Goal: Task Accomplishment & Management: Use online tool/utility

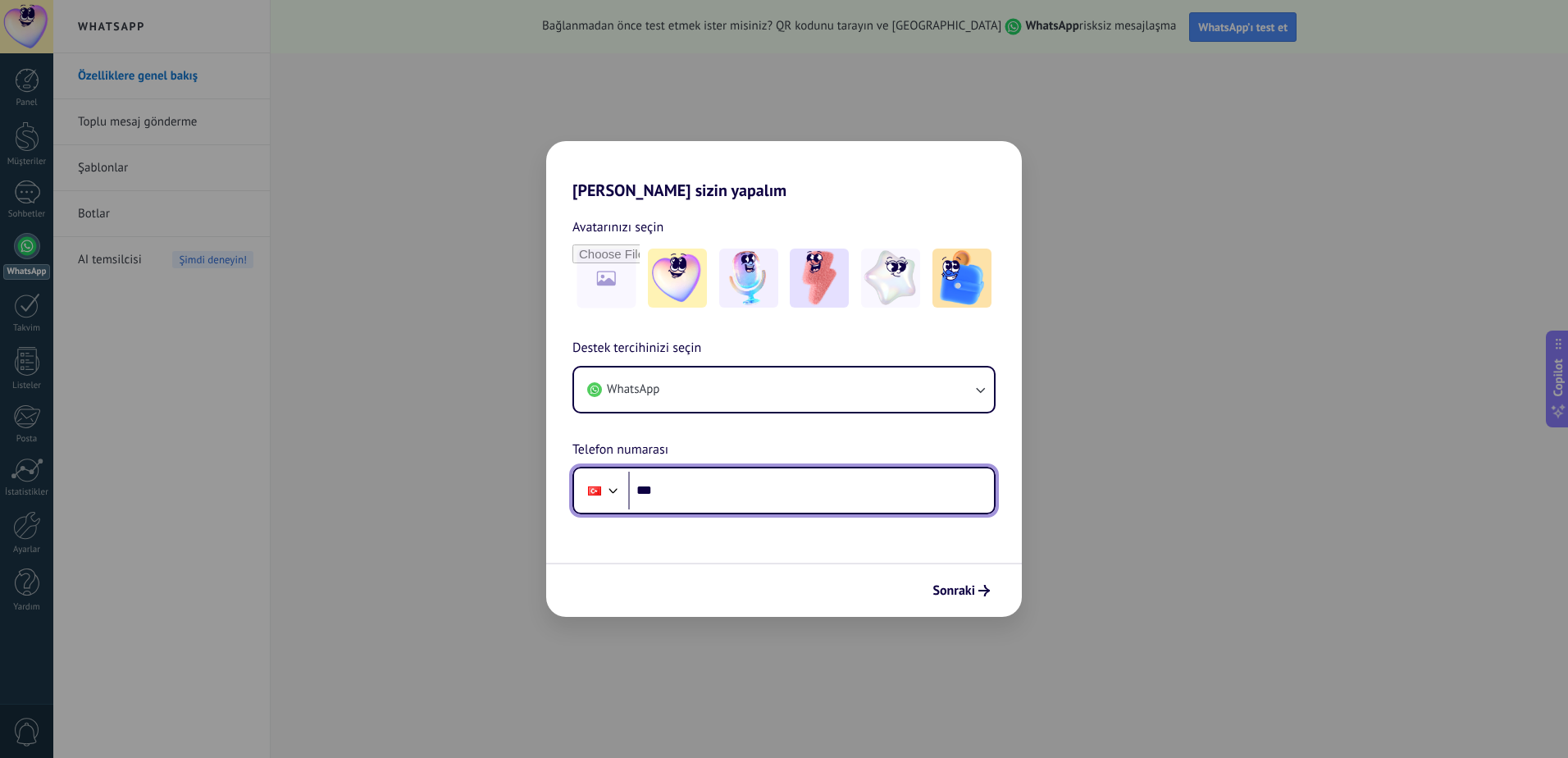
click at [838, 481] on input "***" at bounding box center [811, 490] width 366 height 38
type input "**********"
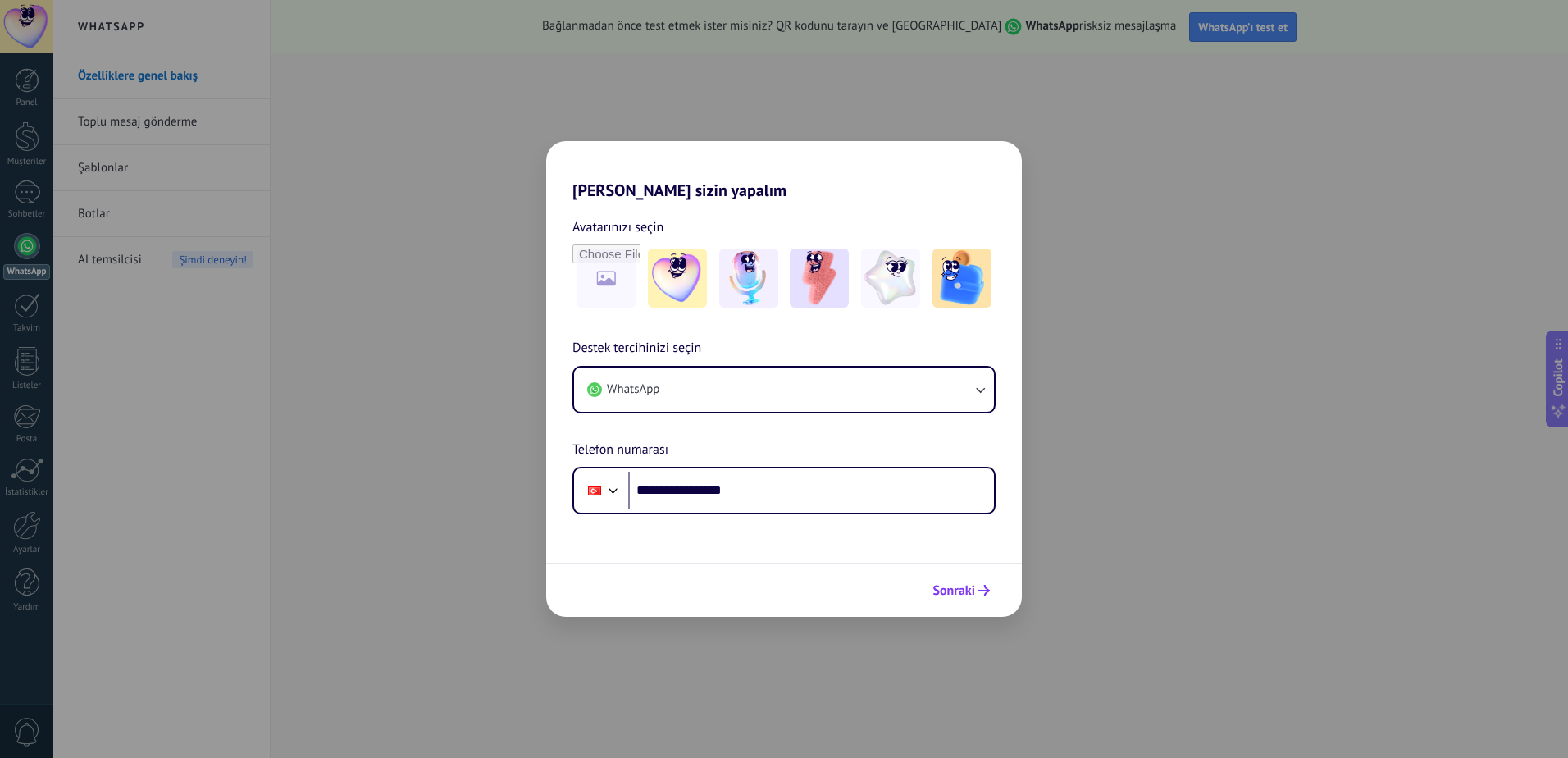
click at [959, 595] on span "Sonraki" at bounding box center [954, 590] width 42 height 12
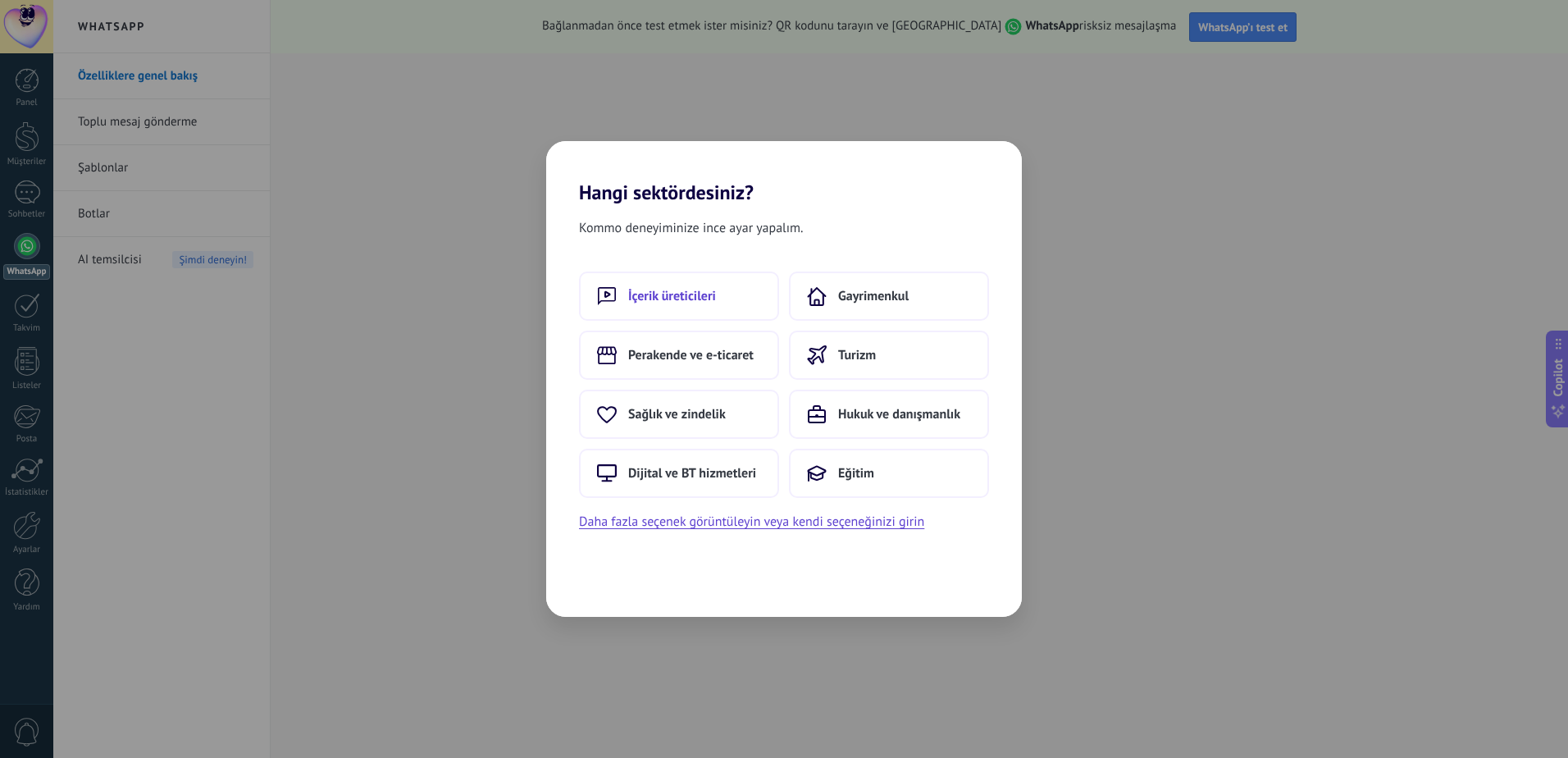
click at [708, 301] on span "İçerik üreticileri" at bounding box center [671, 296] width 88 height 16
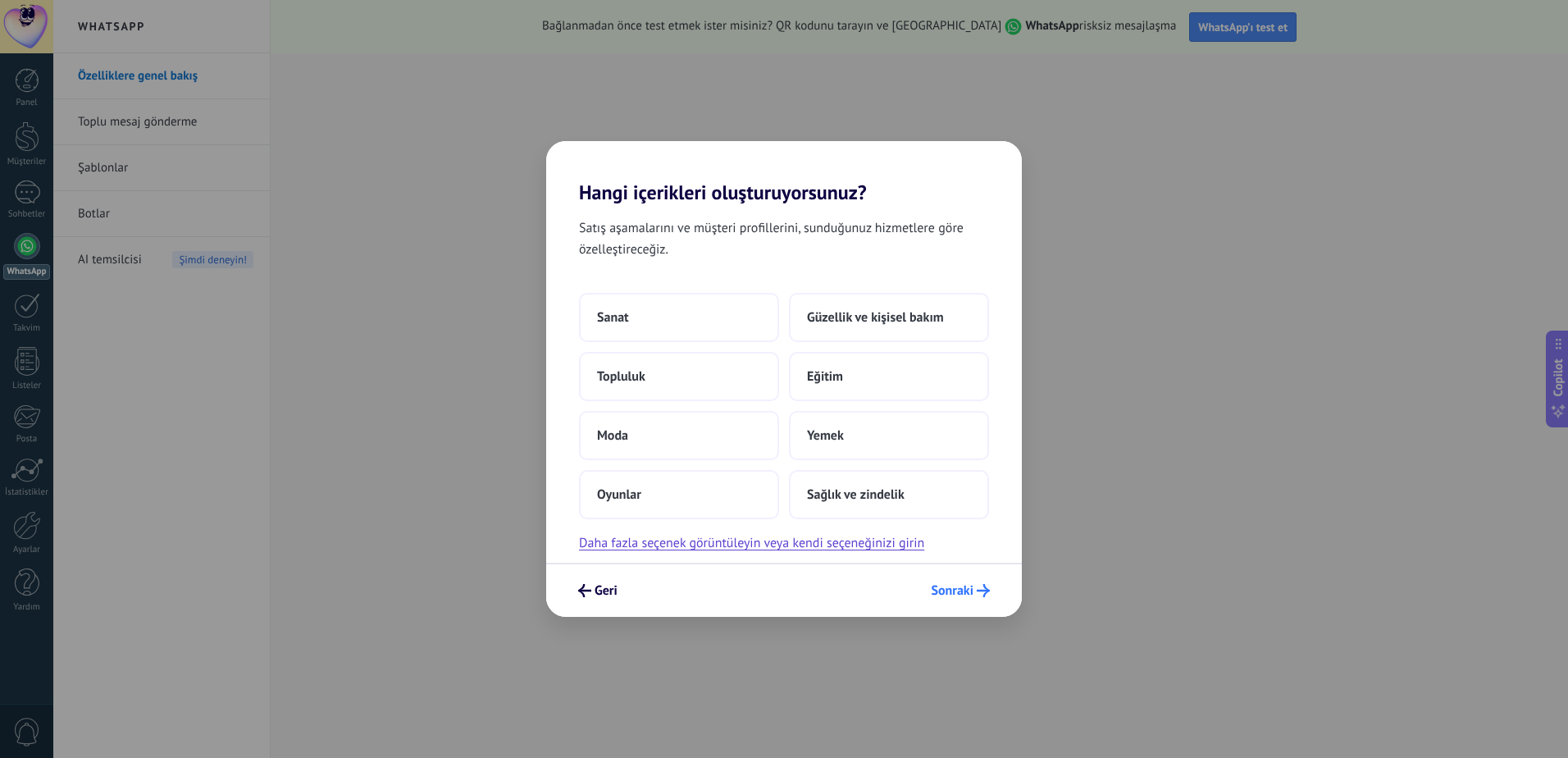
click at [953, 585] on span "Sonraki" at bounding box center [952, 590] width 42 height 12
click at [668, 543] on button "Daha fazla seçenek görüntüleyin veya kendi seçeneğinizi girin" at bounding box center [751, 543] width 345 height 21
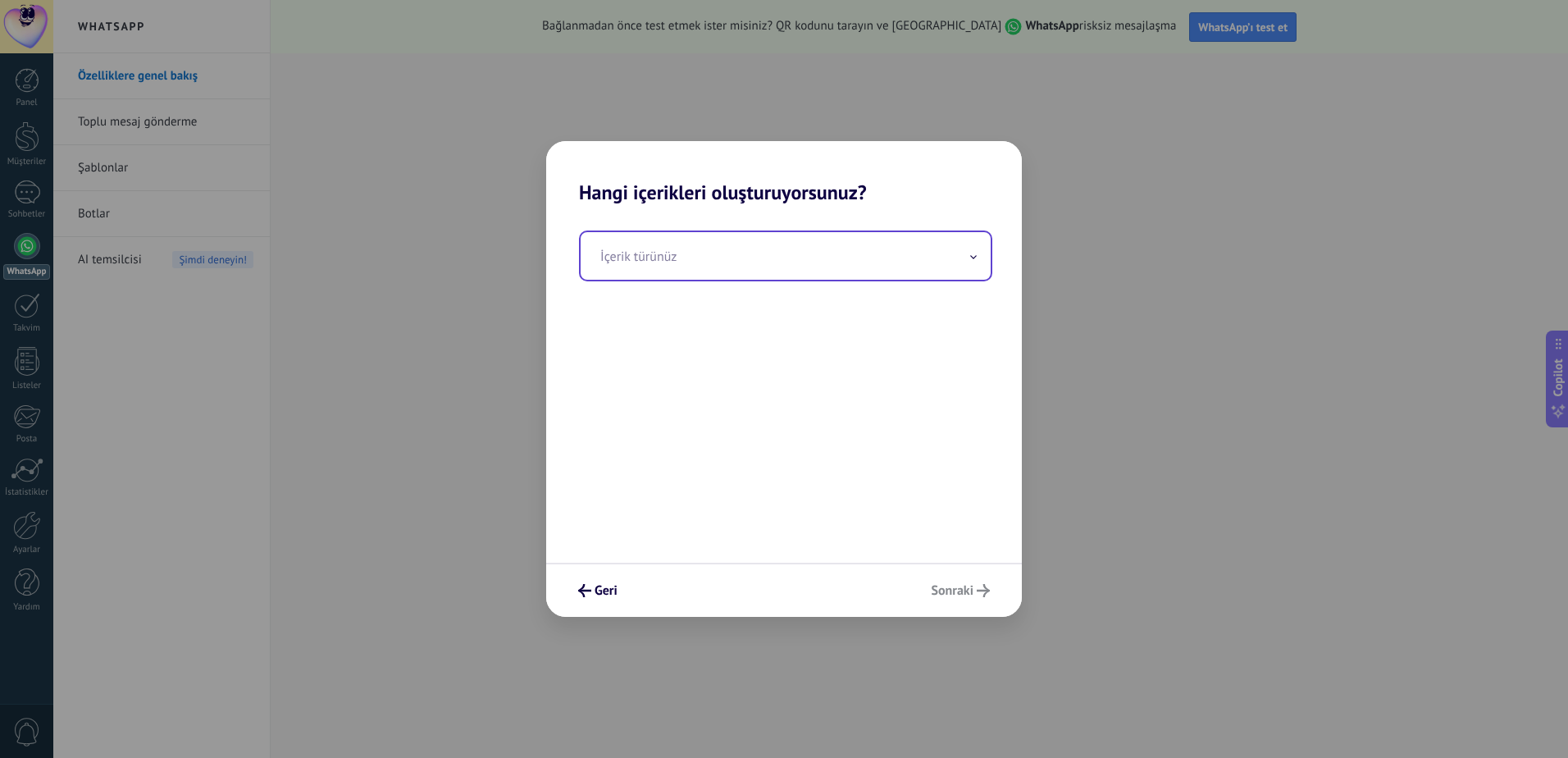
click at [707, 265] on input "text" at bounding box center [786, 255] width 410 height 47
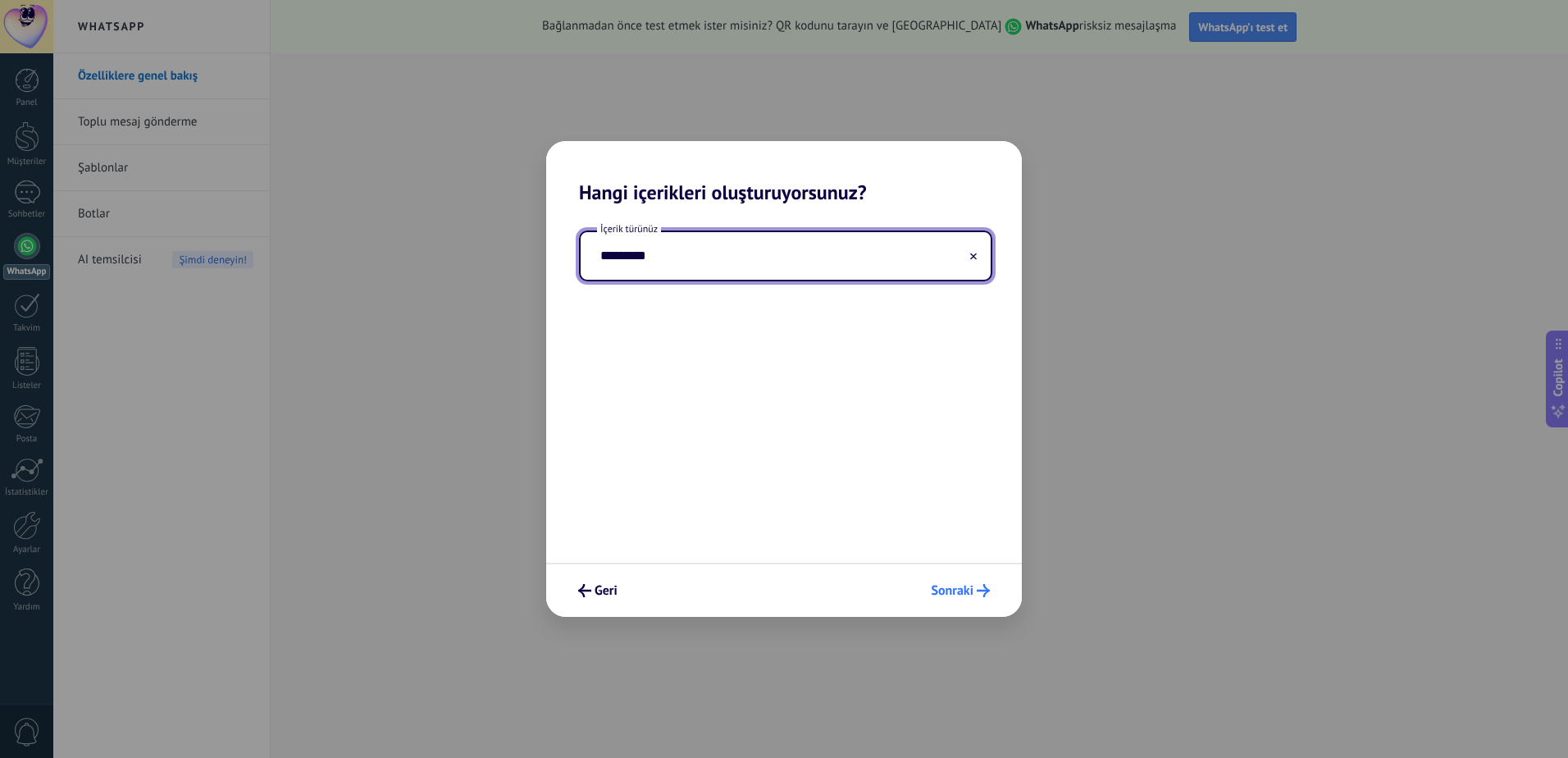
type input "*********"
click at [968, 596] on span "Sonraki" at bounding box center [952, 590] width 42 height 12
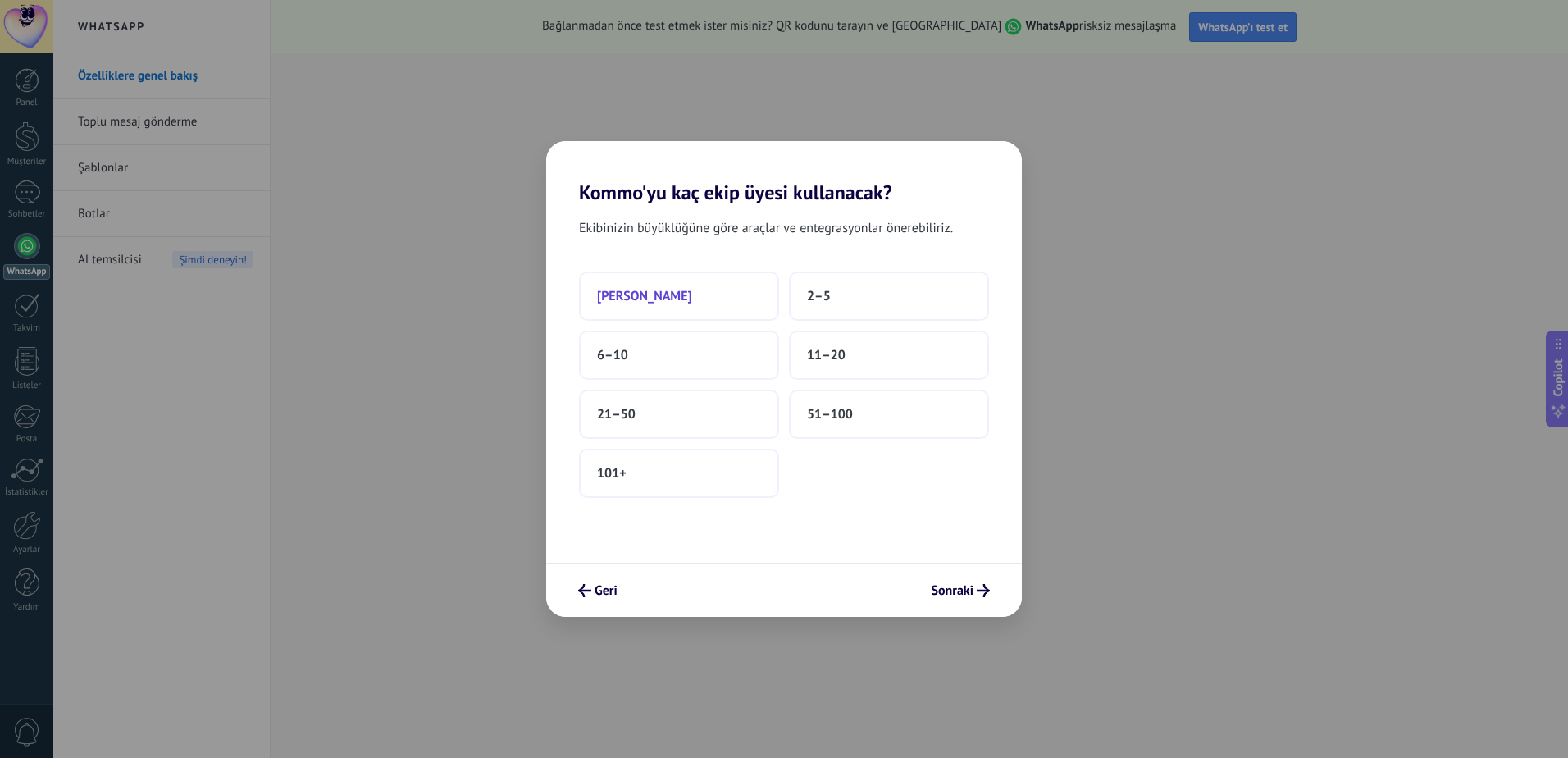
click at [690, 294] on button "[PERSON_NAME]" at bounding box center [679, 296] width 200 height 49
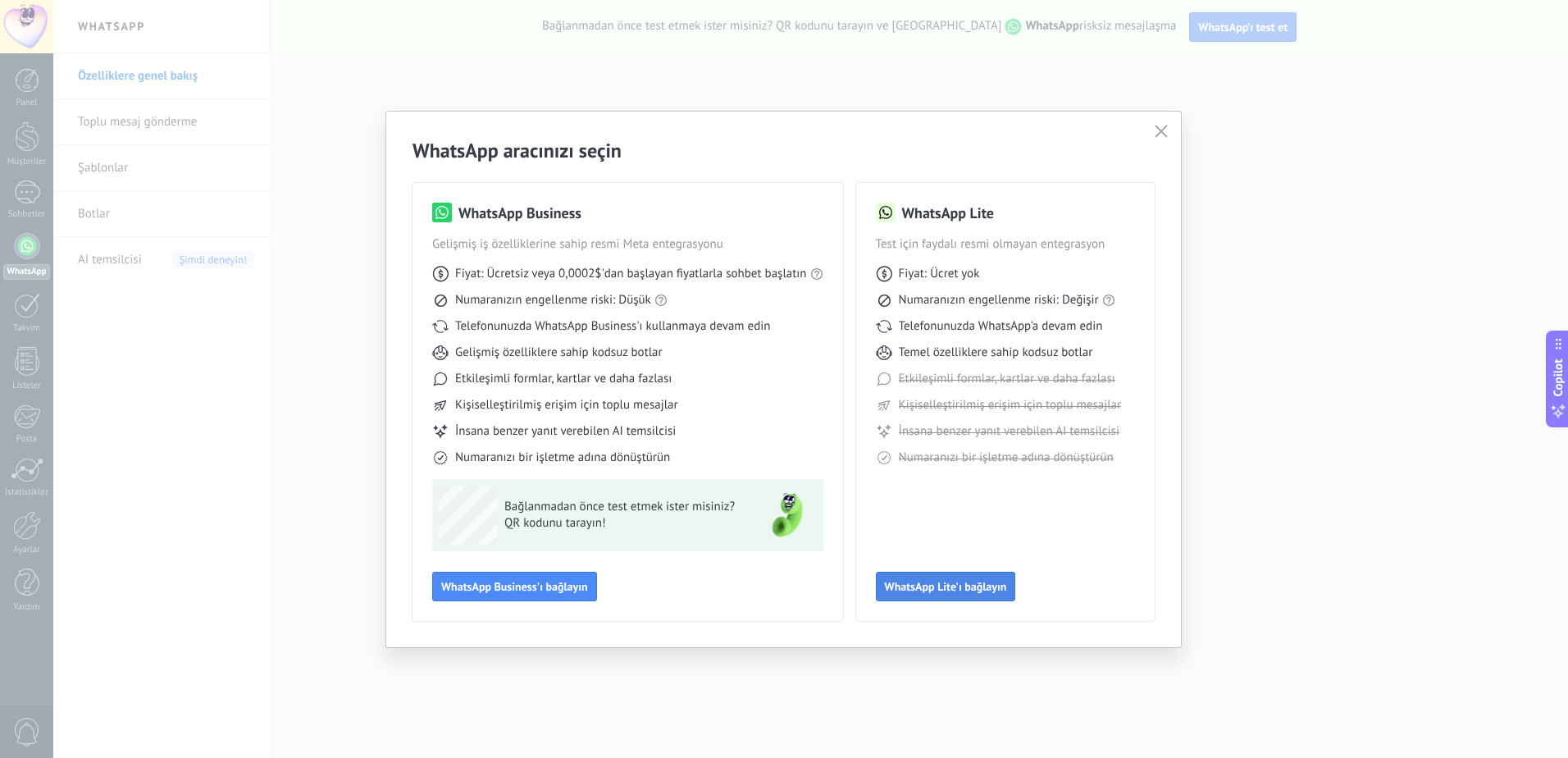
click at [966, 582] on span "WhatsApp Lite'ı bağlayın" at bounding box center [946, 587] width 122 height 12
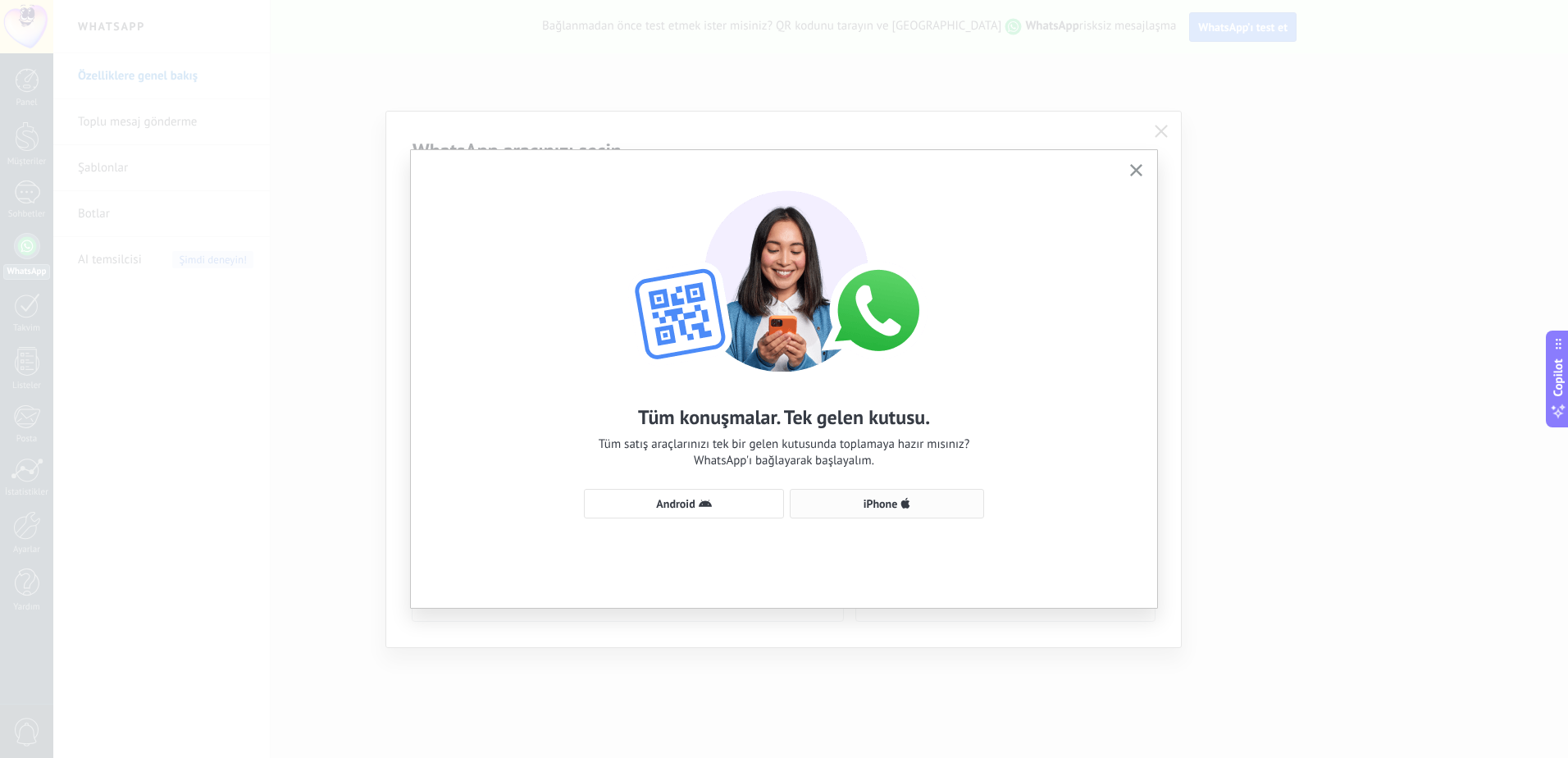
click at [861, 505] on span "iPhone" at bounding box center [886, 504] width 176 height 13
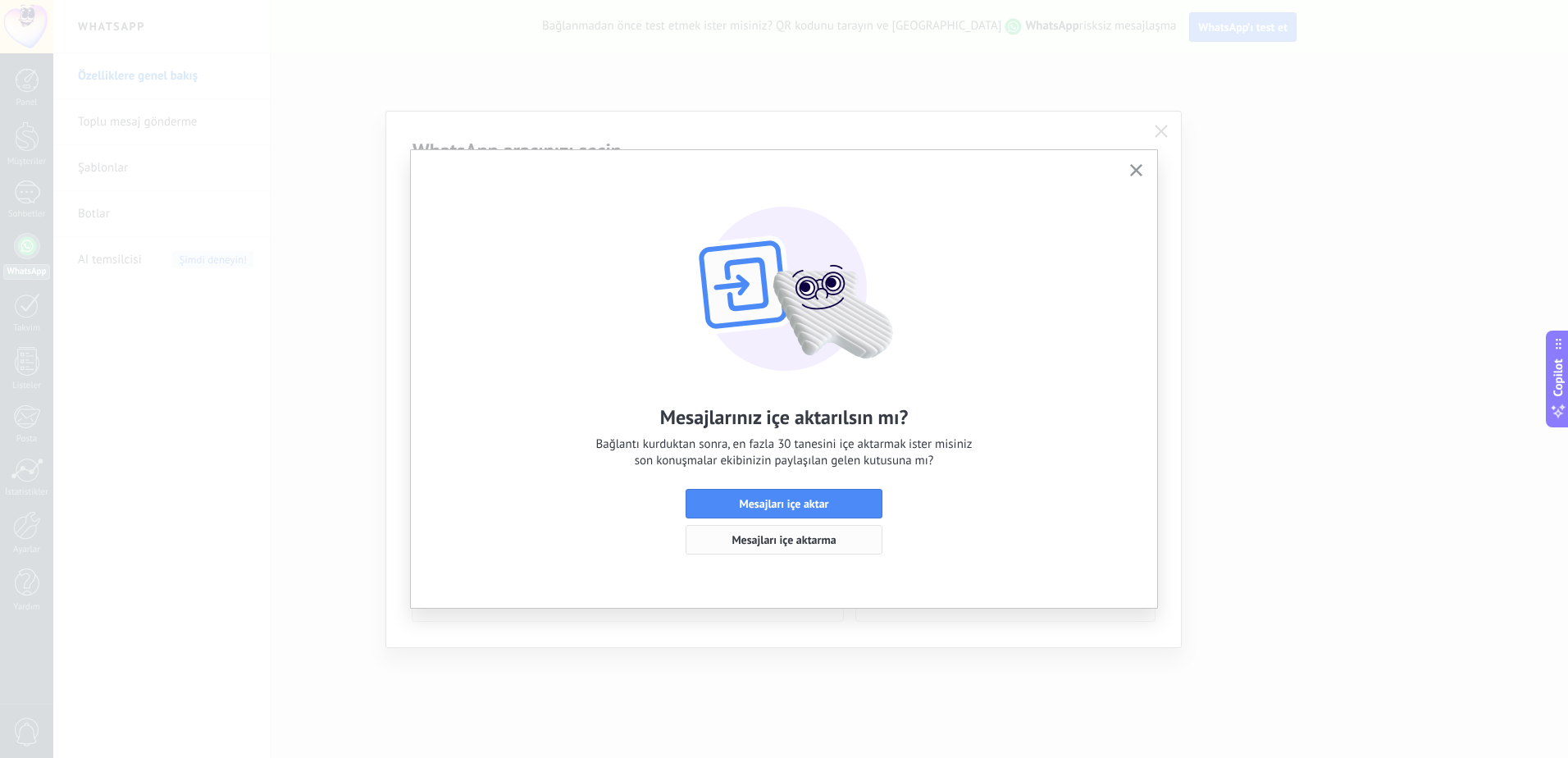
click at [840, 539] on span "Mesajları içe aktarma" at bounding box center [784, 539] width 179 height 12
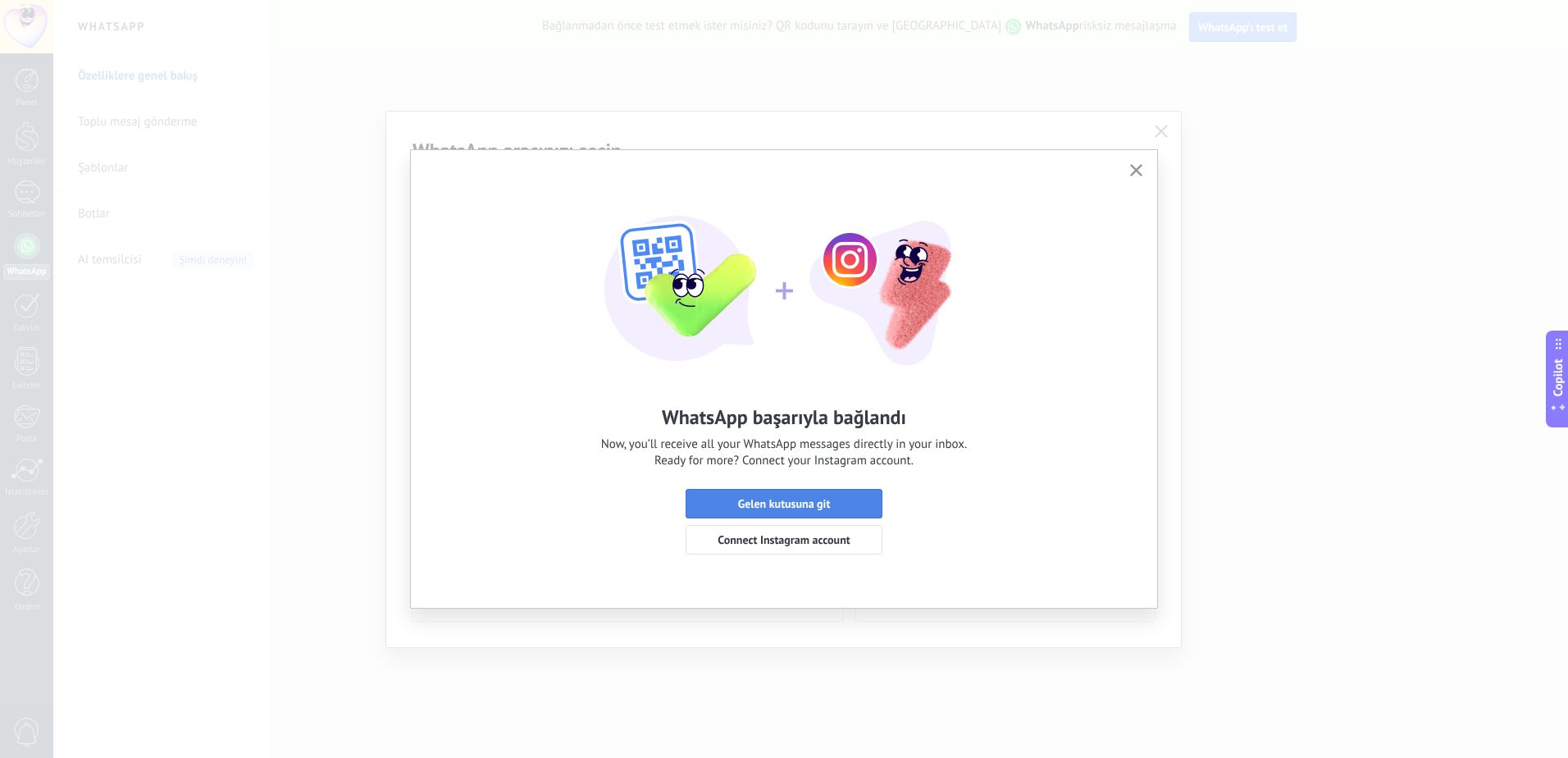
click at [845, 507] on span "Gelen kutusuna git" at bounding box center [784, 504] width 179 height 12
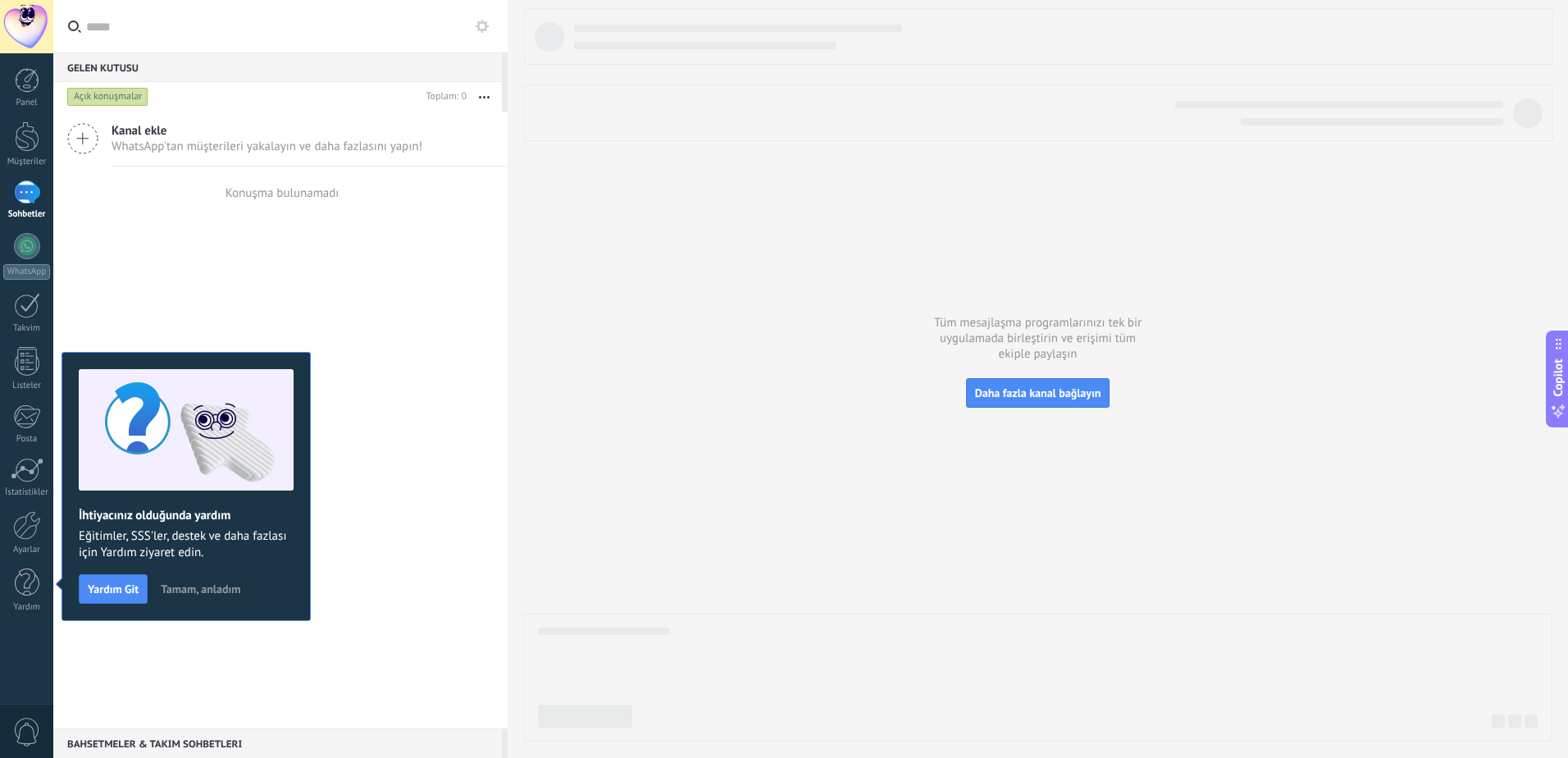
click at [184, 587] on span "Tamam, anladım" at bounding box center [200, 588] width 80 height 12
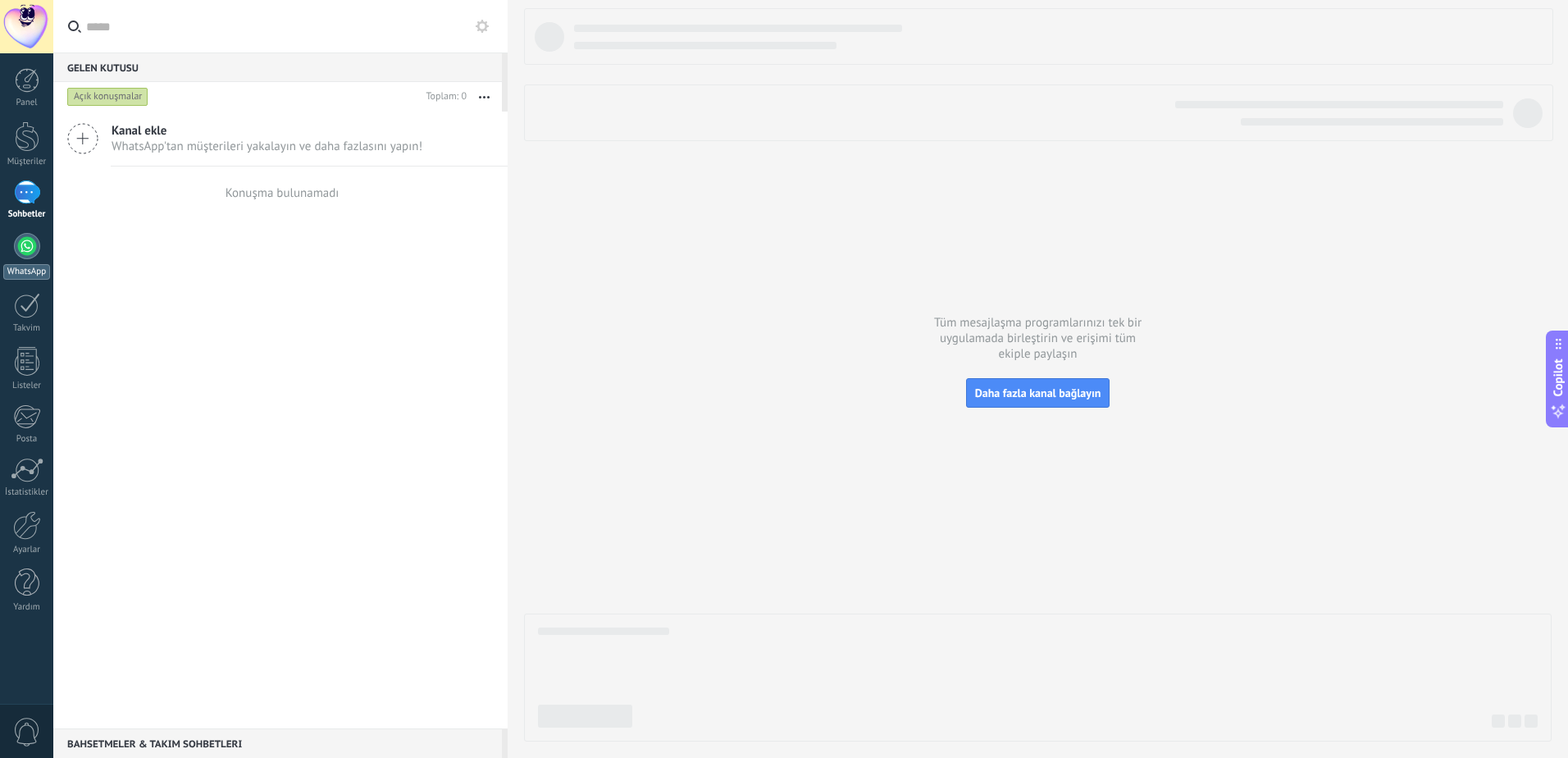
click at [32, 262] on link "WhatsApp" at bounding box center [26, 256] width 53 height 47
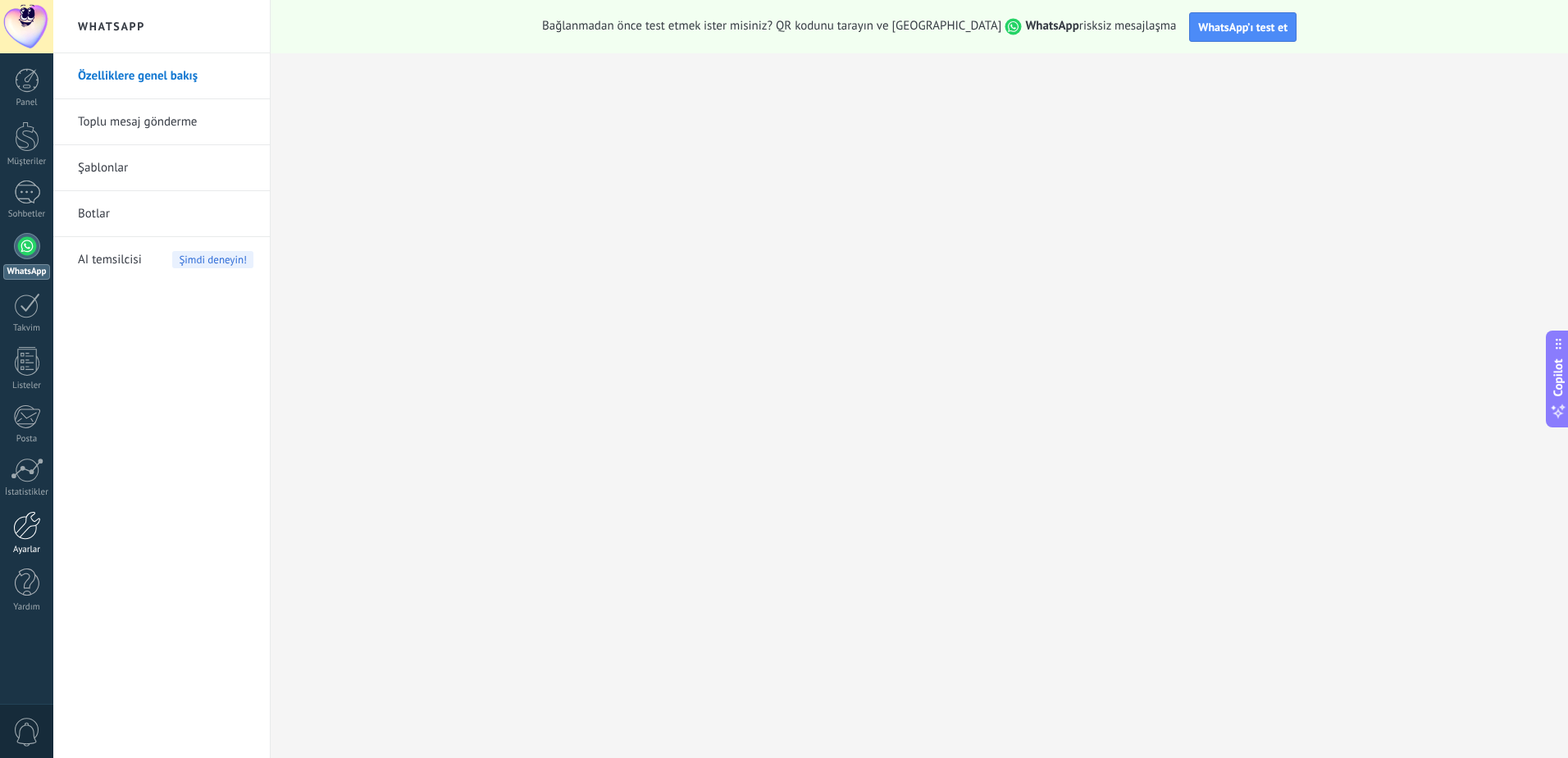
click at [29, 532] on div at bounding box center [27, 525] width 28 height 29
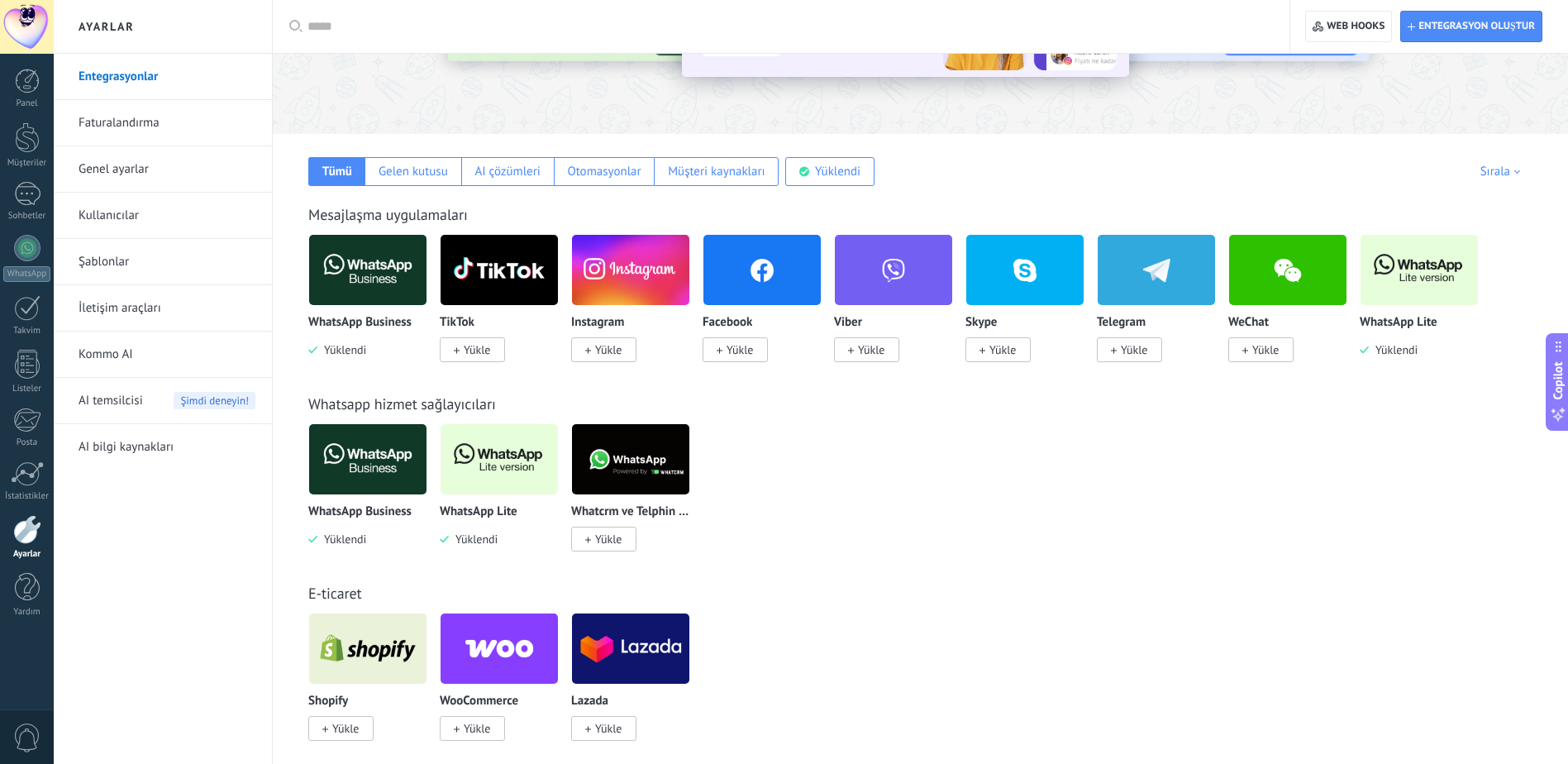
scroll to position [165, 0]
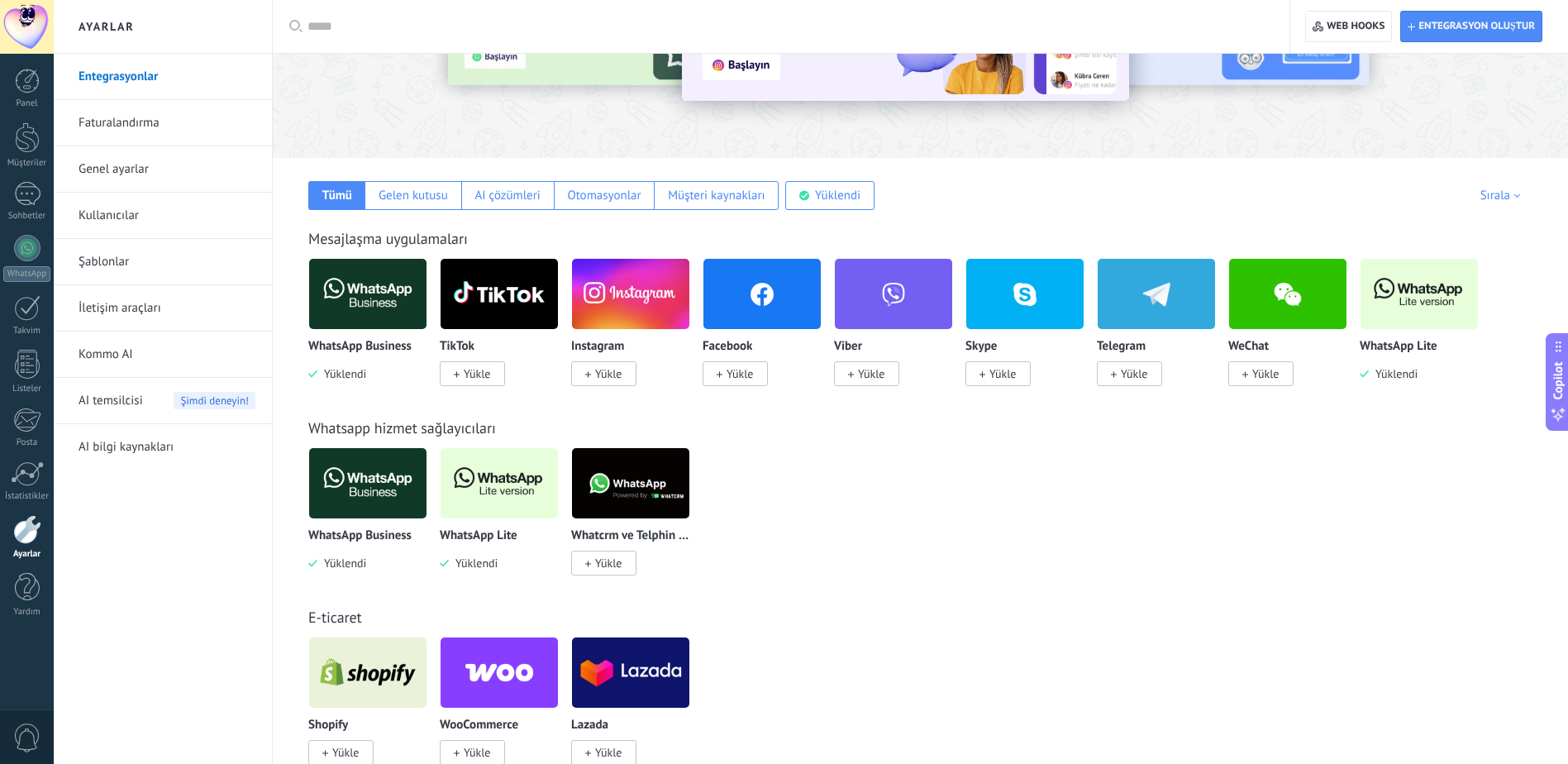
click at [1421, 297] on img at bounding box center [1418, 293] width 117 height 81
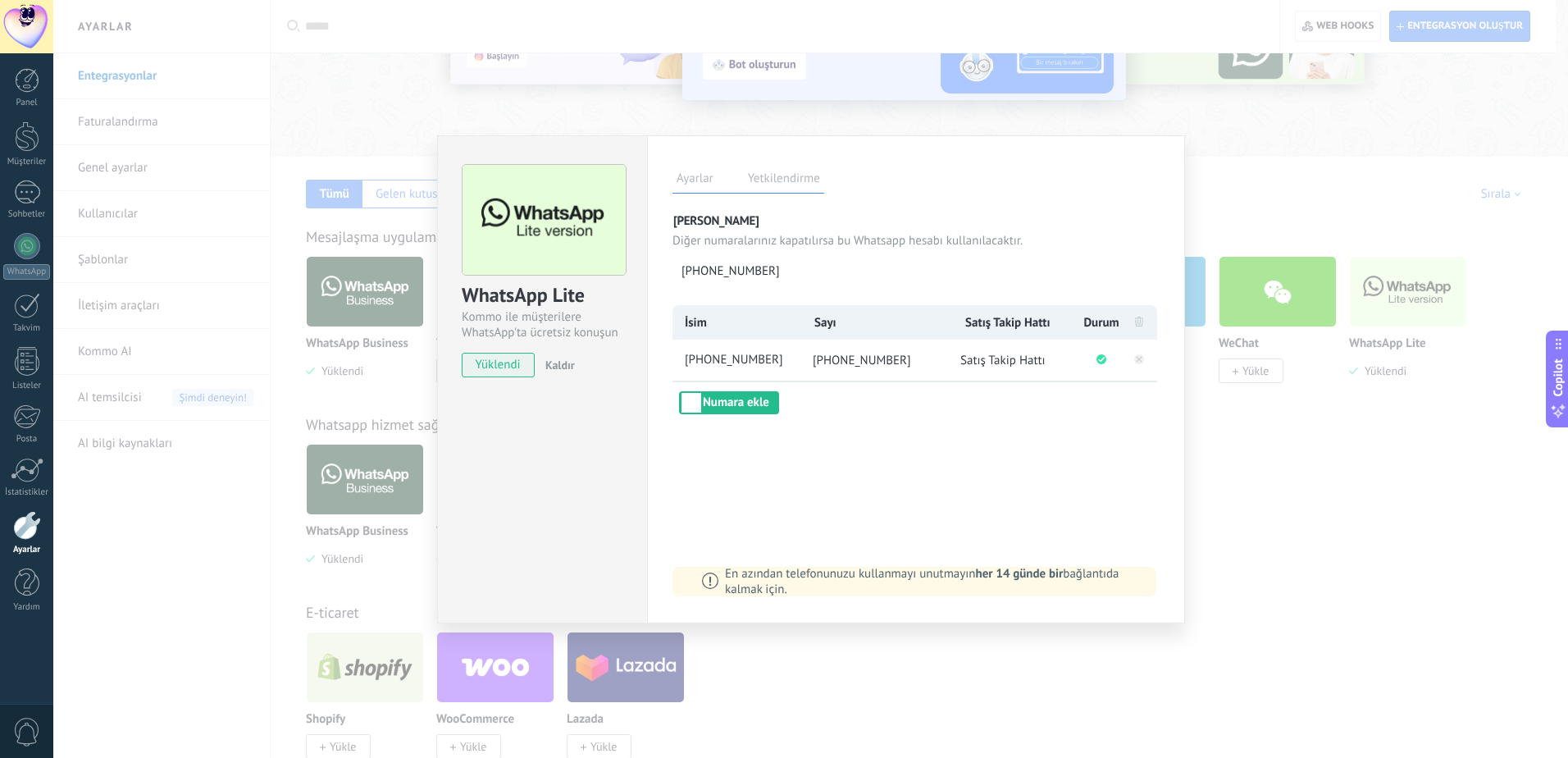
click at [1189, 51] on div "WhatsApp Lite Kommo ile müşterilere WhatsApp'ta ücretsiz konuşun yüklendi Kaldı…" at bounding box center [810, 379] width 1515 height 758
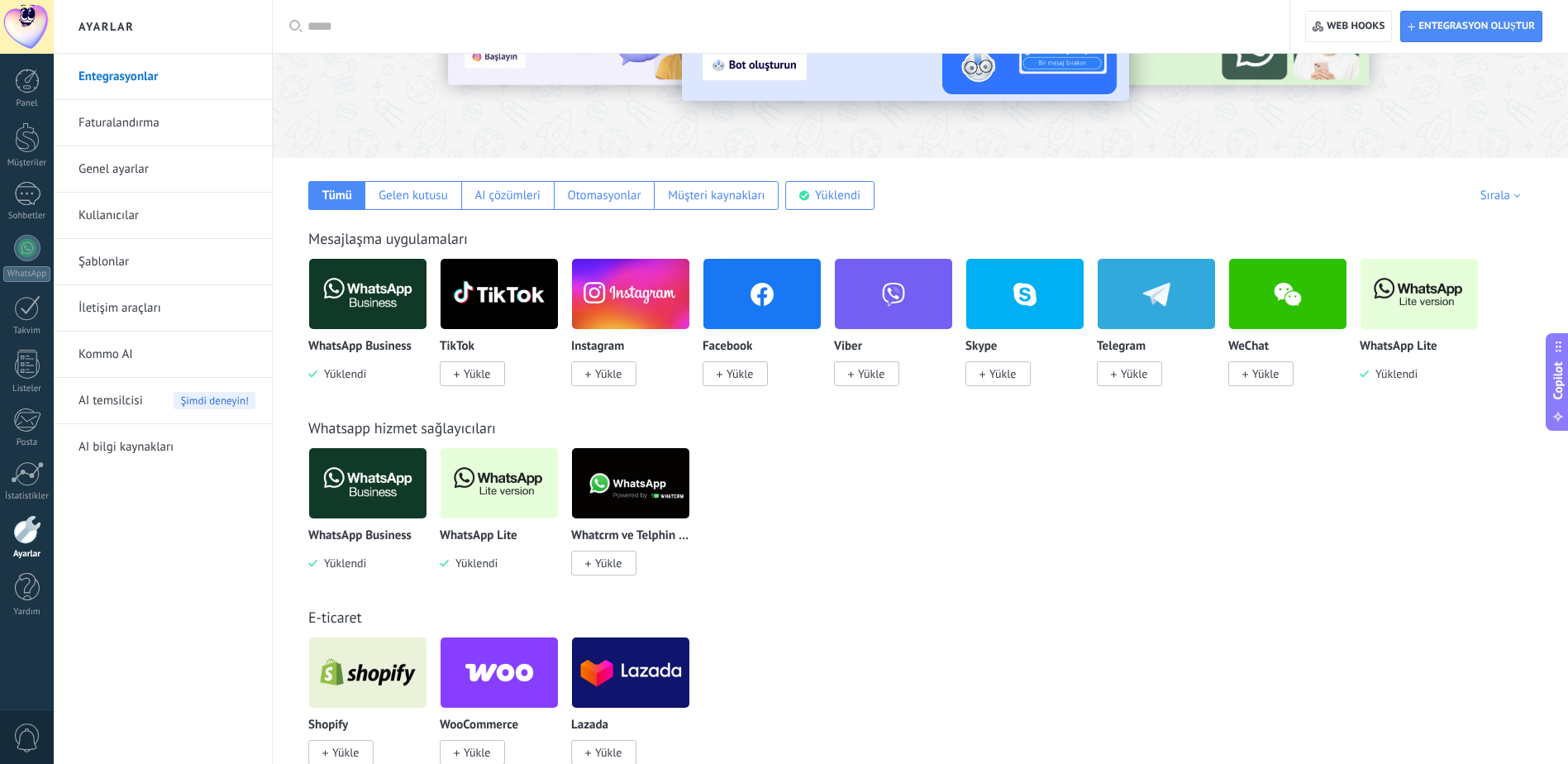
click at [146, 457] on link "AI bilgi kaynakları" at bounding box center [167, 448] width 177 height 47
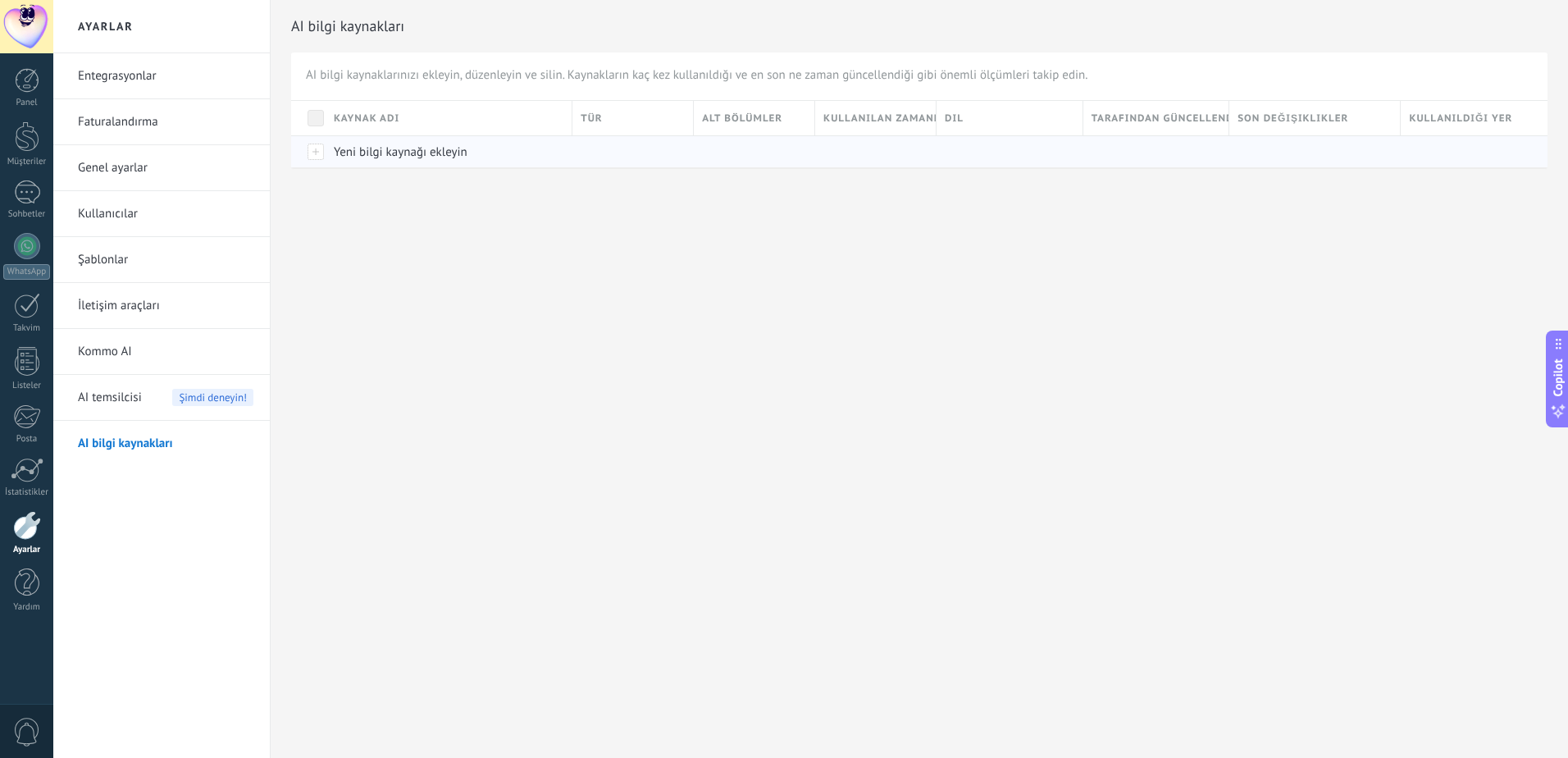
click at [378, 149] on span "Yeni bilgi kaynağı ekleyin" at bounding box center [401, 152] width 134 height 15
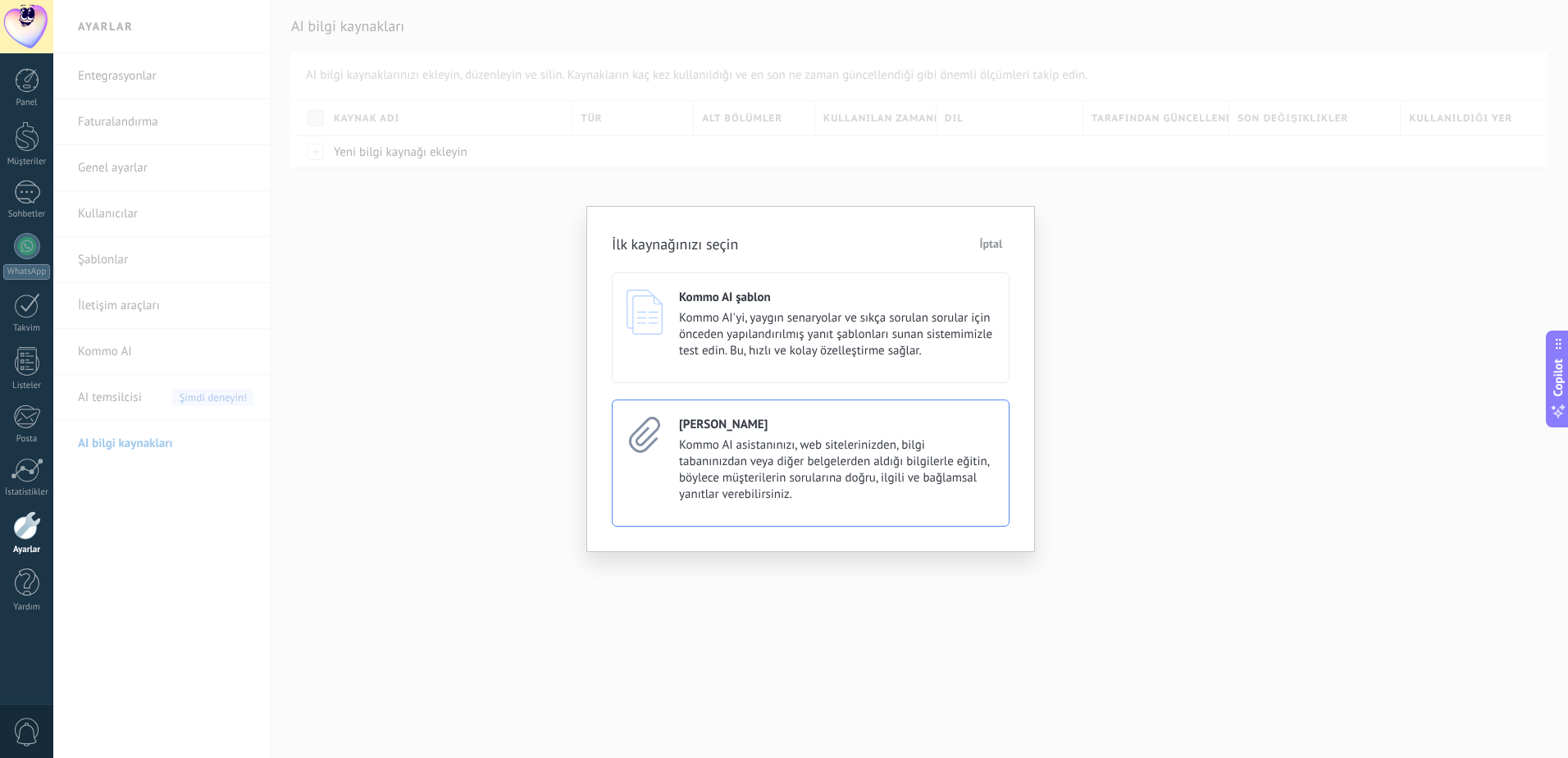
click at [840, 468] on span "Kommo AI asistanınızı, web sitelerinizden, bilgi tabanınızdan veya diğer belgel…" at bounding box center [837, 470] width 316 height 65
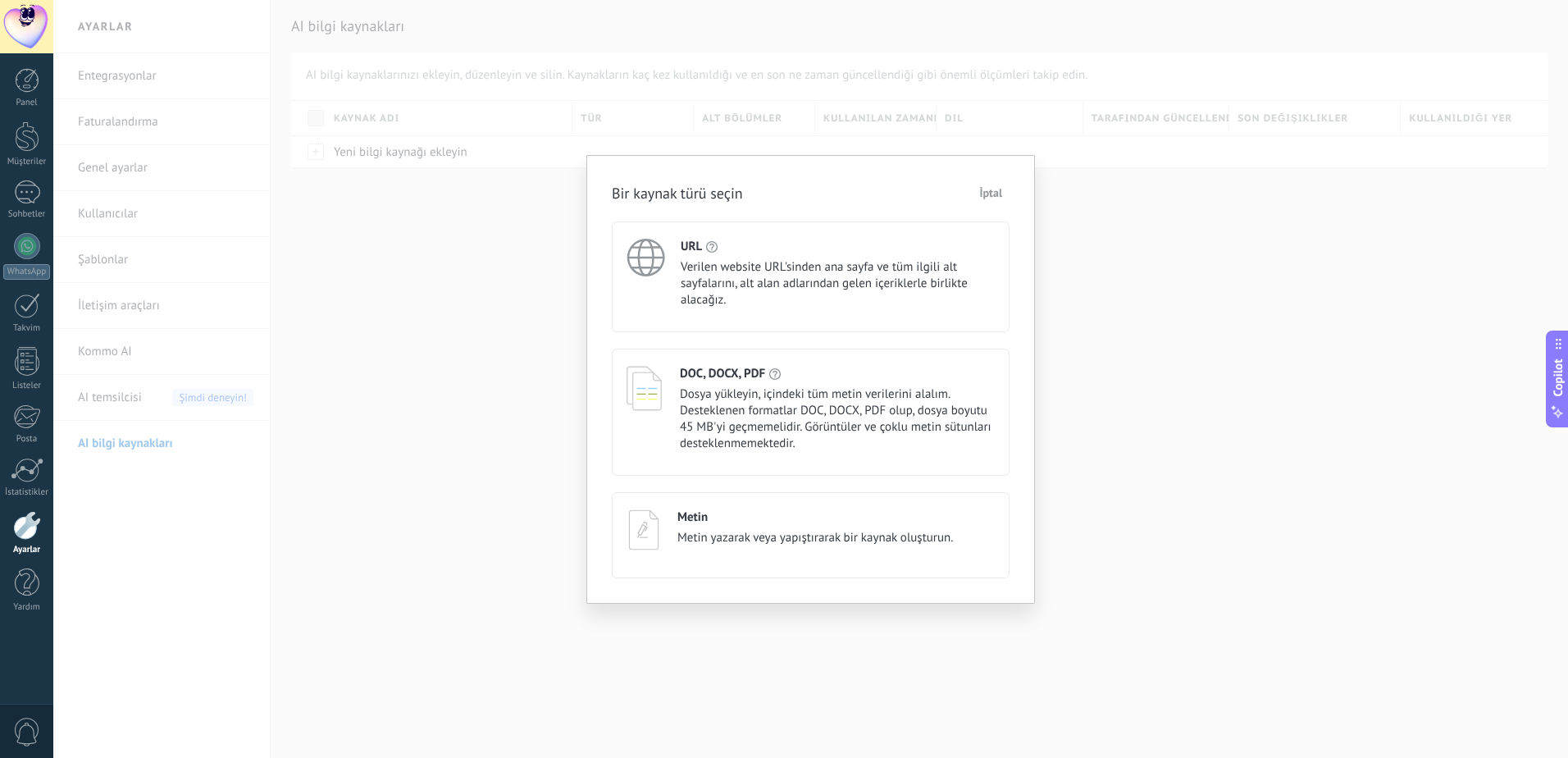
click at [747, 287] on span "Verilen website URL'sinden ana sayfa ve tüm ilgili alt sayfalarını, alt alan ad…" at bounding box center [838, 283] width 314 height 49
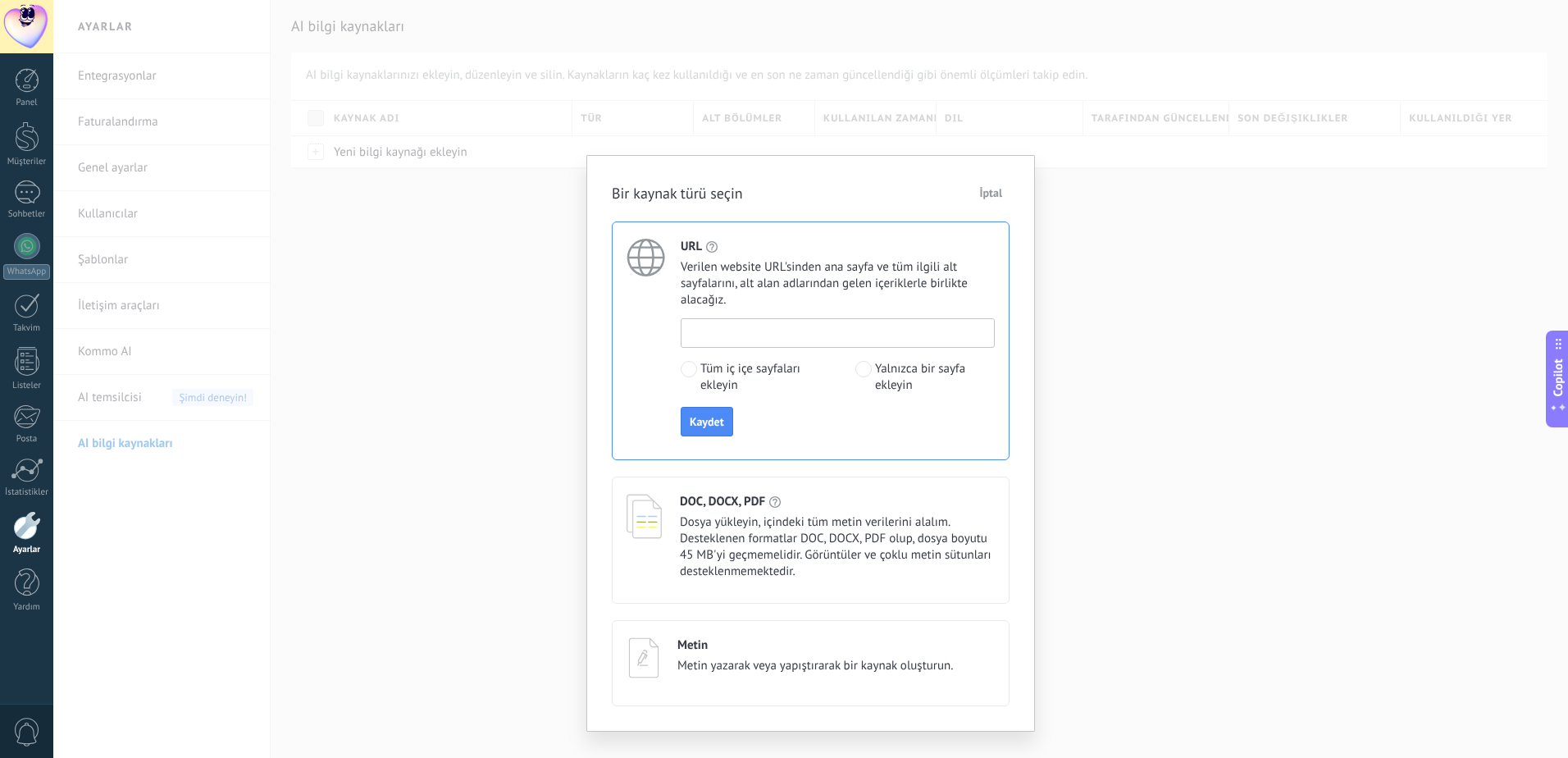
click at [755, 335] on input at bounding box center [838, 331] width 312 height 26
type input "*"
type input "**********"
click at [718, 428] on span "Kaydet" at bounding box center [707, 422] width 35 height 12
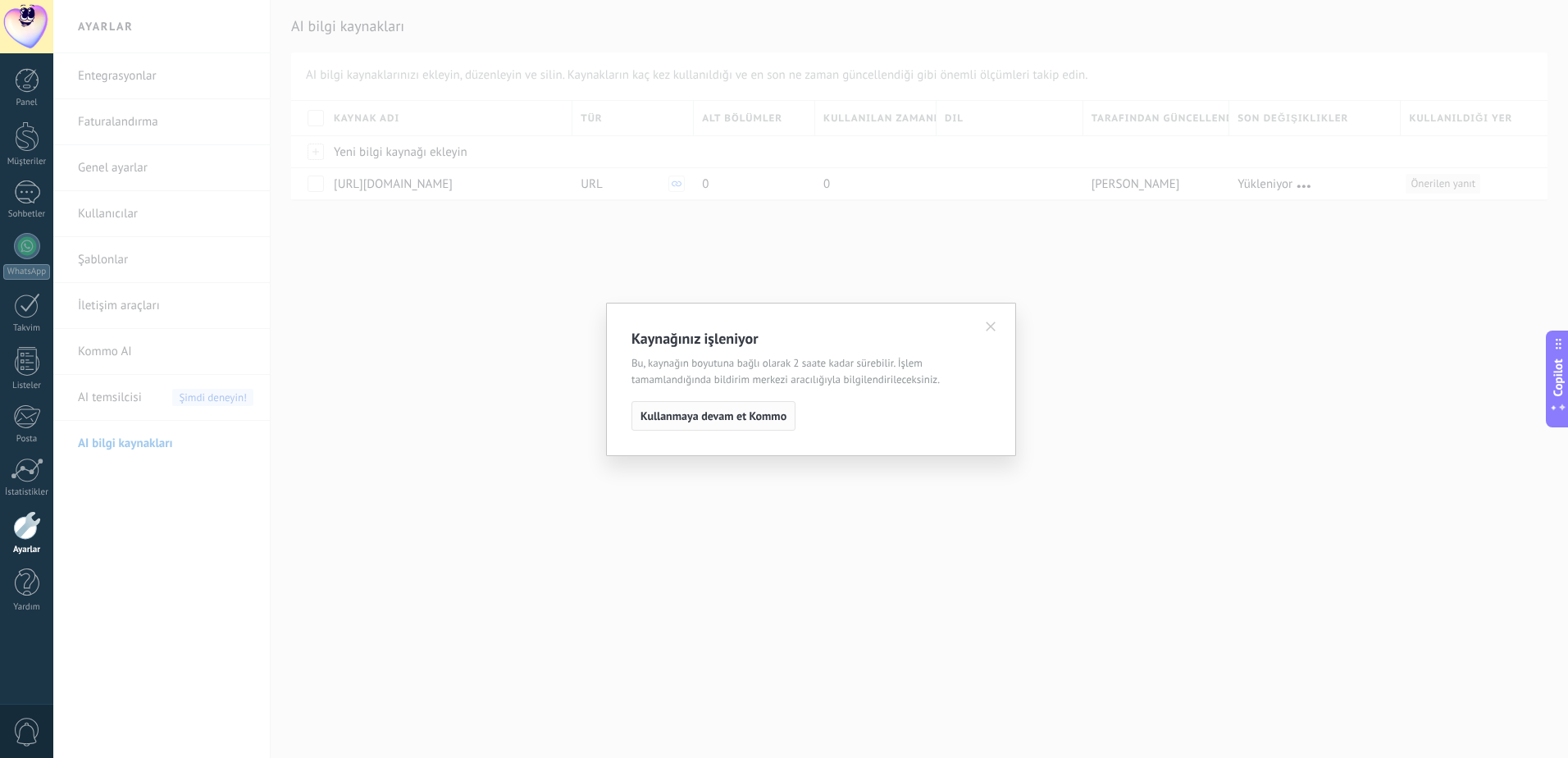
click at [759, 414] on span "Kullanmaya devam et Kommo" at bounding box center [714, 416] width 146 height 12
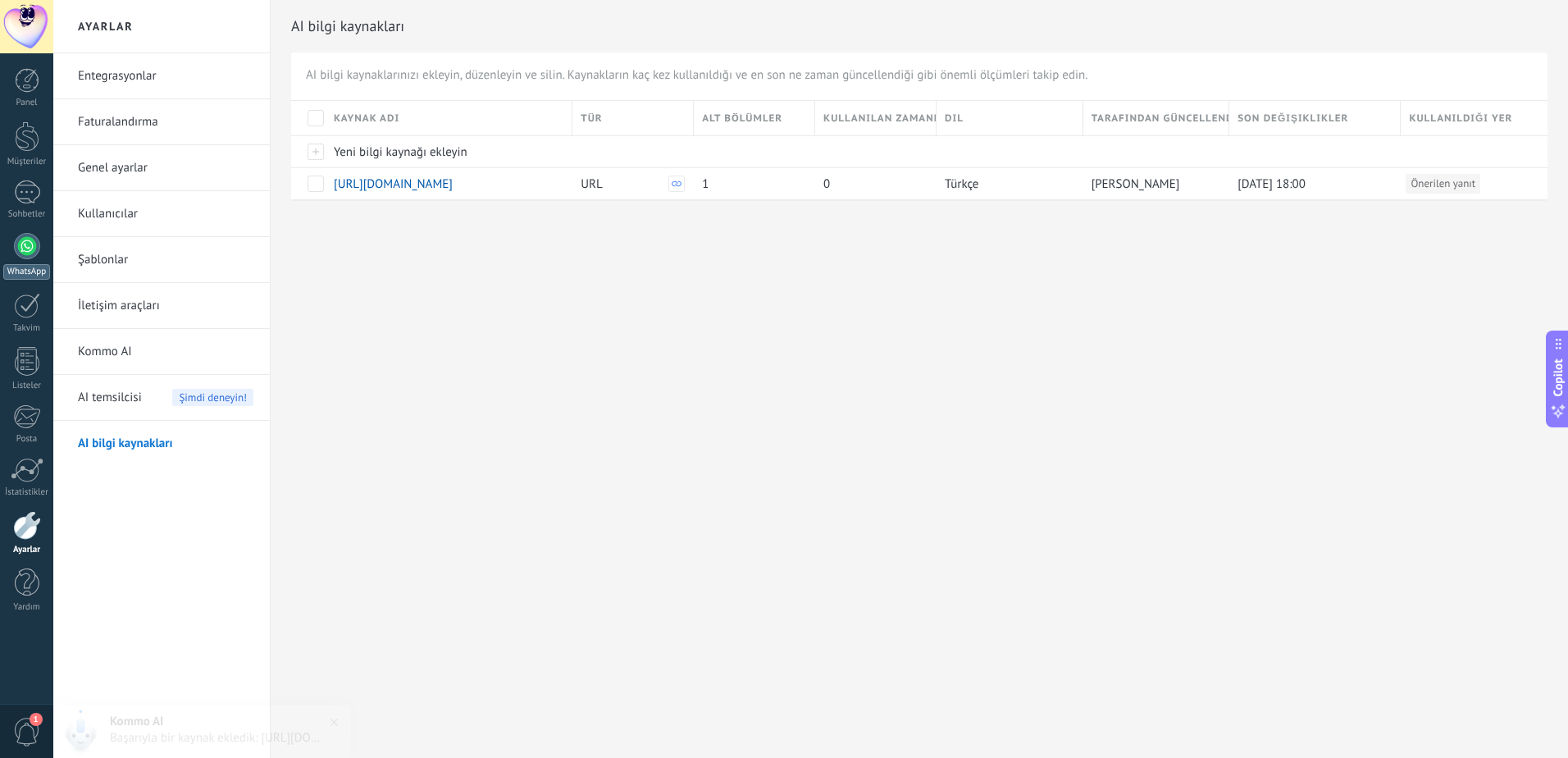
click at [32, 243] on div at bounding box center [26, 246] width 26 height 26
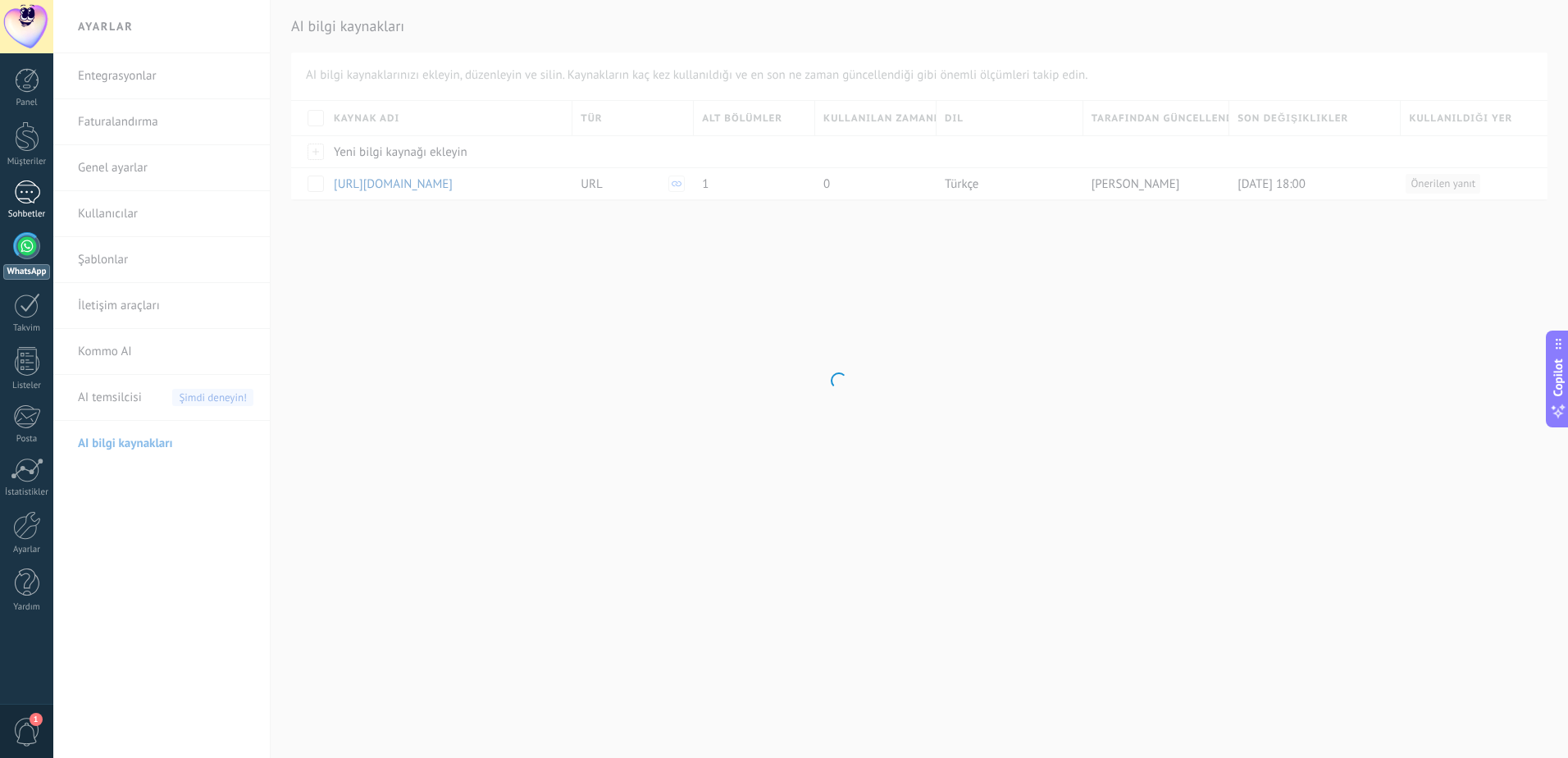
click at [34, 196] on div at bounding box center [26, 192] width 26 height 24
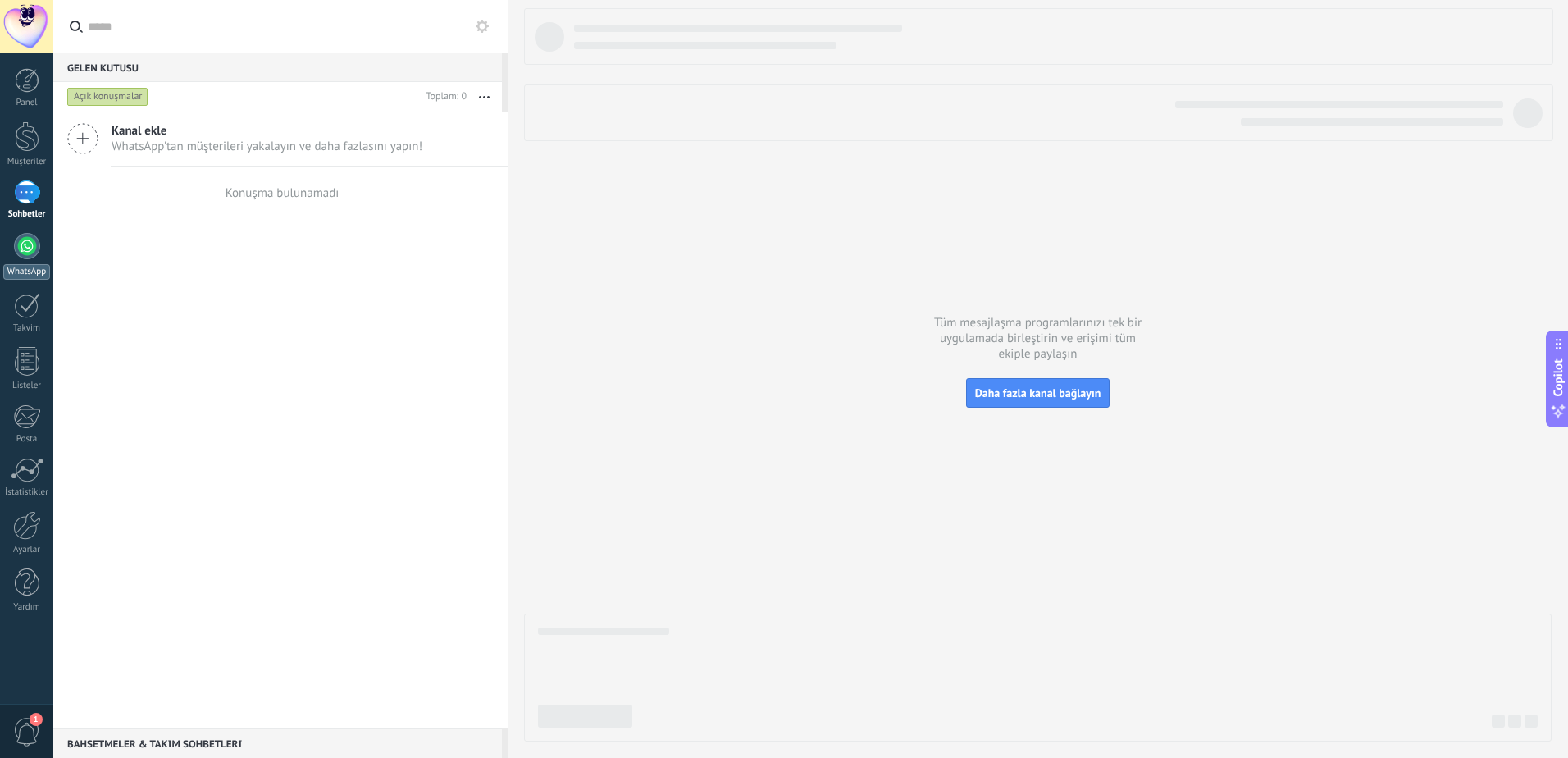
click at [29, 255] on div at bounding box center [26, 246] width 26 height 26
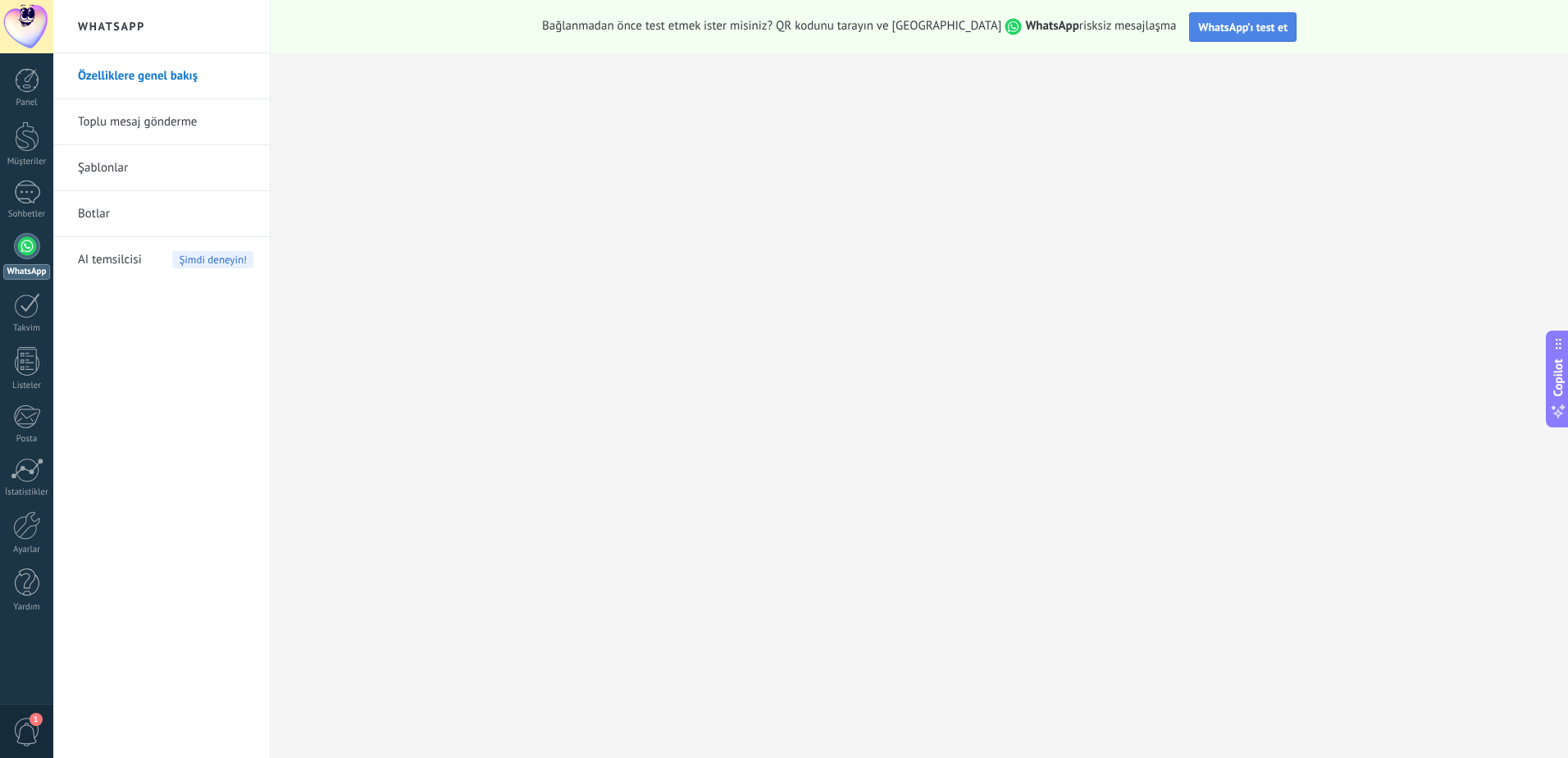
click at [1215, 26] on span "WhatsApp’ı test et" at bounding box center [1242, 26] width 90 height 14
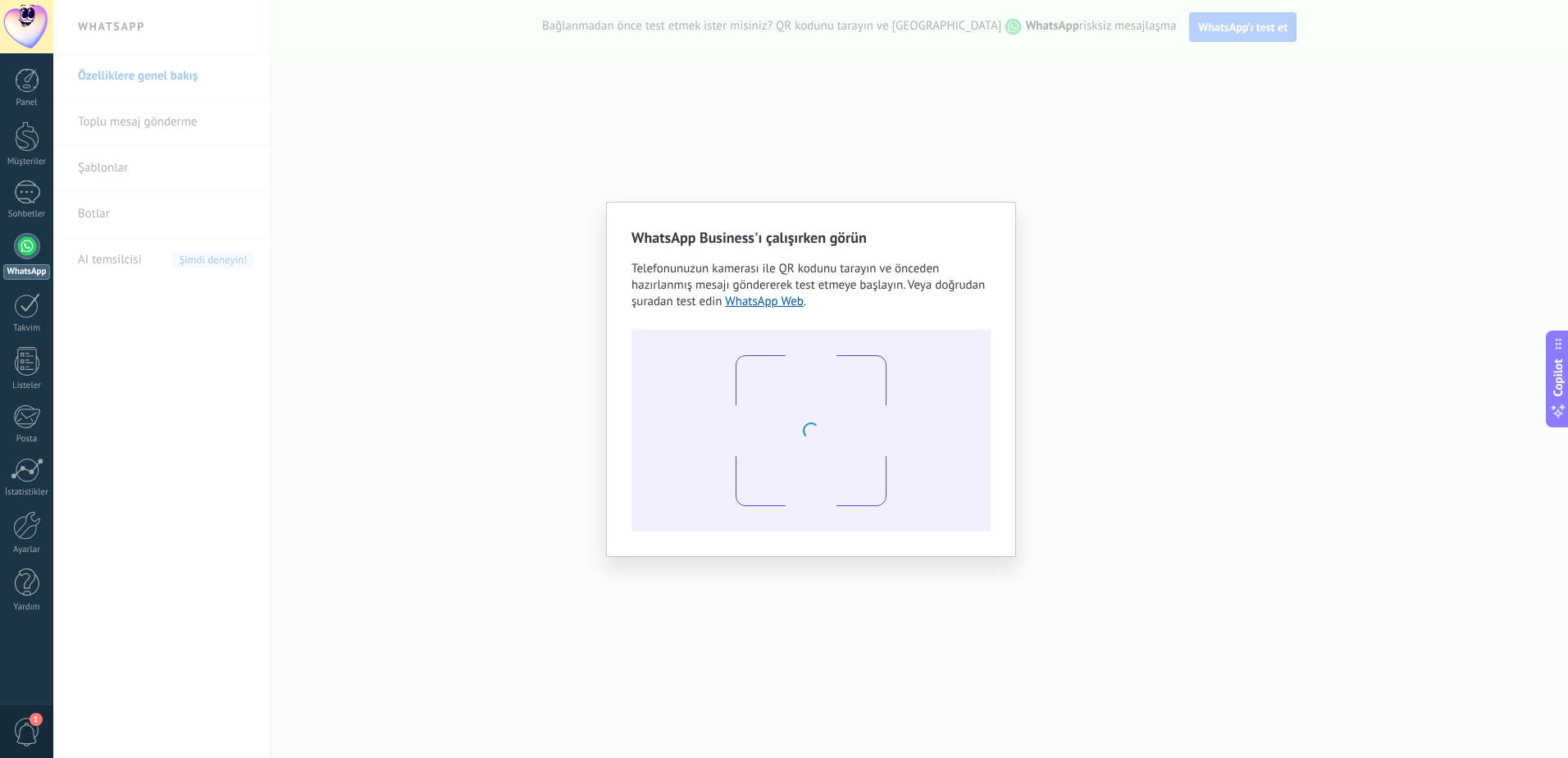
click at [935, 179] on div "WhatsApp Business'ı çalışırken görün Telefonunuzun kamerası ile QR kodunu taray…" at bounding box center [810, 379] width 1515 height 758
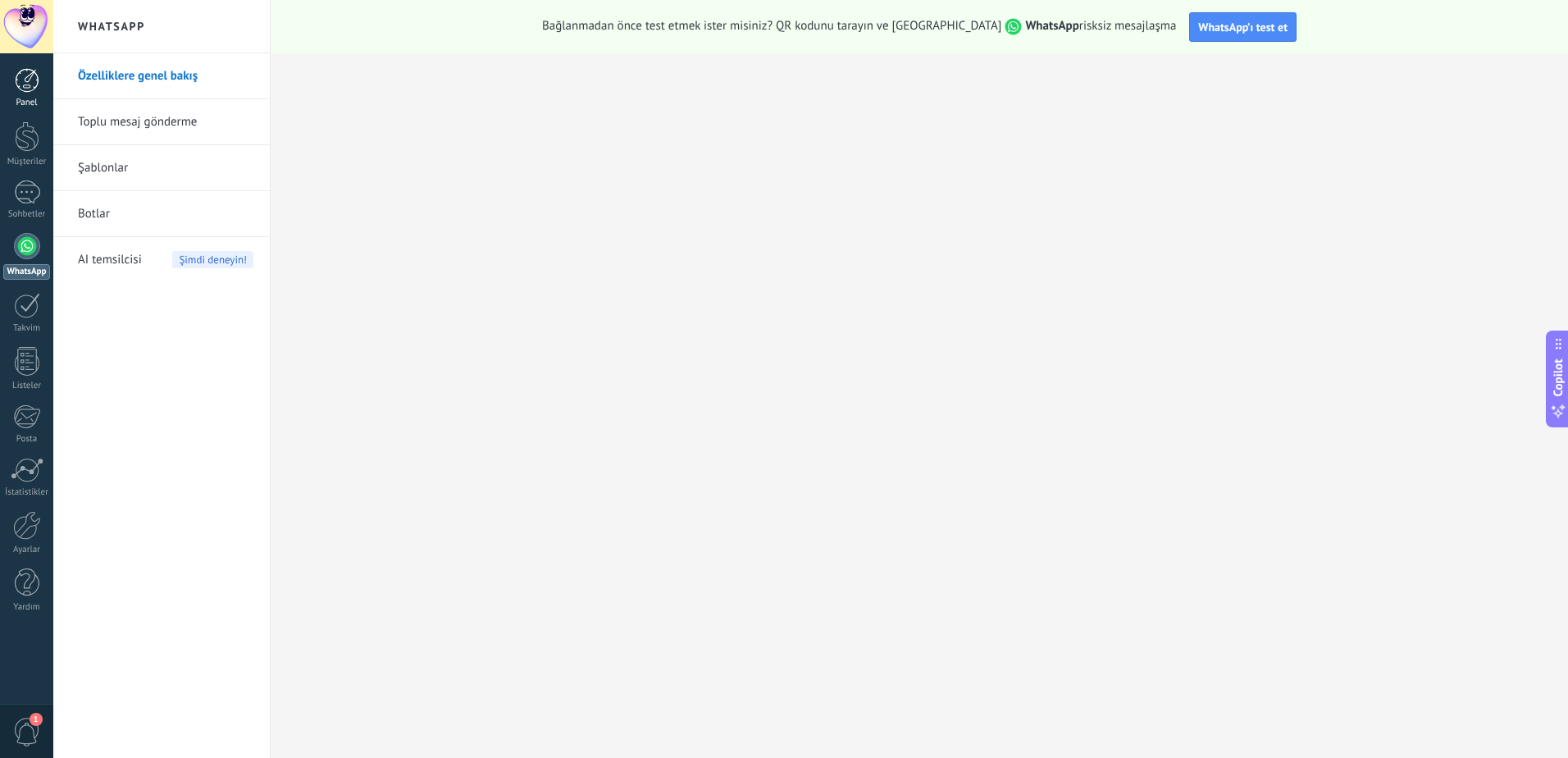
click at [29, 102] on div "Panel" at bounding box center [26, 102] width 47 height 11
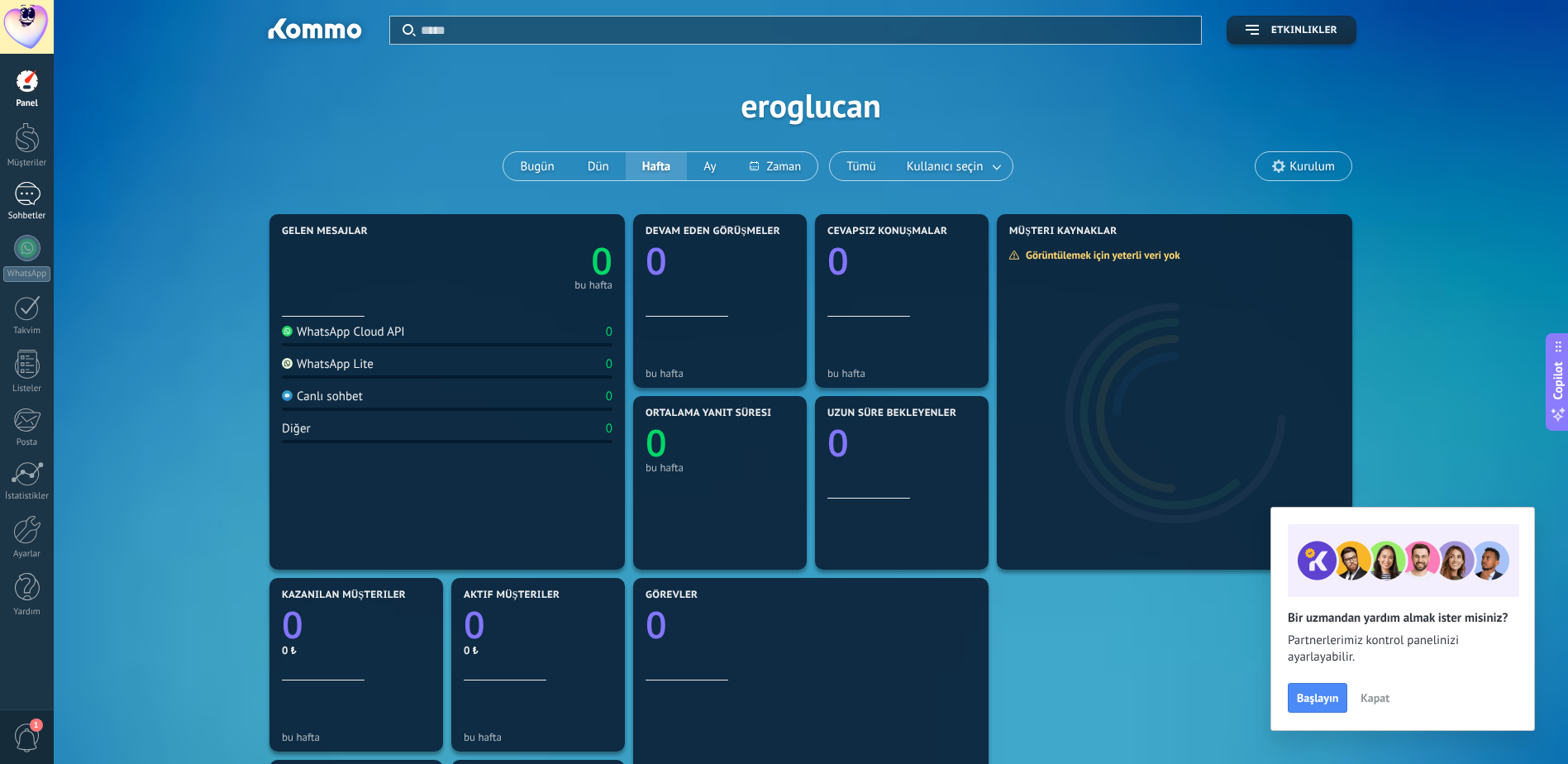
click at [18, 186] on div at bounding box center [26, 193] width 26 height 24
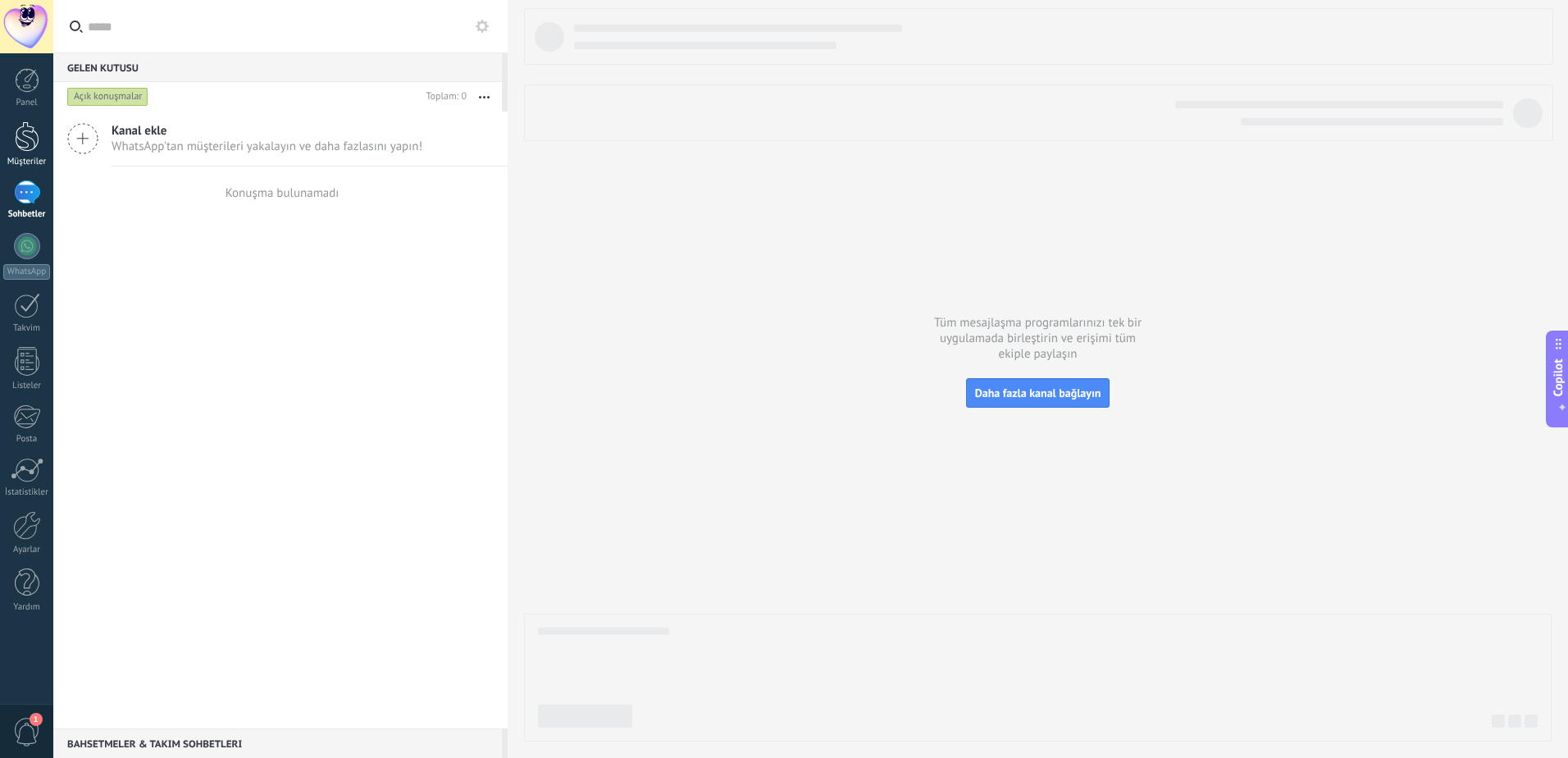
click at [33, 153] on link "Müşteriler" at bounding box center [26, 144] width 53 height 46
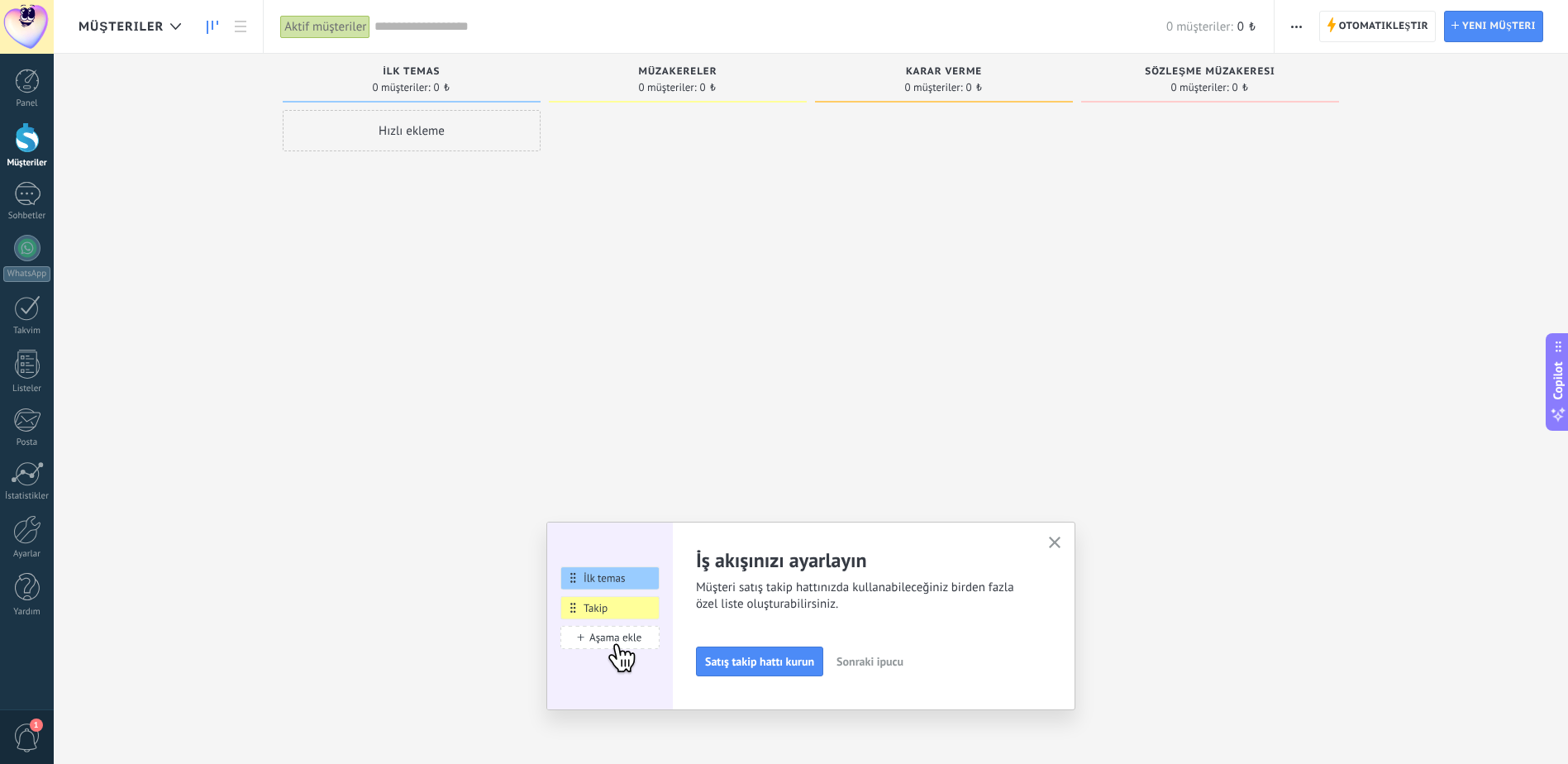
click at [38, 225] on div "Panel Müşteriler Sohbetler WhatsApp Satışlar" at bounding box center [26, 351] width 53 height 565
click at [40, 248] on div at bounding box center [26, 248] width 26 height 26
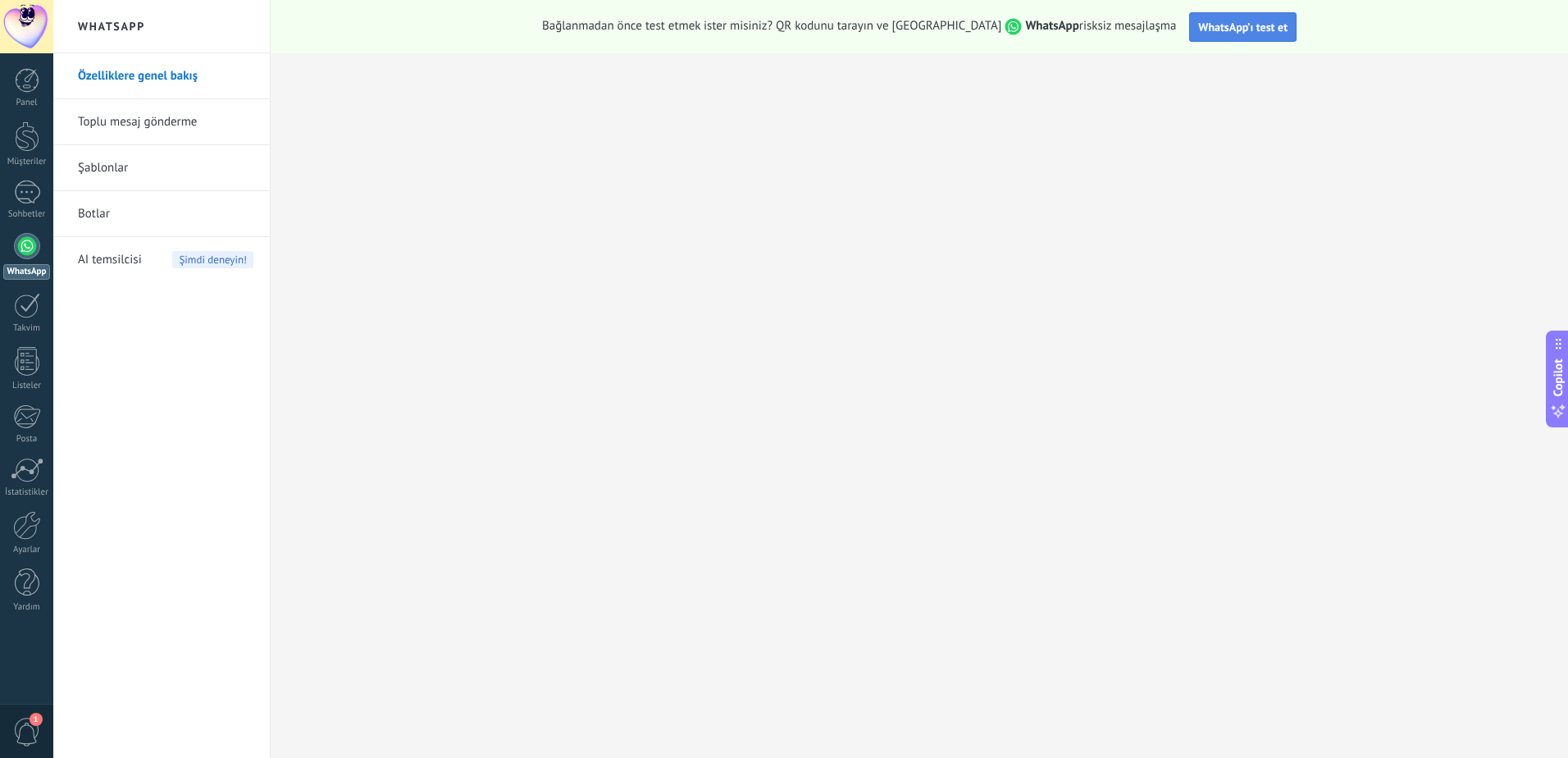
click at [1207, 34] on span "WhatsApp’ı test et" at bounding box center [1242, 26] width 90 height 14
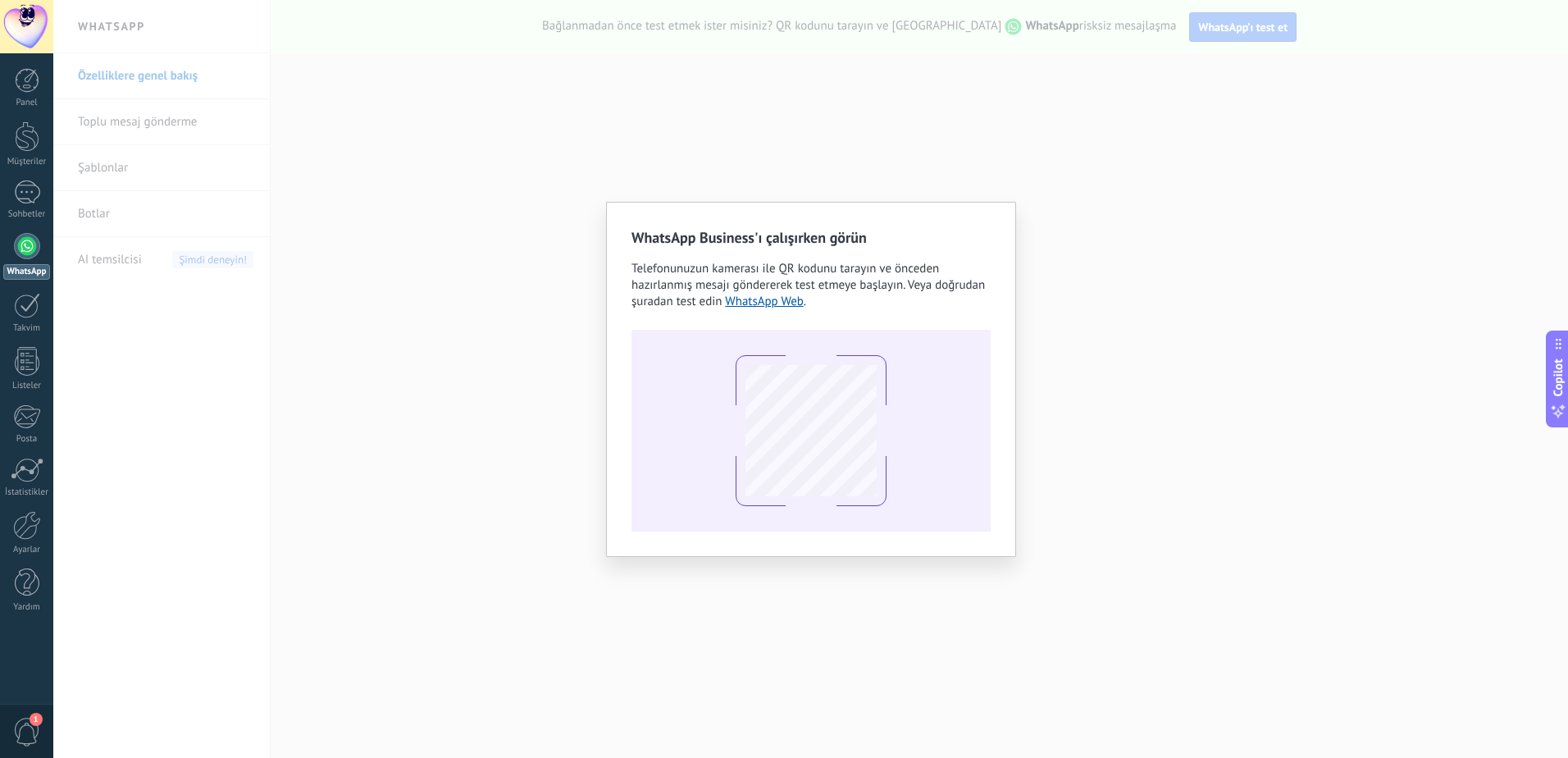
click at [409, 263] on div "WhatsApp Business'ı çalışırken görün Telefonunuzun kamerası ile QR kodunu taray…" at bounding box center [810, 379] width 1515 height 758
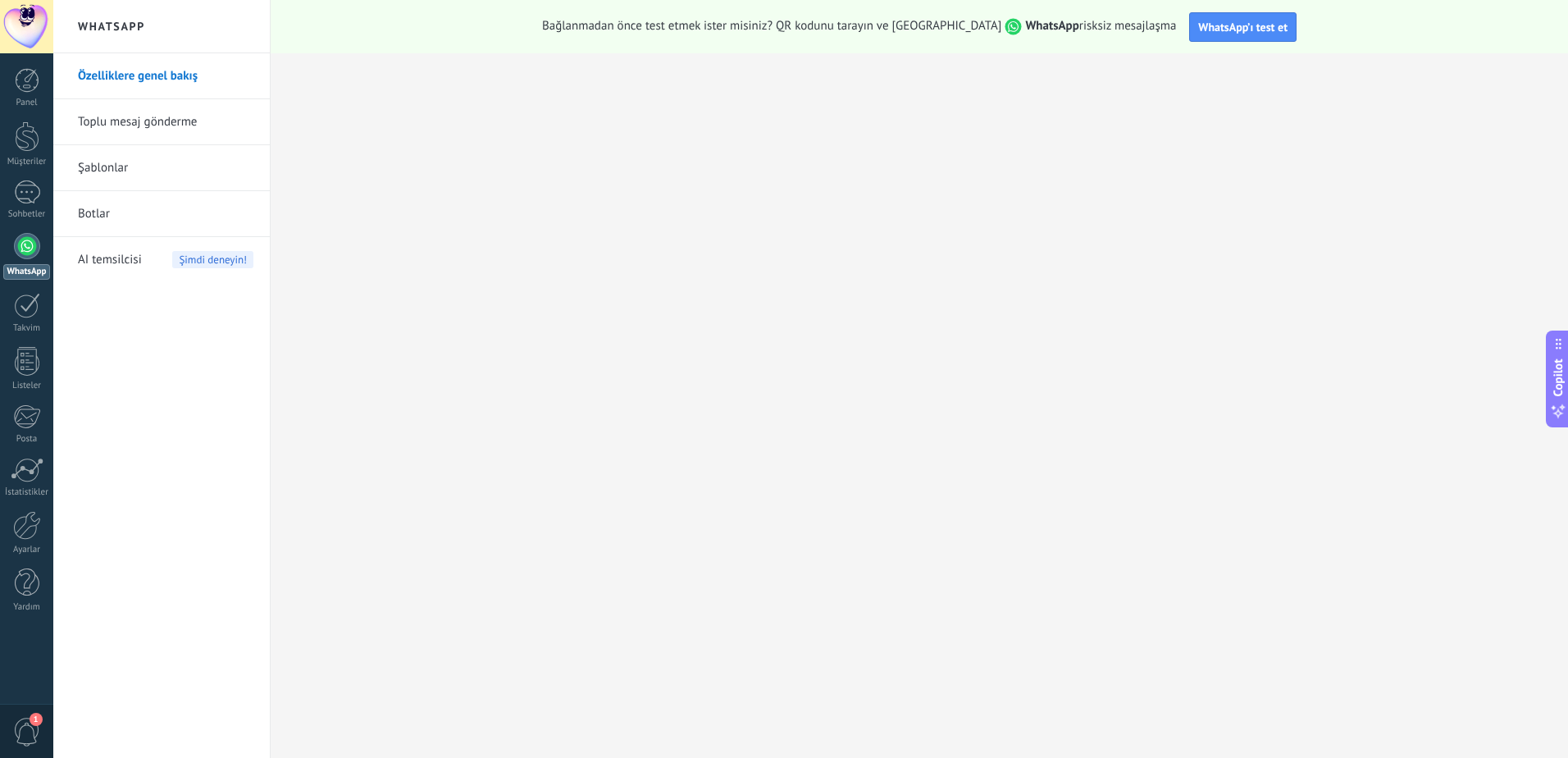
click at [98, 261] on span "AI temsilcisi" at bounding box center [110, 260] width 64 height 46
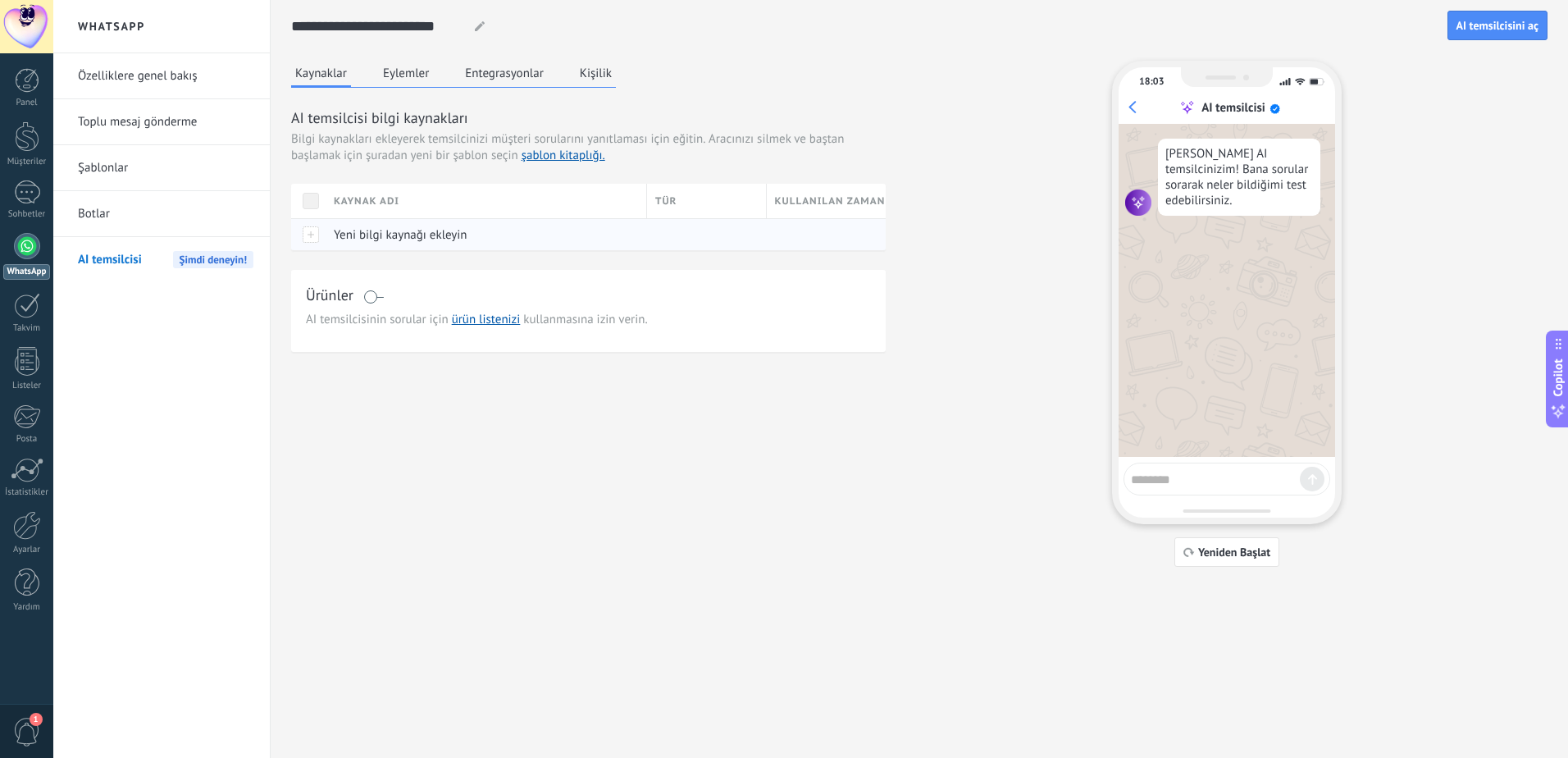
click at [369, 235] on span "Yeni bilgi kaynağı ekleyin" at bounding box center [401, 235] width 134 height 15
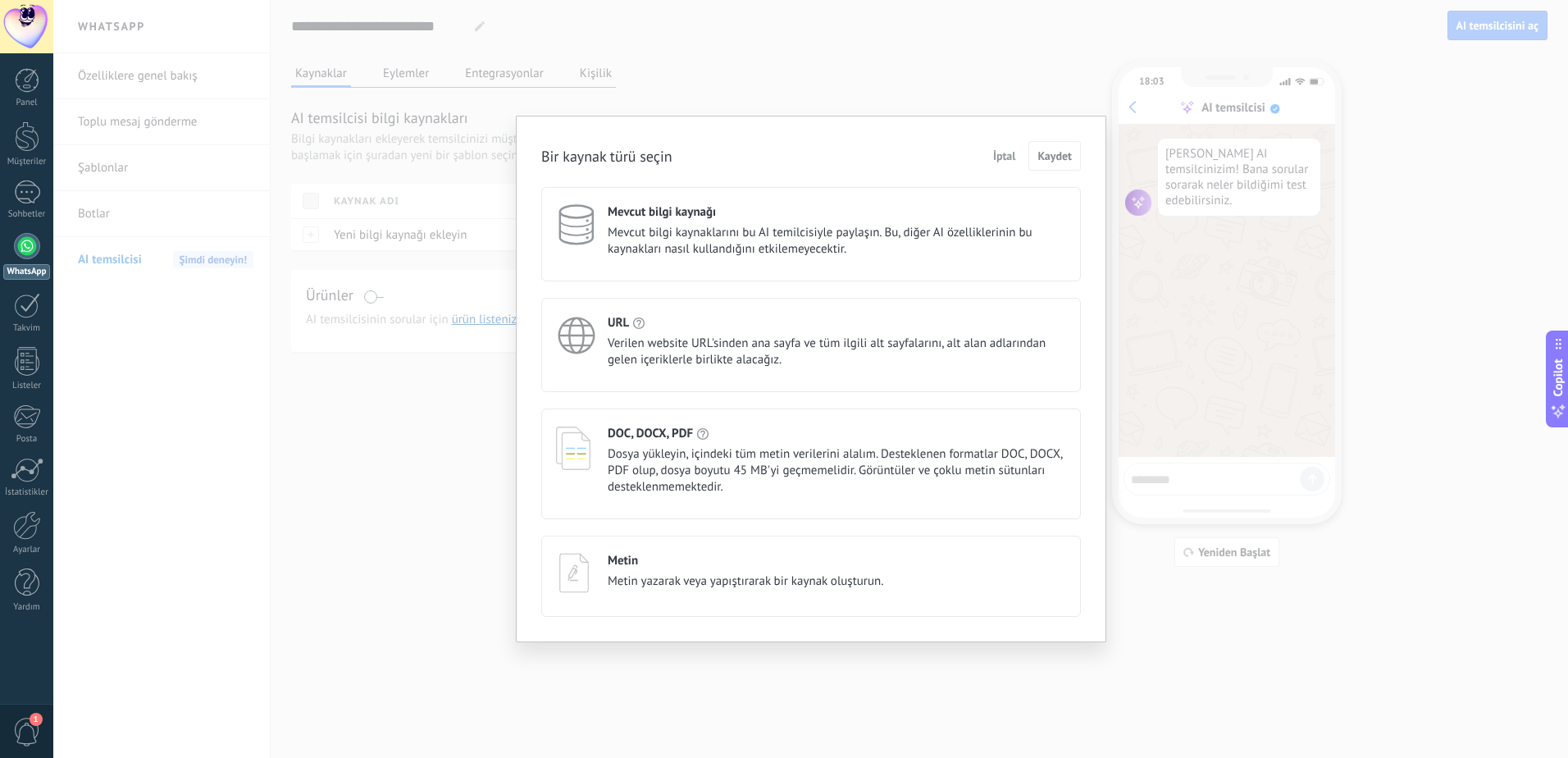
click at [656, 340] on span "Verilen website URL'sinden ana sayfa ve tüm ilgili alt sayfalarını, alt alan ad…" at bounding box center [837, 352] width 458 height 33
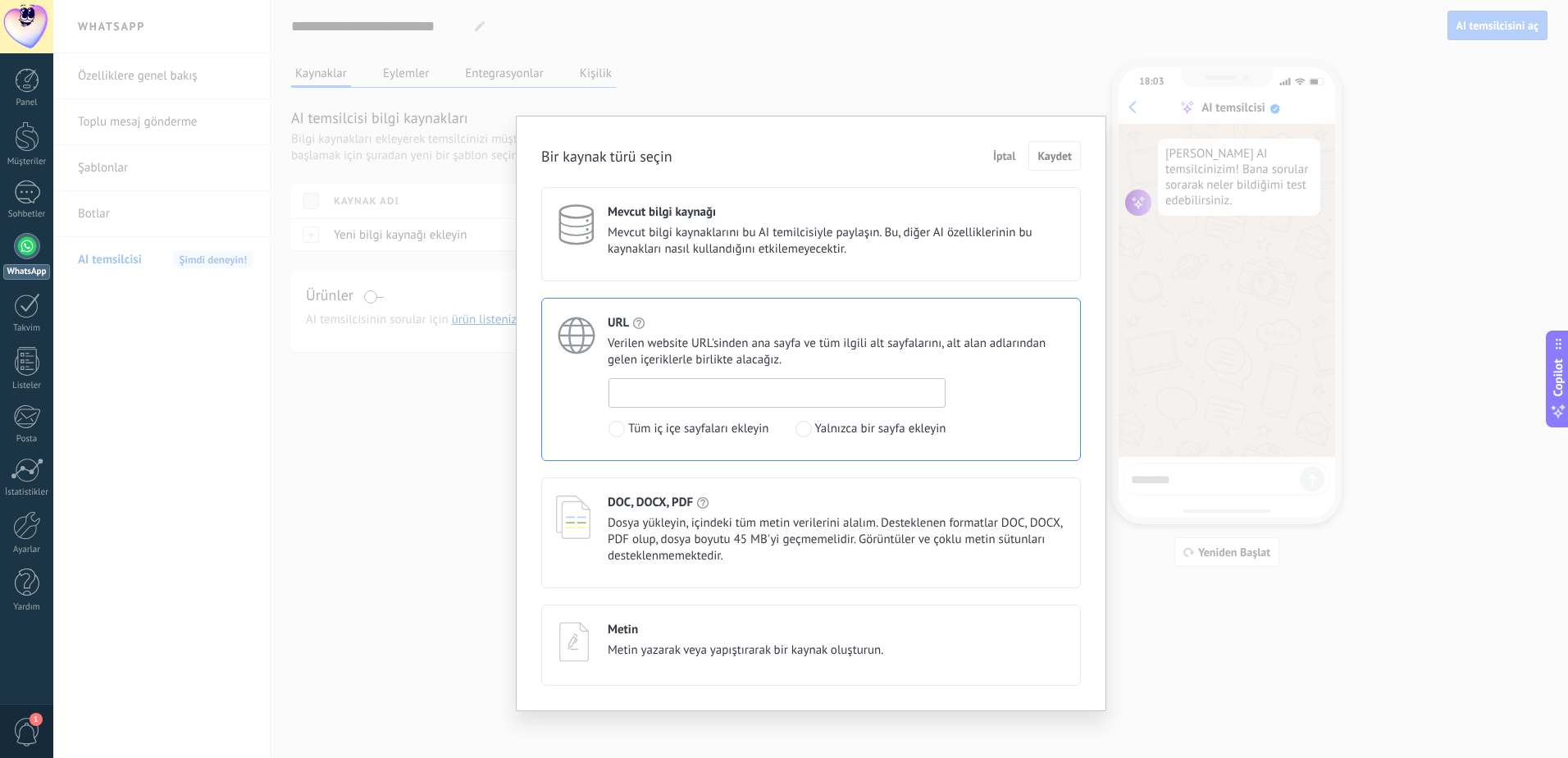
click at [680, 385] on input at bounding box center [777, 391] width 335 height 26
type input "**********"
click at [1058, 157] on span "Kaydet" at bounding box center [1055, 156] width 35 height 12
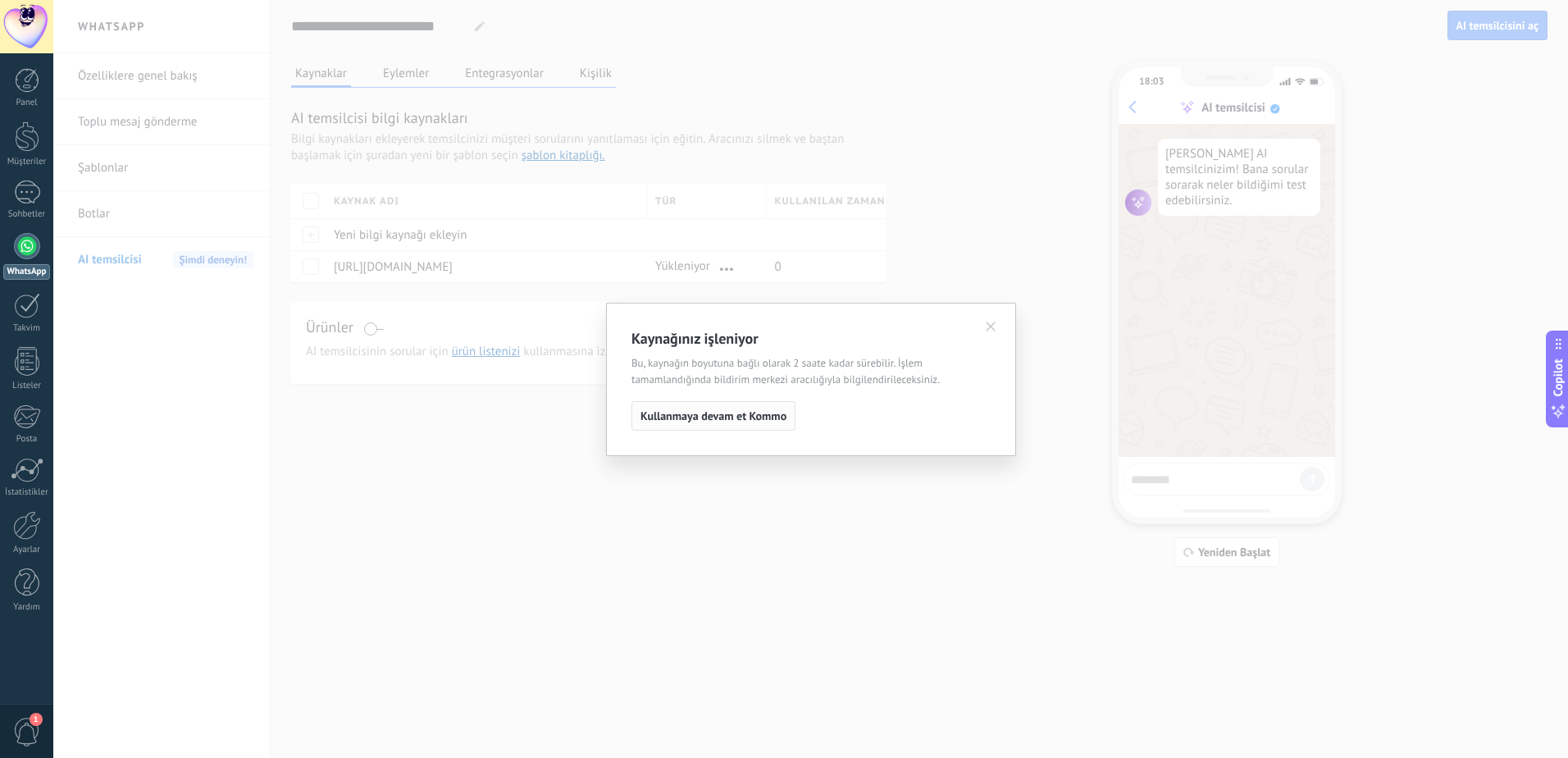
click at [773, 414] on span "Kullanmaya devam et Kommo" at bounding box center [714, 416] width 146 height 12
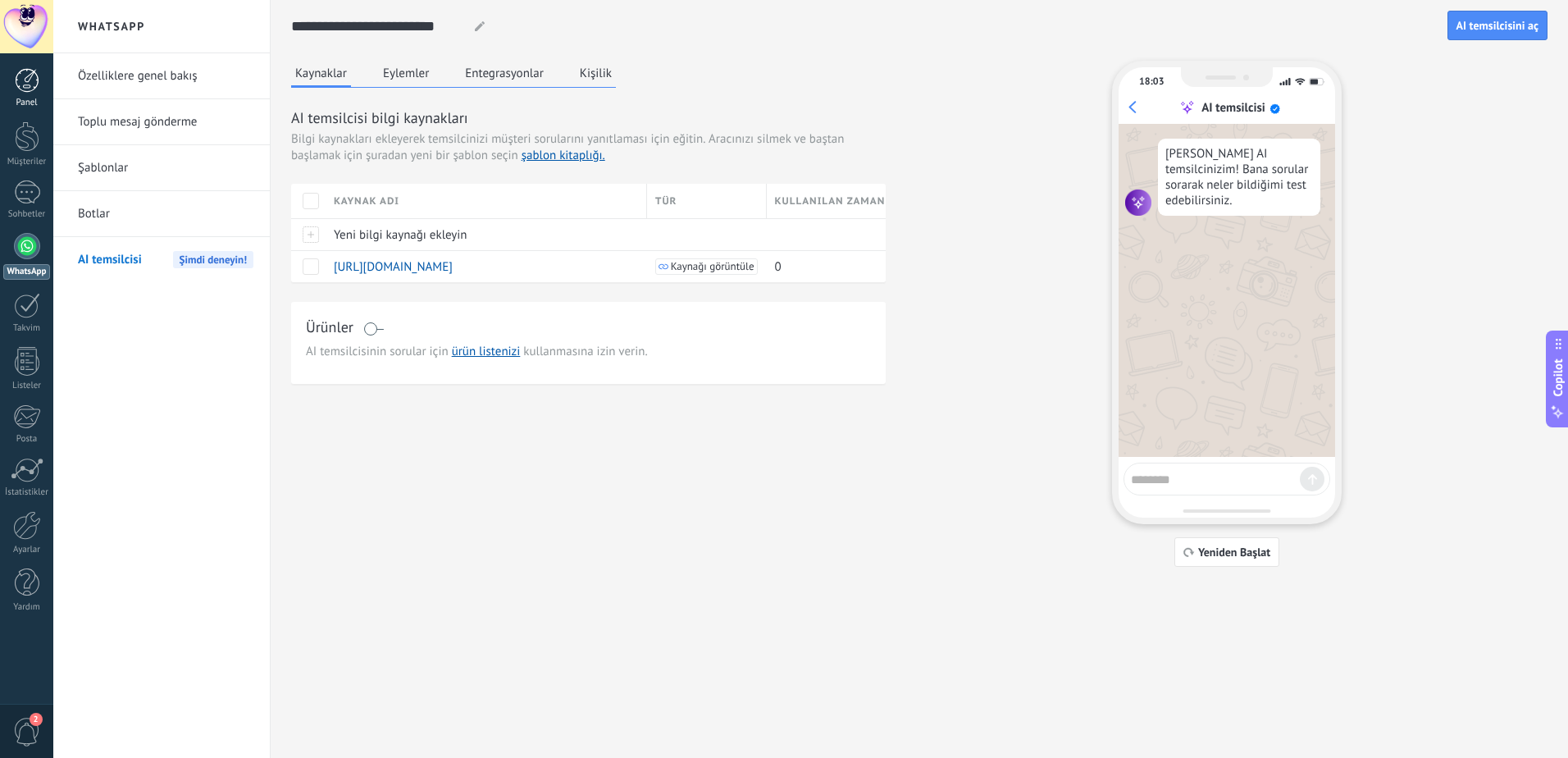
click at [28, 77] on div at bounding box center [27, 81] width 25 height 25
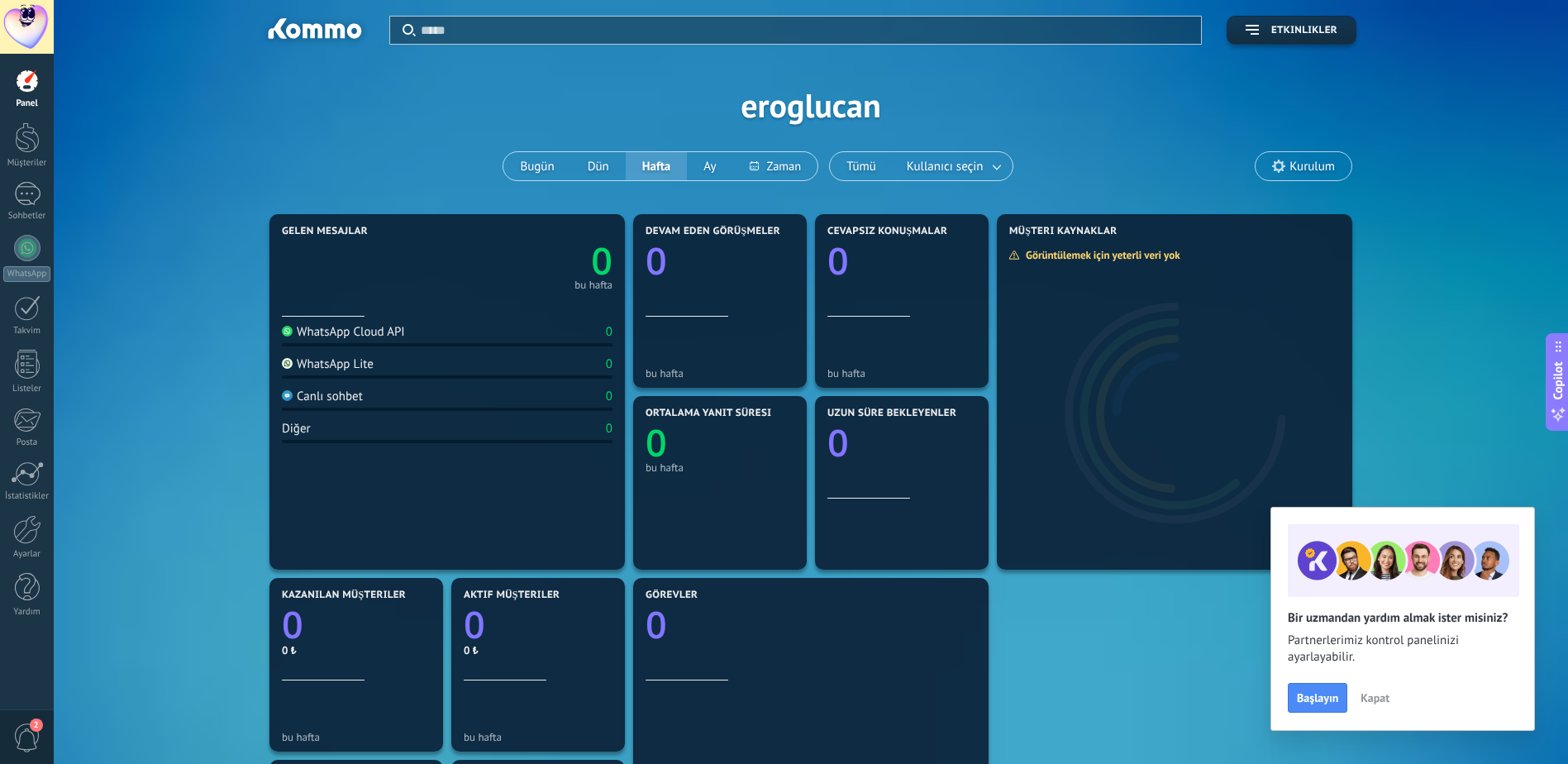
click at [1377, 698] on span "Kapat" at bounding box center [1375, 698] width 29 height 12
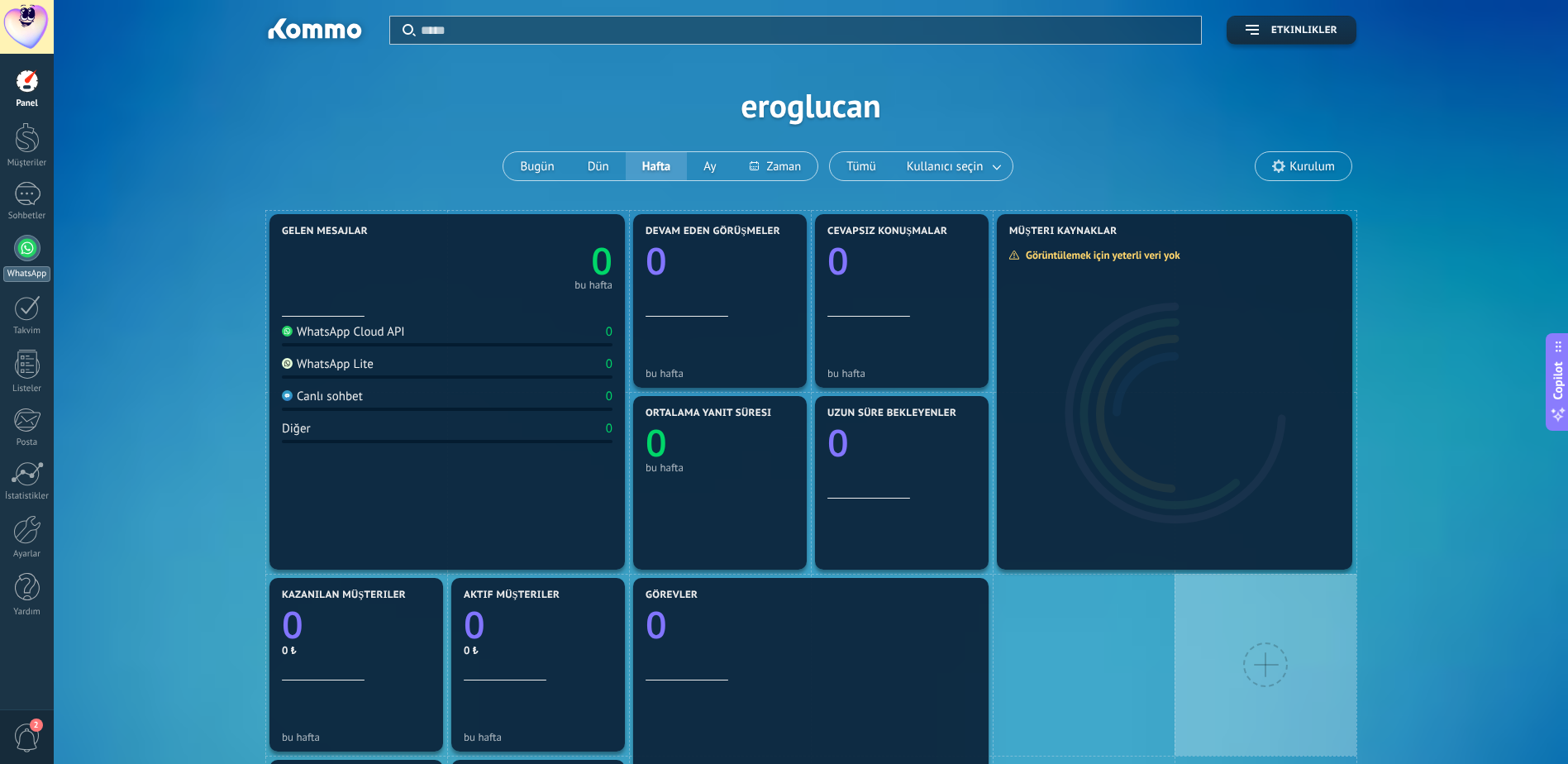
click at [47, 250] on link "WhatsApp" at bounding box center [26, 258] width 53 height 48
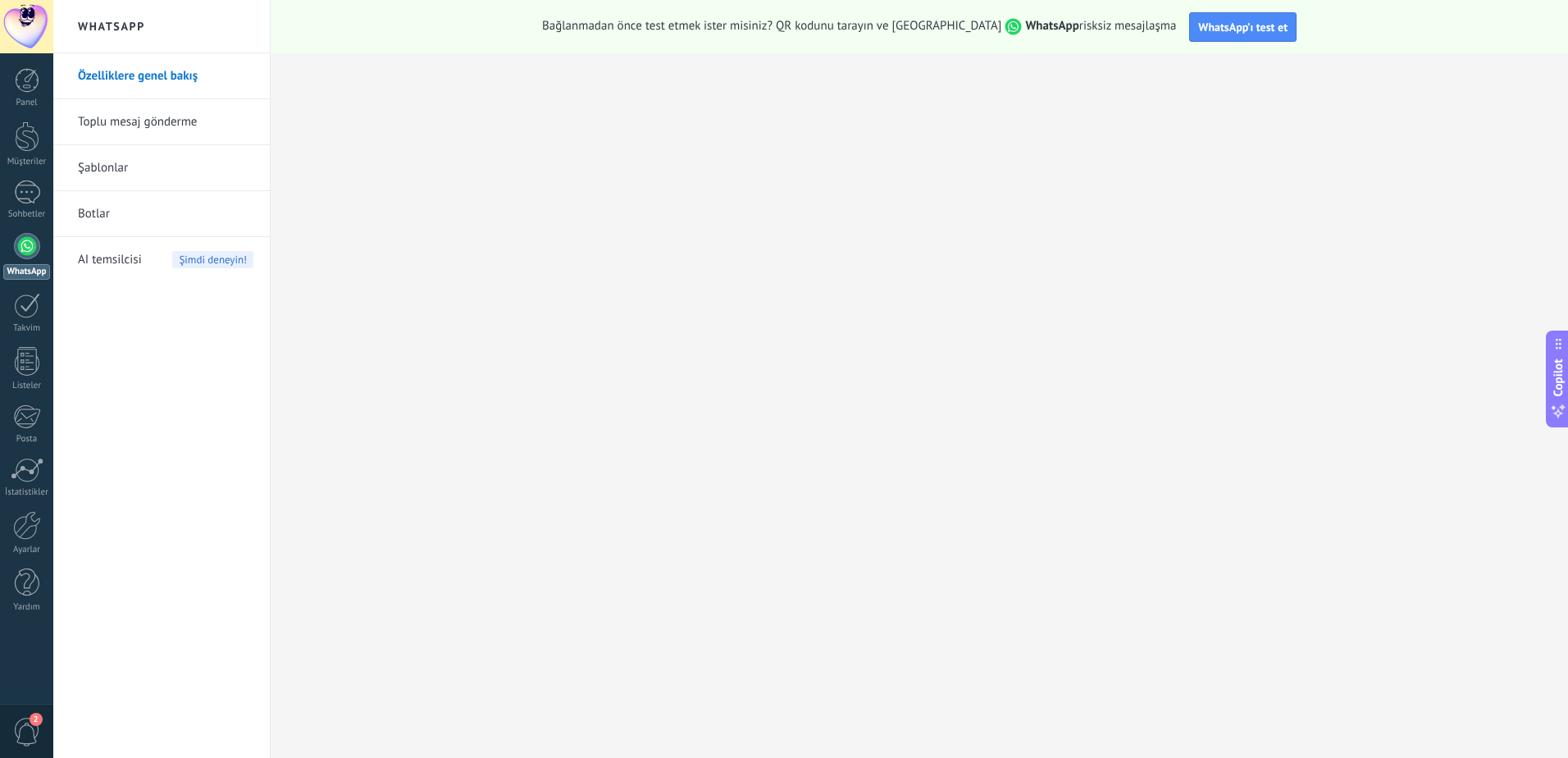
click at [146, 126] on link "Toplu mesaj gönderme" at bounding box center [166, 122] width 175 height 46
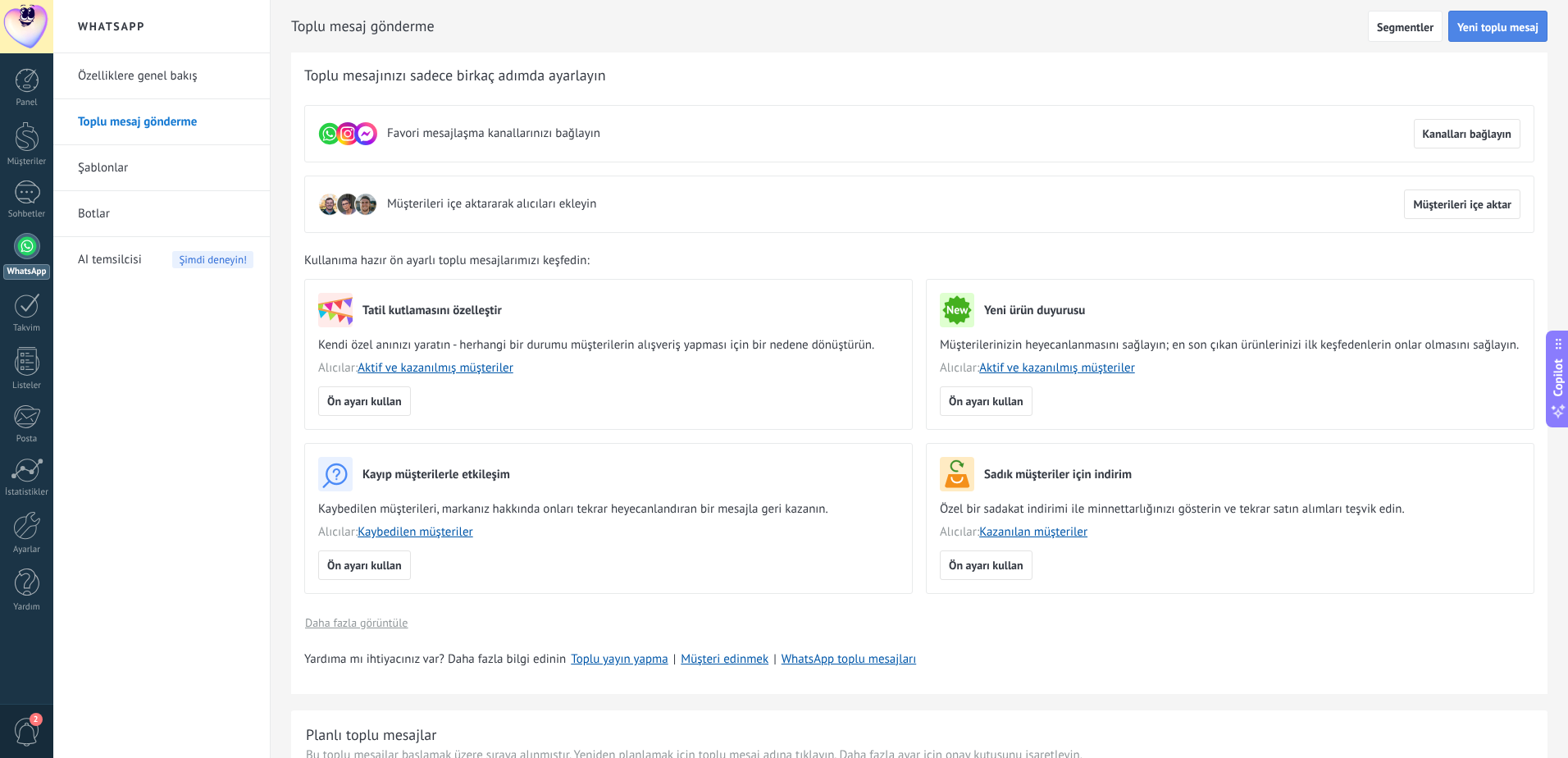
click at [1480, 31] on span "Yeni toplu mesaj" at bounding box center [1498, 27] width 81 height 12
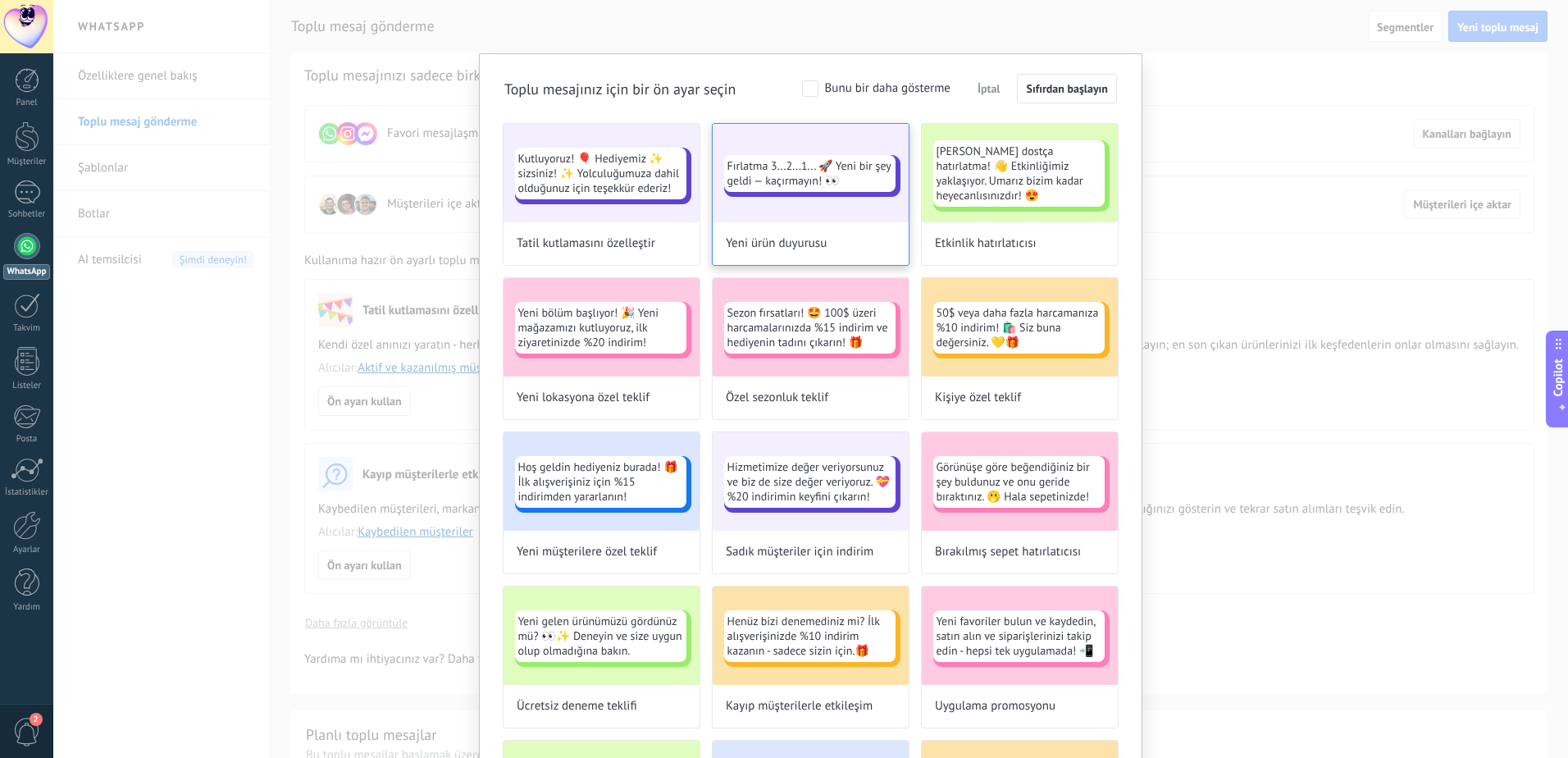
click at [842, 201] on div "Fırlatma 3...2...1... 🚀 Yeni bir şey geldi — kaçırmayın! 👀" at bounding box center [810, 173] width 196 height 98
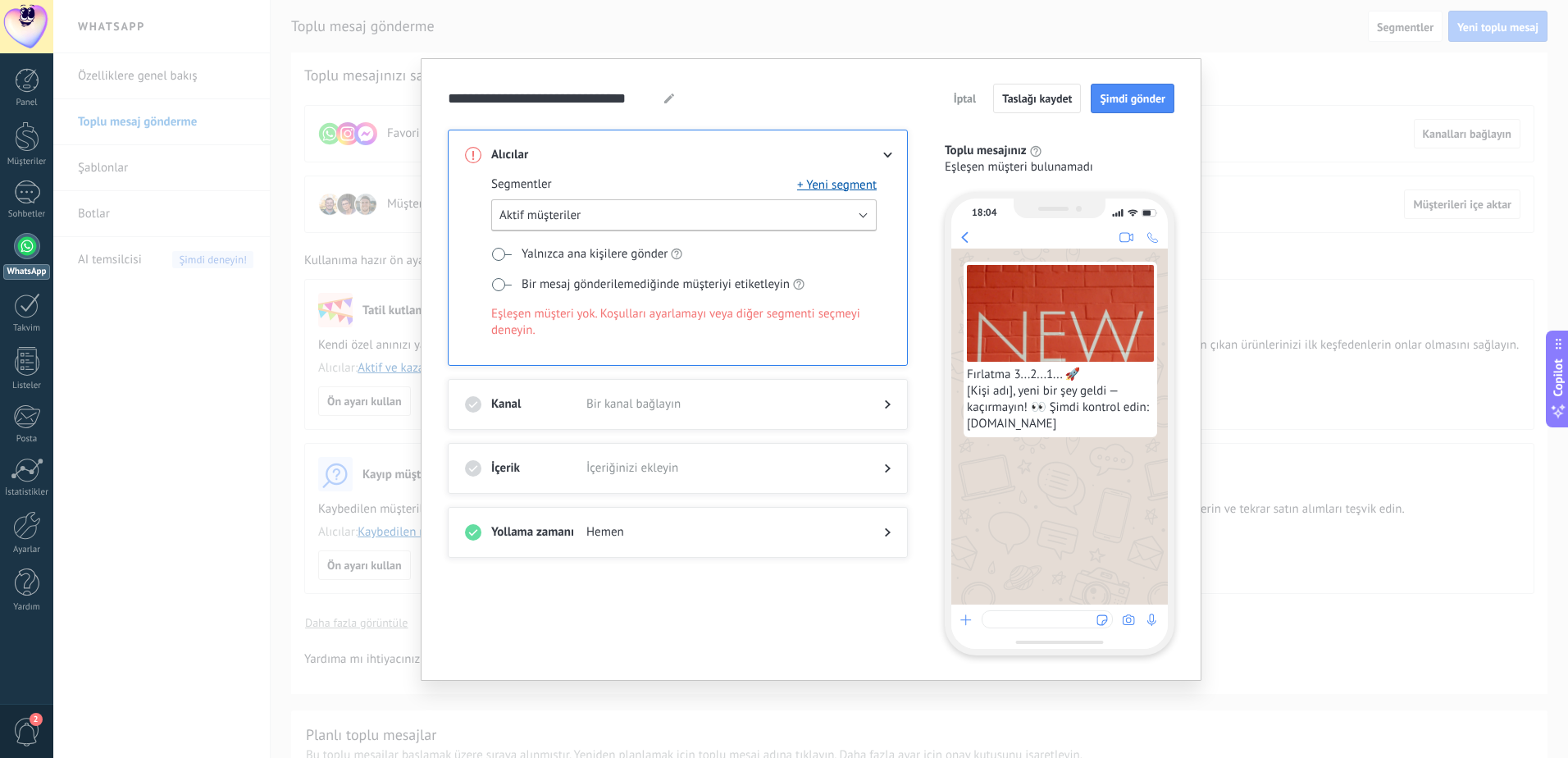
click at [642, 226] on button "Aktif müşteriler" at bounding box center [684, 215] width 385 height 32
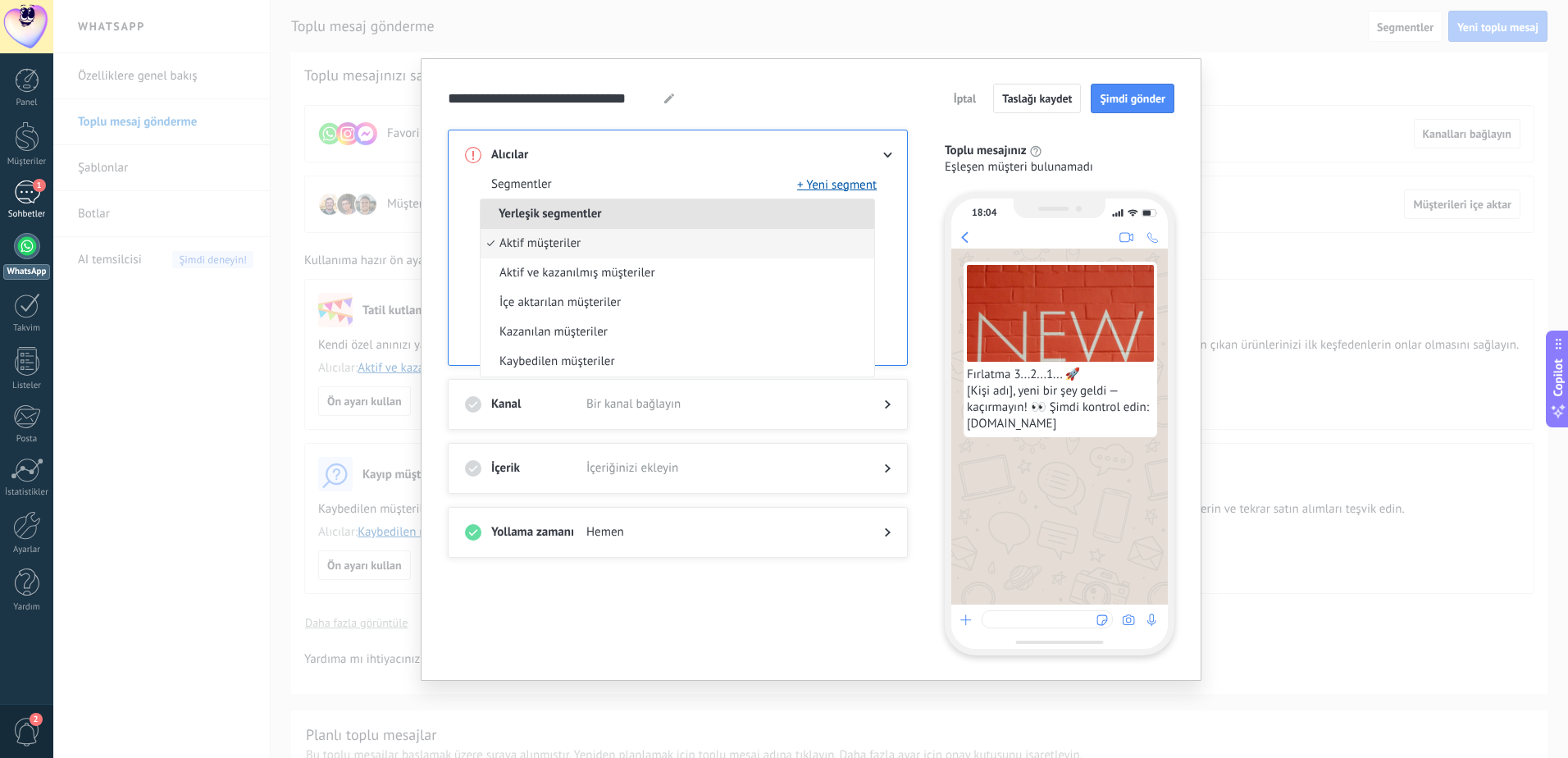
click at [18, 211] on div "Sohbetler" at bounding box center [26, 214] width 47 height 11
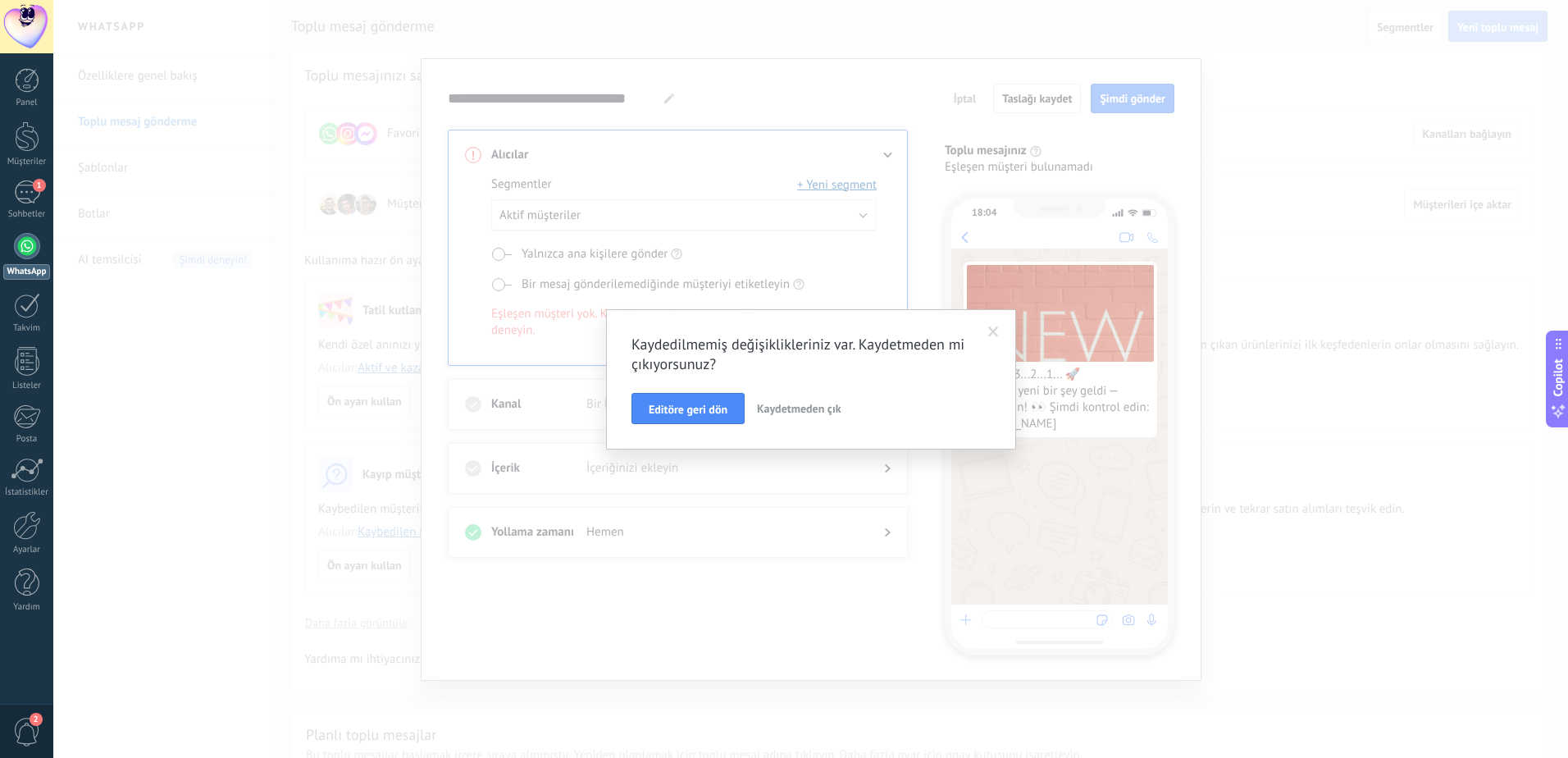
click at [759, 407] on span "Kaydetmeden çık" at bounding box center [799, 407] width 85 height 14
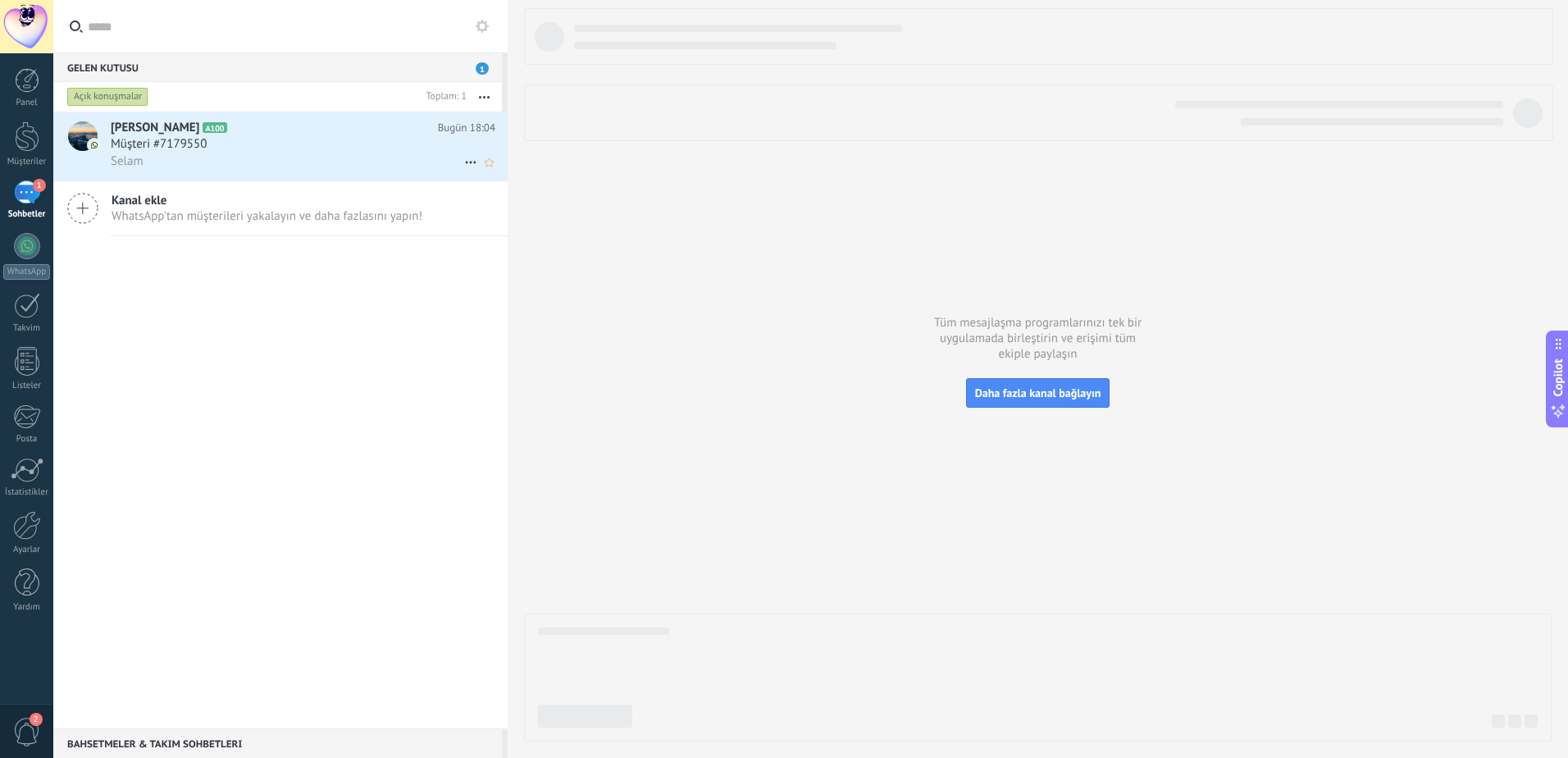
click at [382, 173] on div "[PERSON_NAME] A100 Bugün 18:04 Müşteri #7179550 Selam" at bounding box center [309, 146] width 397 height 69
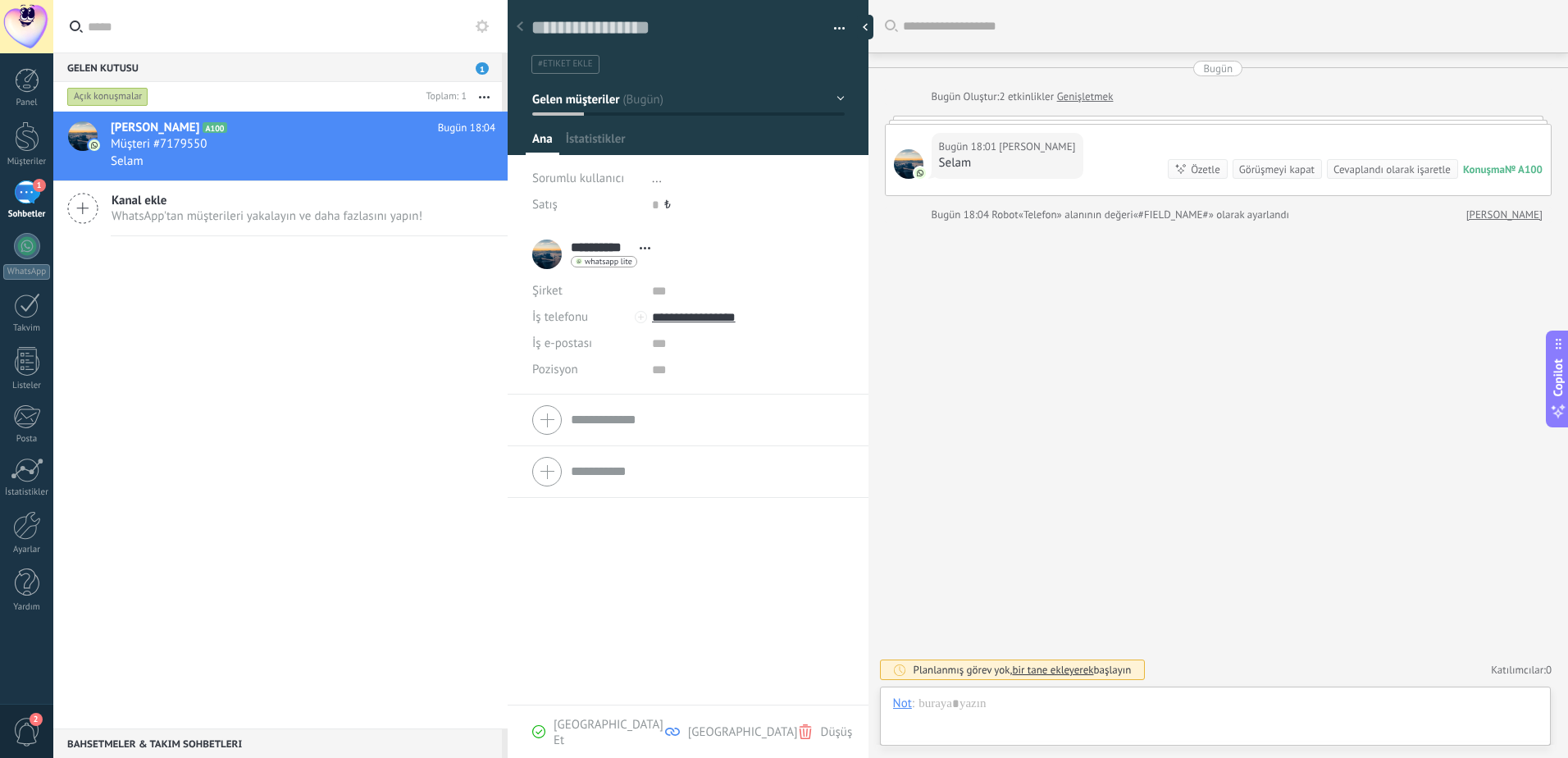
scroll to position [25, 0]
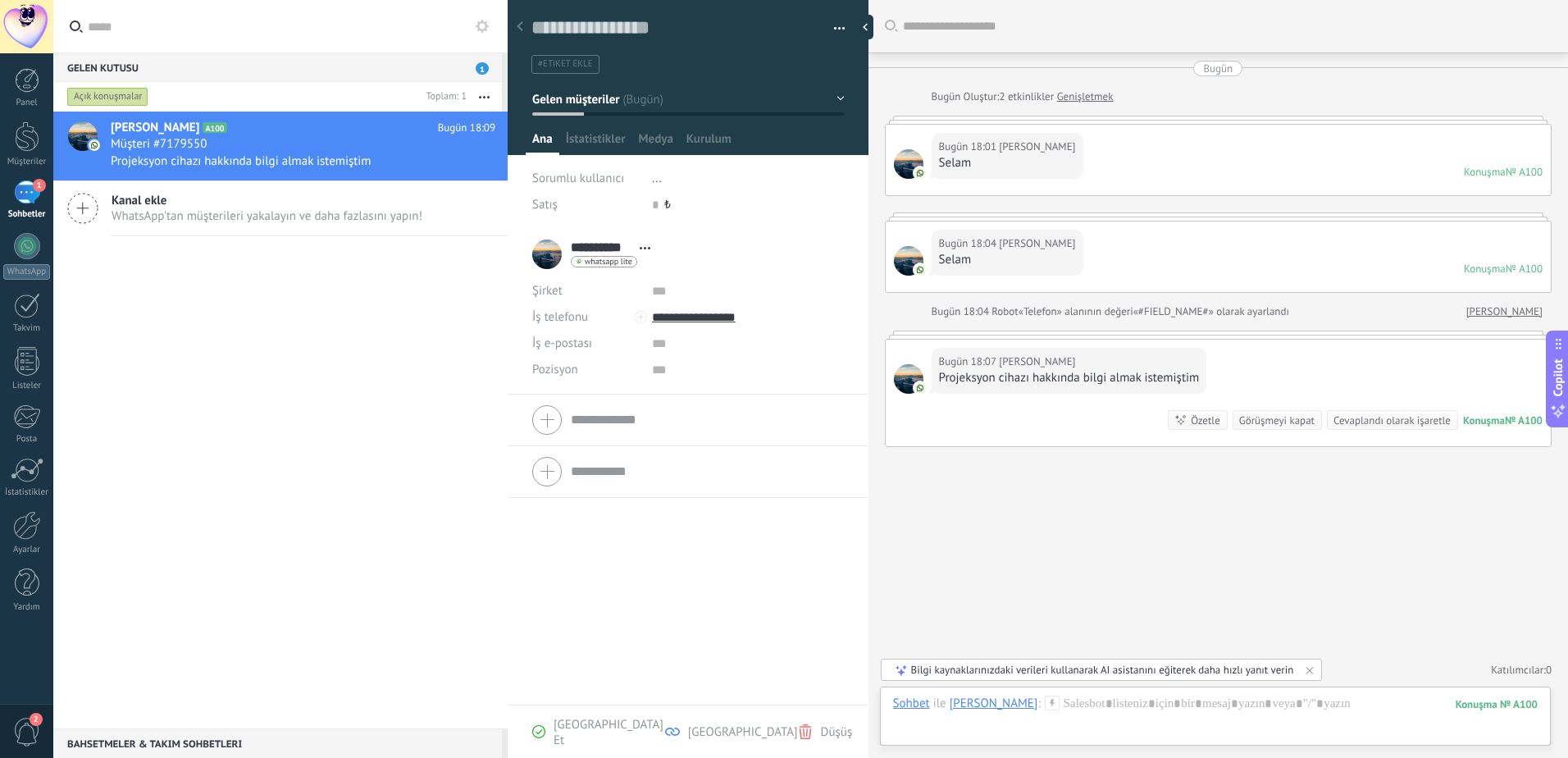
click at [1190, 421] on div "Özetle" at bounding box center [1205, 420] width 30 height 15
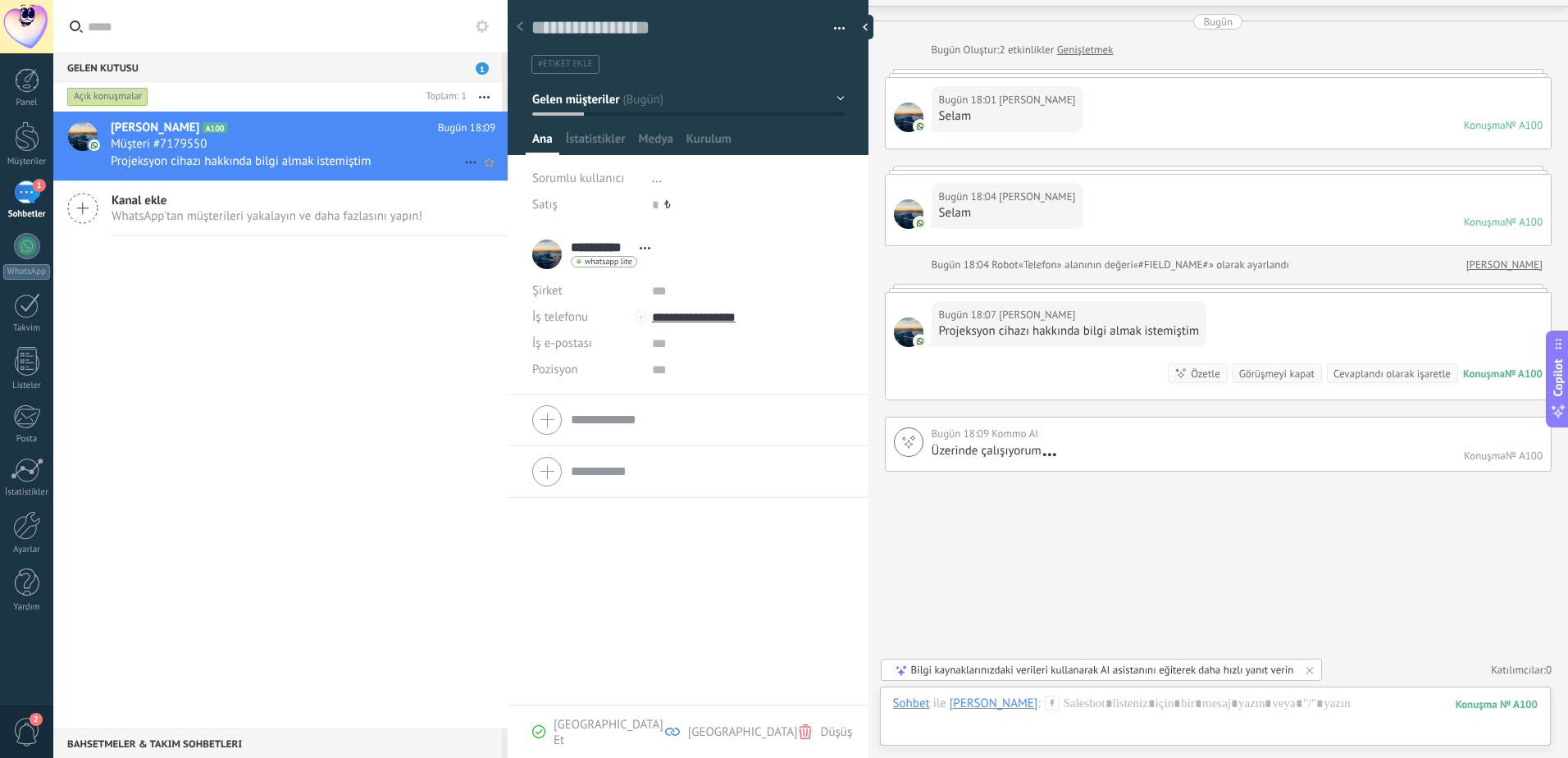
scroll to position [50, 0]
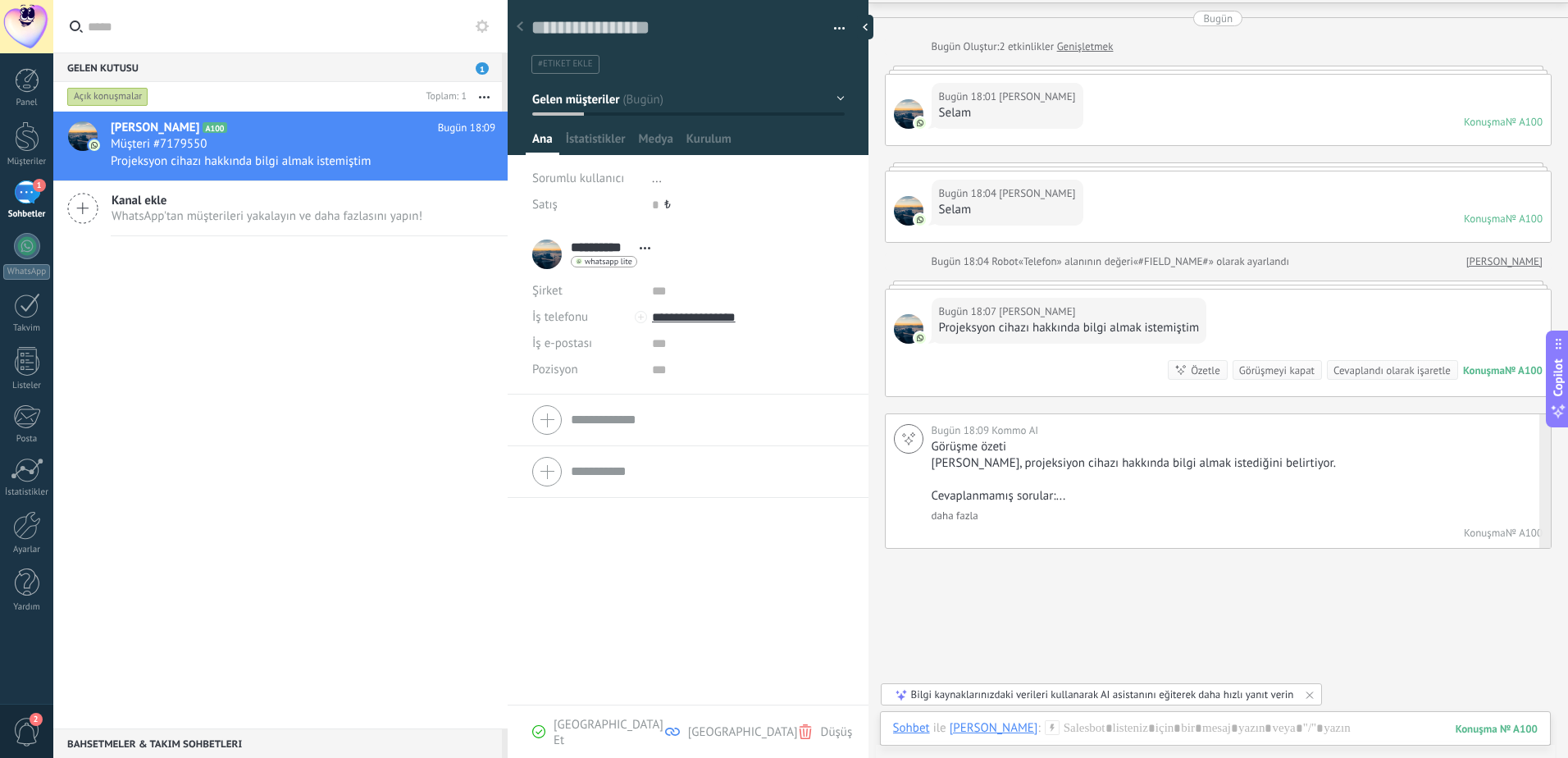
click at [950, 515] on link "daha fazla" at bounding box center [954, 515] width 47 height 13
click at [1032, 696] on div "Bilgi kaynaklarınızdaki verileri kullanarak AI asistanını eğiterek daha hızlı y…" at bounding box center [1103, 693] width 383 height 13
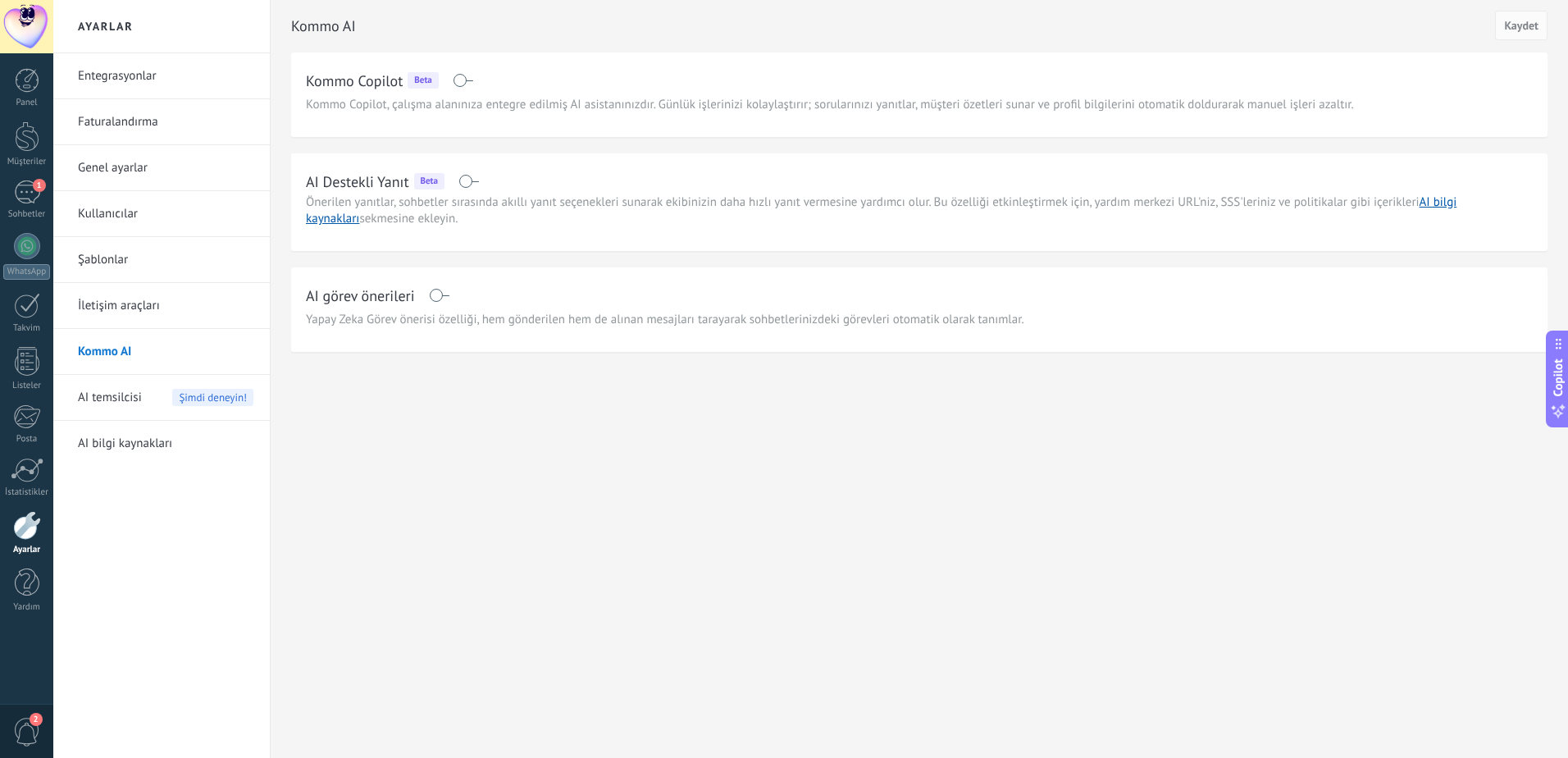
click at [468, 182] on span at bounding box center [468, 181] width 20 height 13
click at [436, 291] on span at bounding box center [438, 296] width 20 height 13
click at [1527, 31] on span "Kaydet" at bounding box center [1521, 25] width 35 height 12
click at [123, 400] on span "AI temsilcisi" at bounding box center [110, 398] width 64 height 46
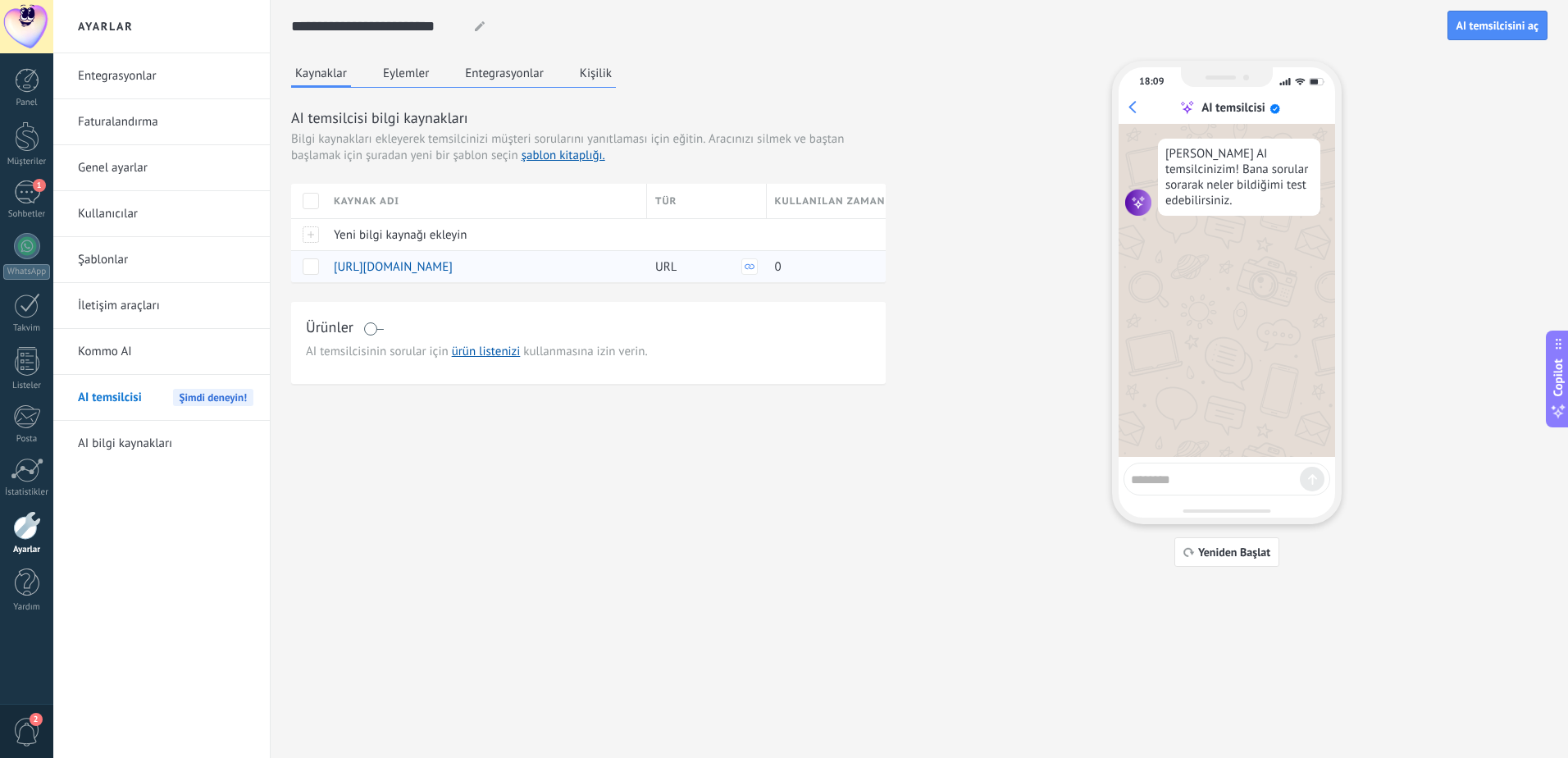
click at [315, 270] on span at bounding box center [310, 266] width 16 height 16
click at [1478, 24] on span "AI temsilcisini aç" at bounding box center [1497, 25] width 82 height 12
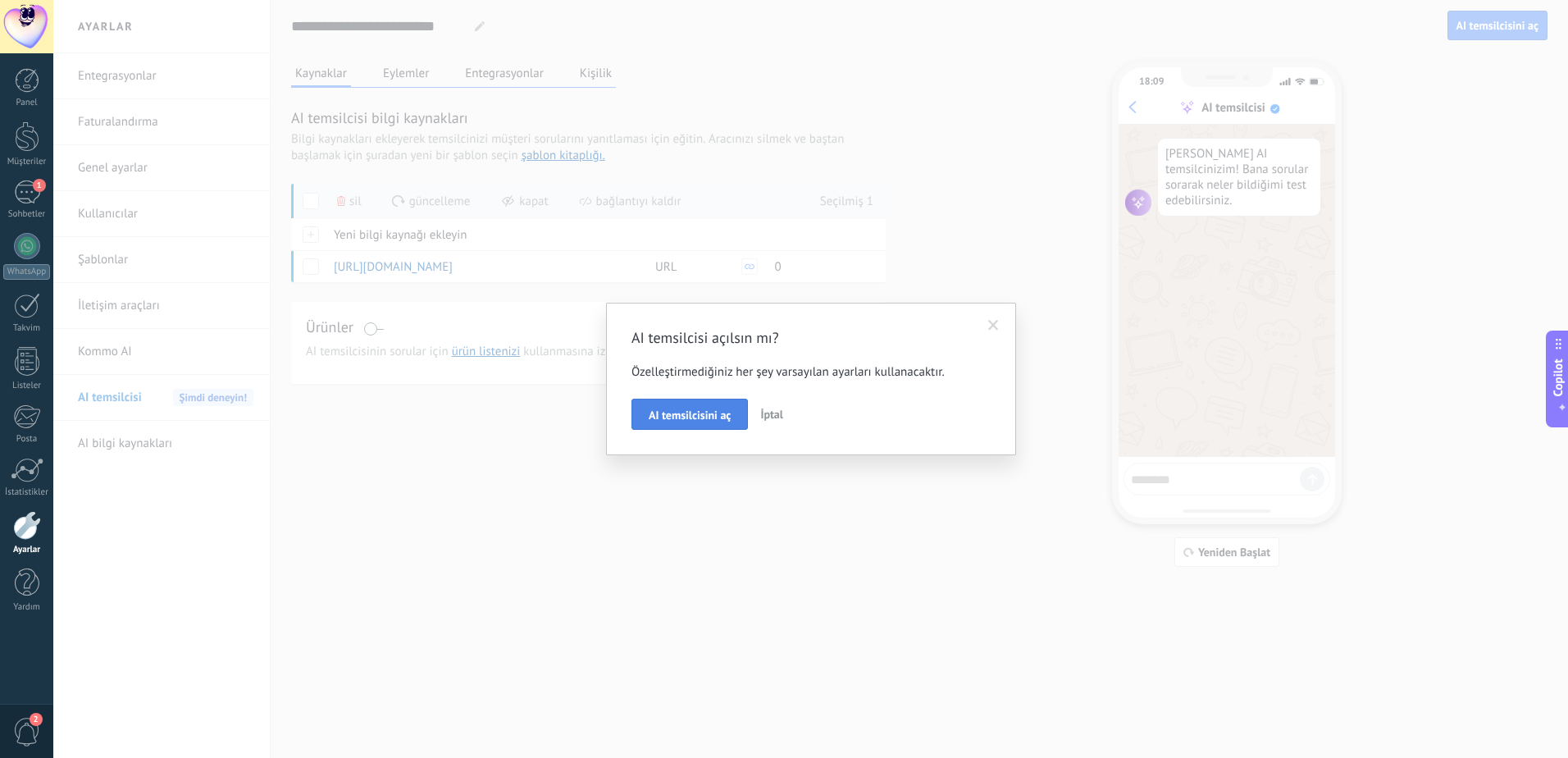
click at [671, 419] on span "AI temsilcisini aç" at bounding box center [689, 415] width 82 height 12
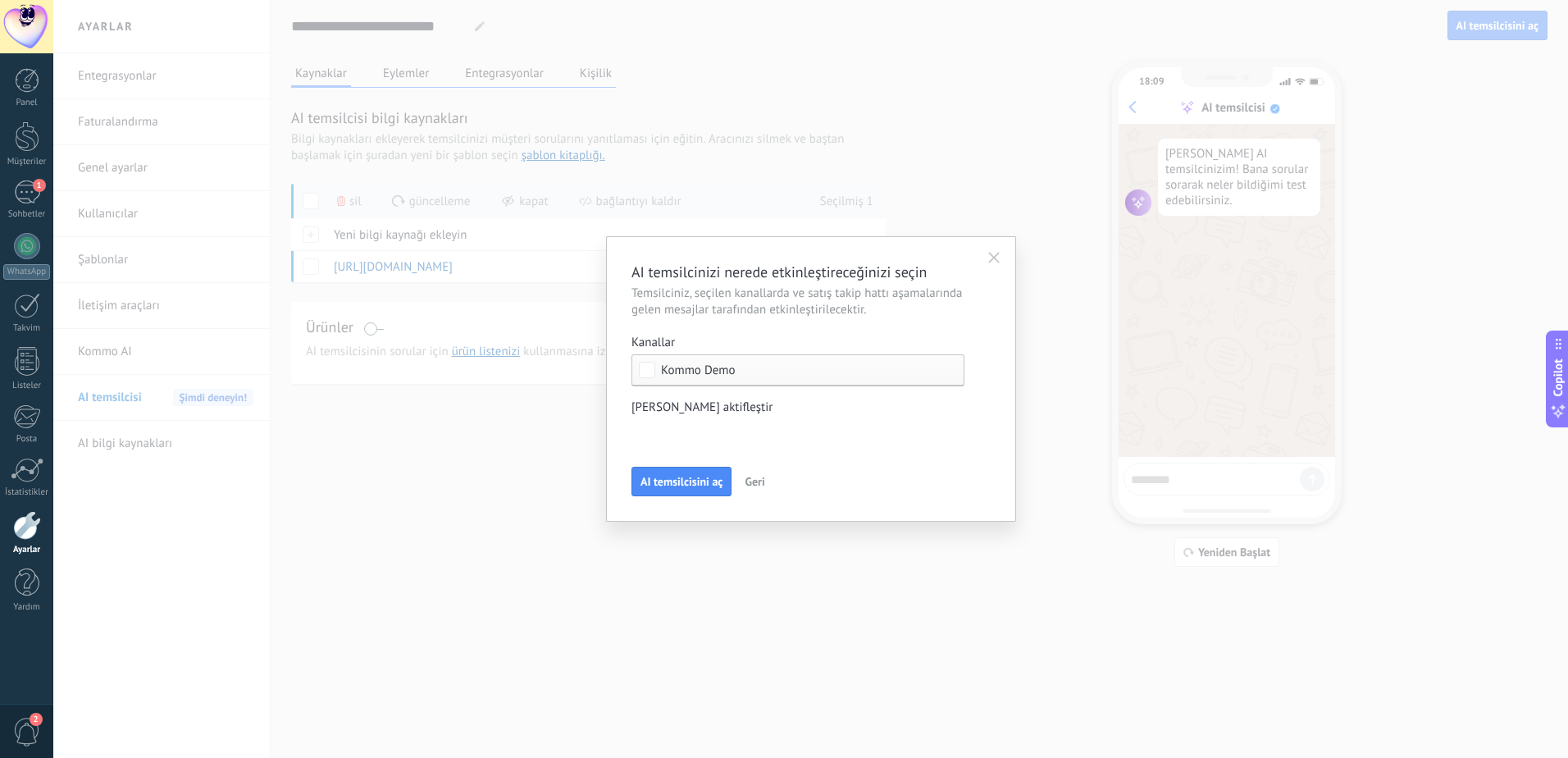
click at [0, 0] on div "Gelen müşteriler İlk temas Müzakereler Karar verme Sözleşme müzakeresi Kapalı -…" at bounding box center [0, 0] width 0 height 0
click at [719, 428] on span at bounding box center [692, 431] width 74 height 13
click at [756, 411] on div at bounding box center [810, 379] width 1515 height 758
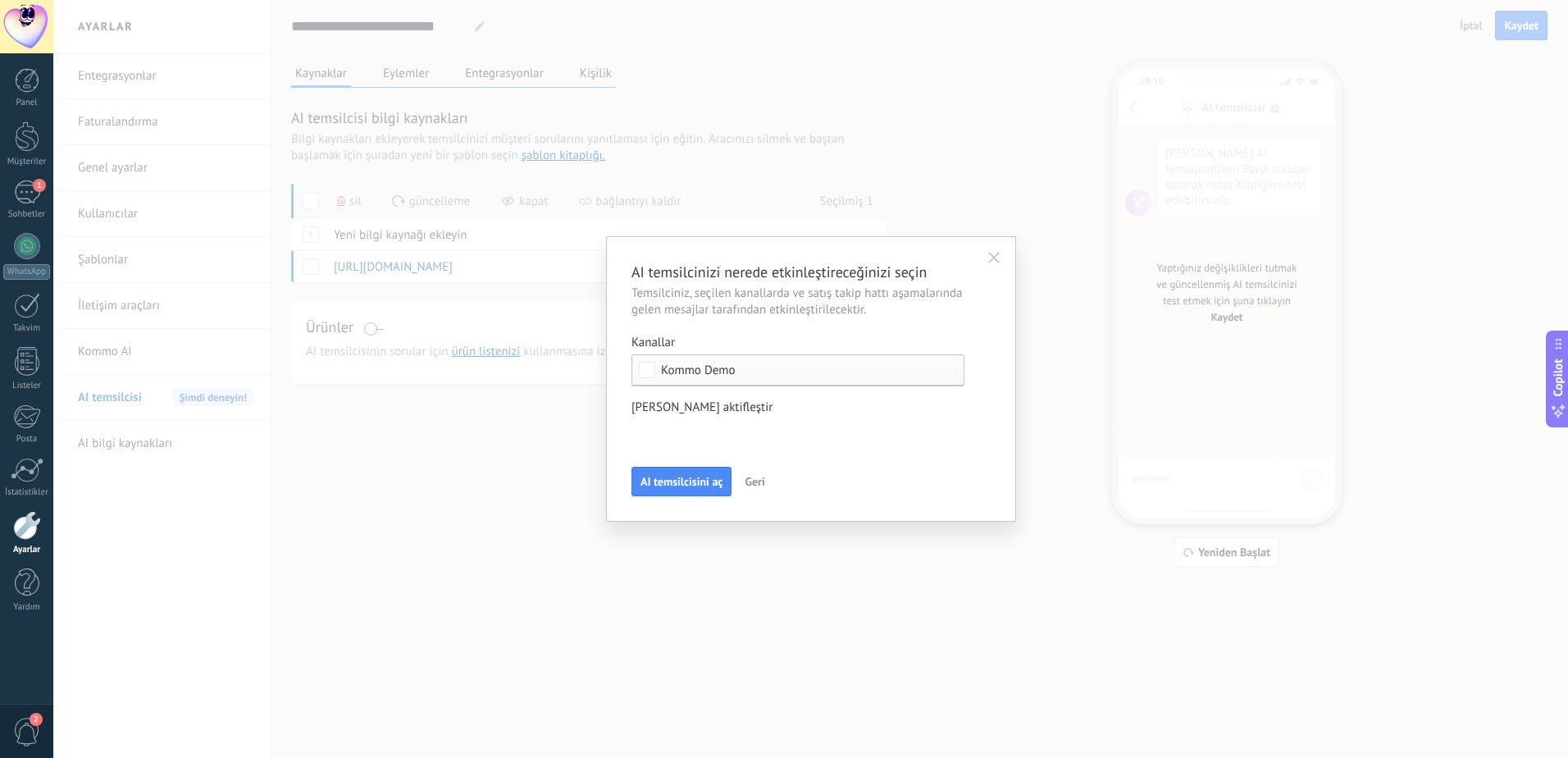
click at [0, 0] on div "Gelen müşteriler İlk temas Müzakereler Karar verme Sözleşme müzakeresi Kapalı -…" at bounding box center [0, 0] width 0 height 0
click at [691, 436] on span at bounding box center [692, 431] width 74 height 13
click at [739, 405] on div at bounding box center [810, 379] width 1515 height 758
click at [672, 477] on span "AI temsilcisini aç" at bounding box center [681, 482] width 82 height 12
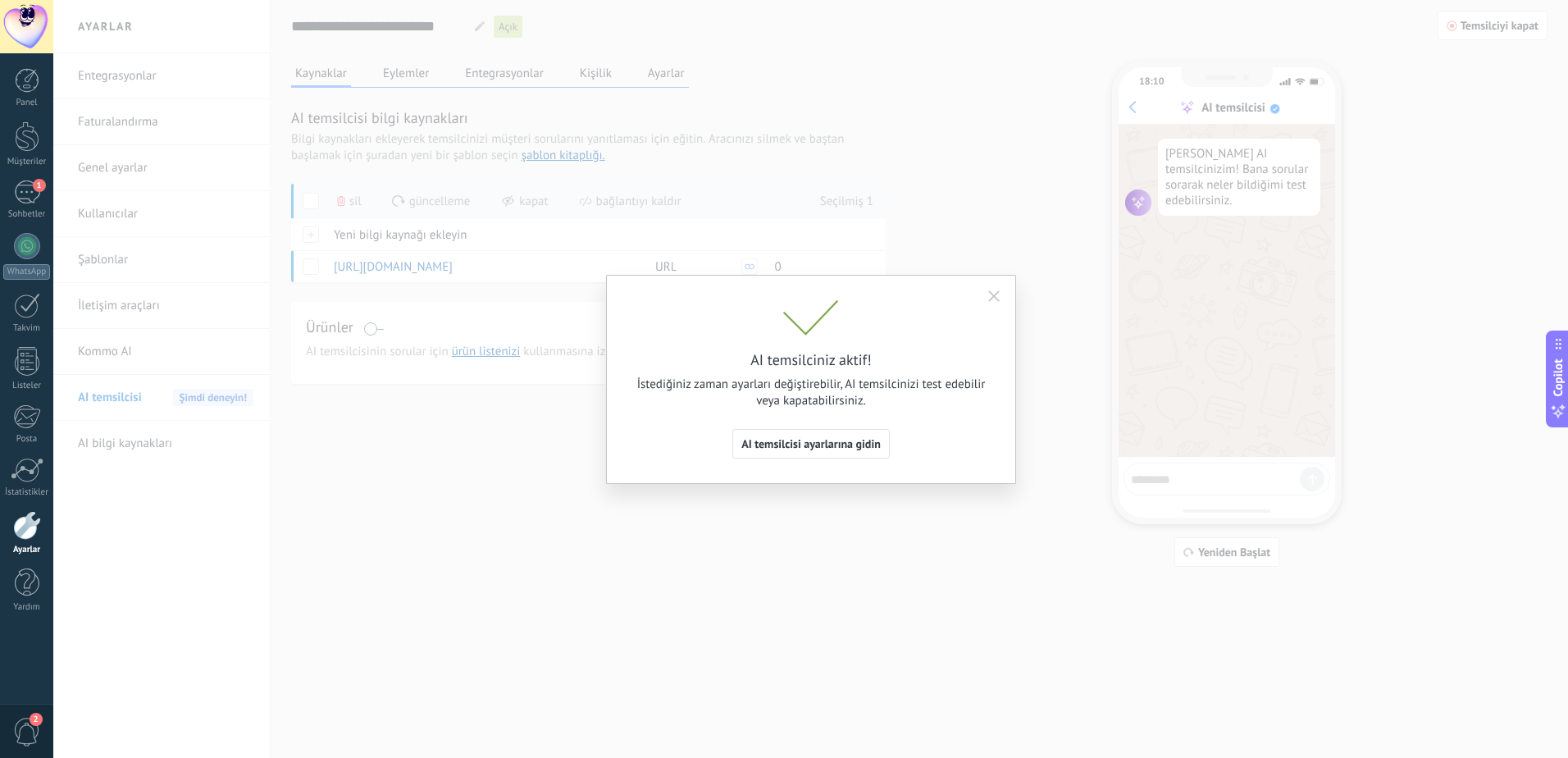
click at [990, 288] on button "button" at bounding box center [993, 297] width 26 height 25
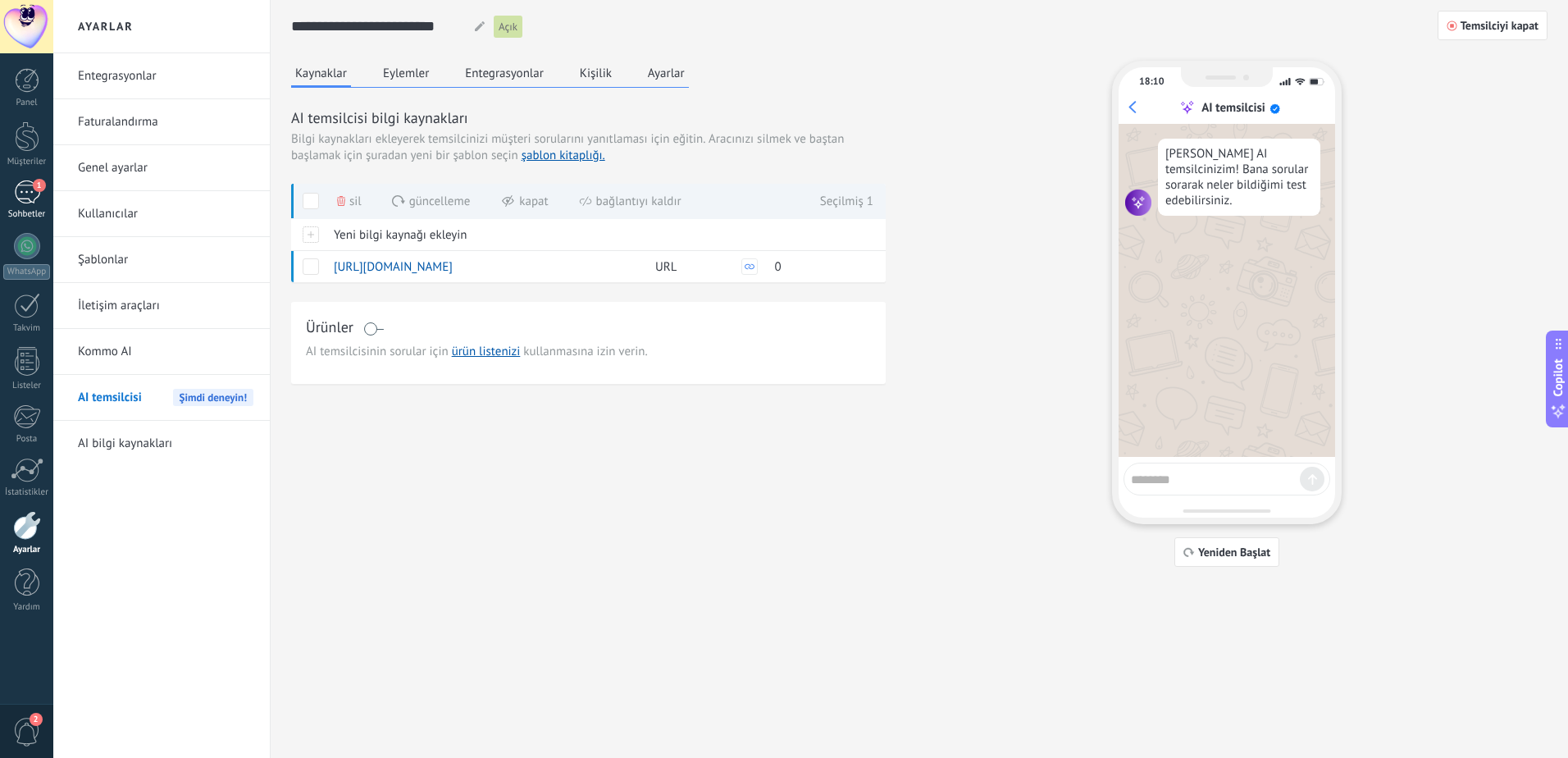
click at [31, 203] on div "1" at bounding box center [26, 192] width 26 height 24
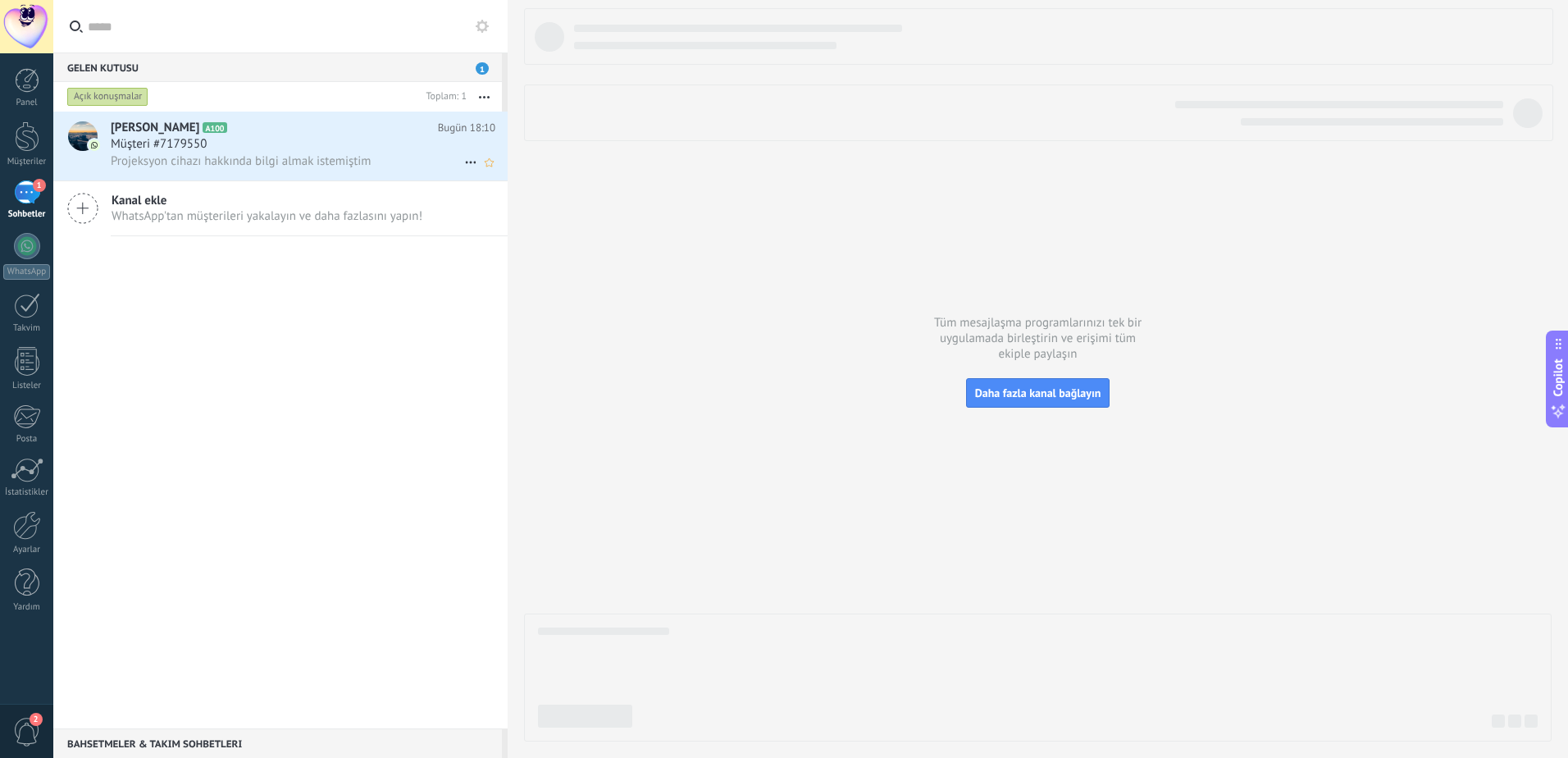
click at [194, 165] on span "Projeksyon cihazı hakkında bilgi almak istemiştim" at bounding box center [241, 161] width 261 height 15
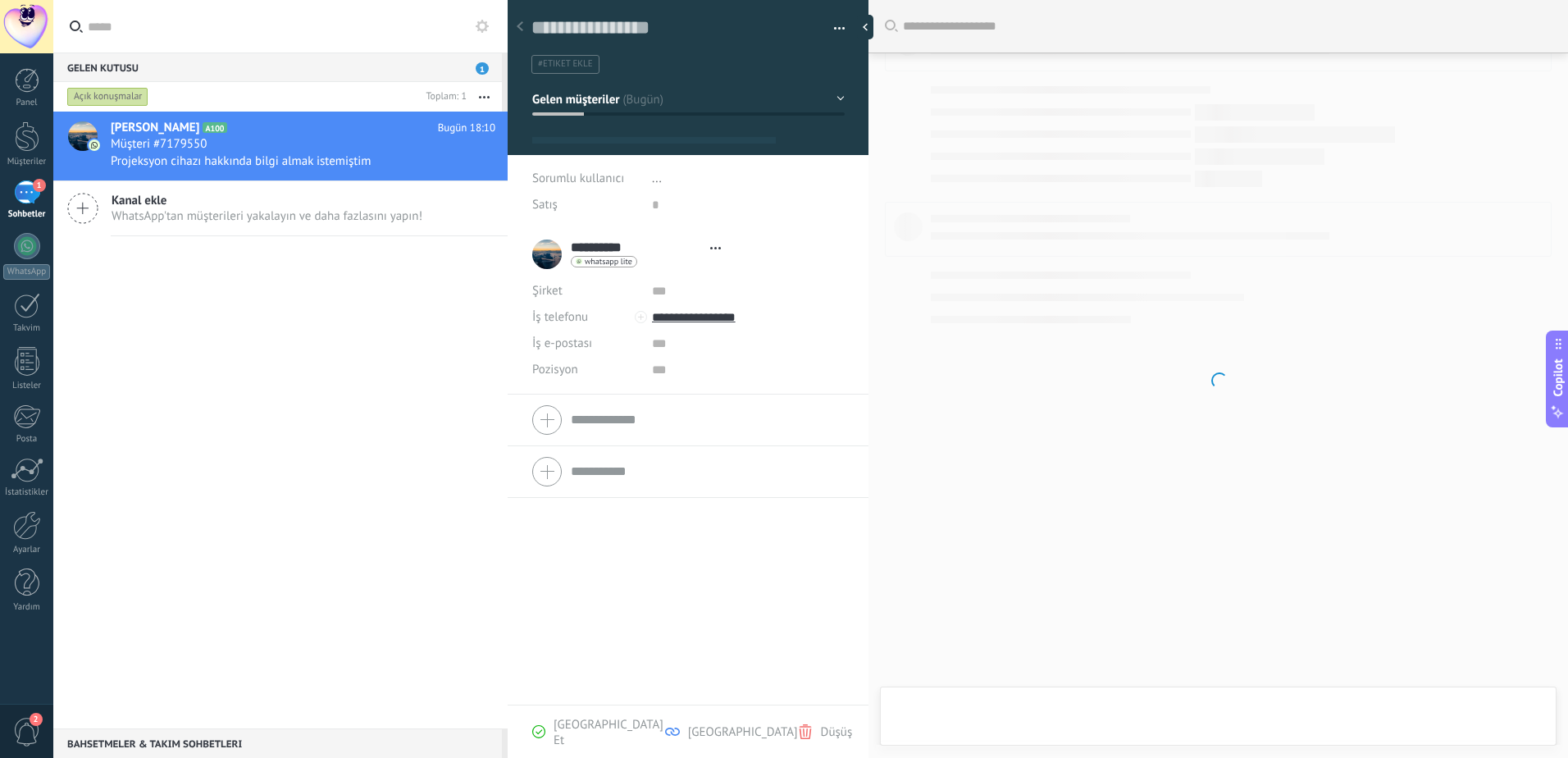
type textarea "**********"
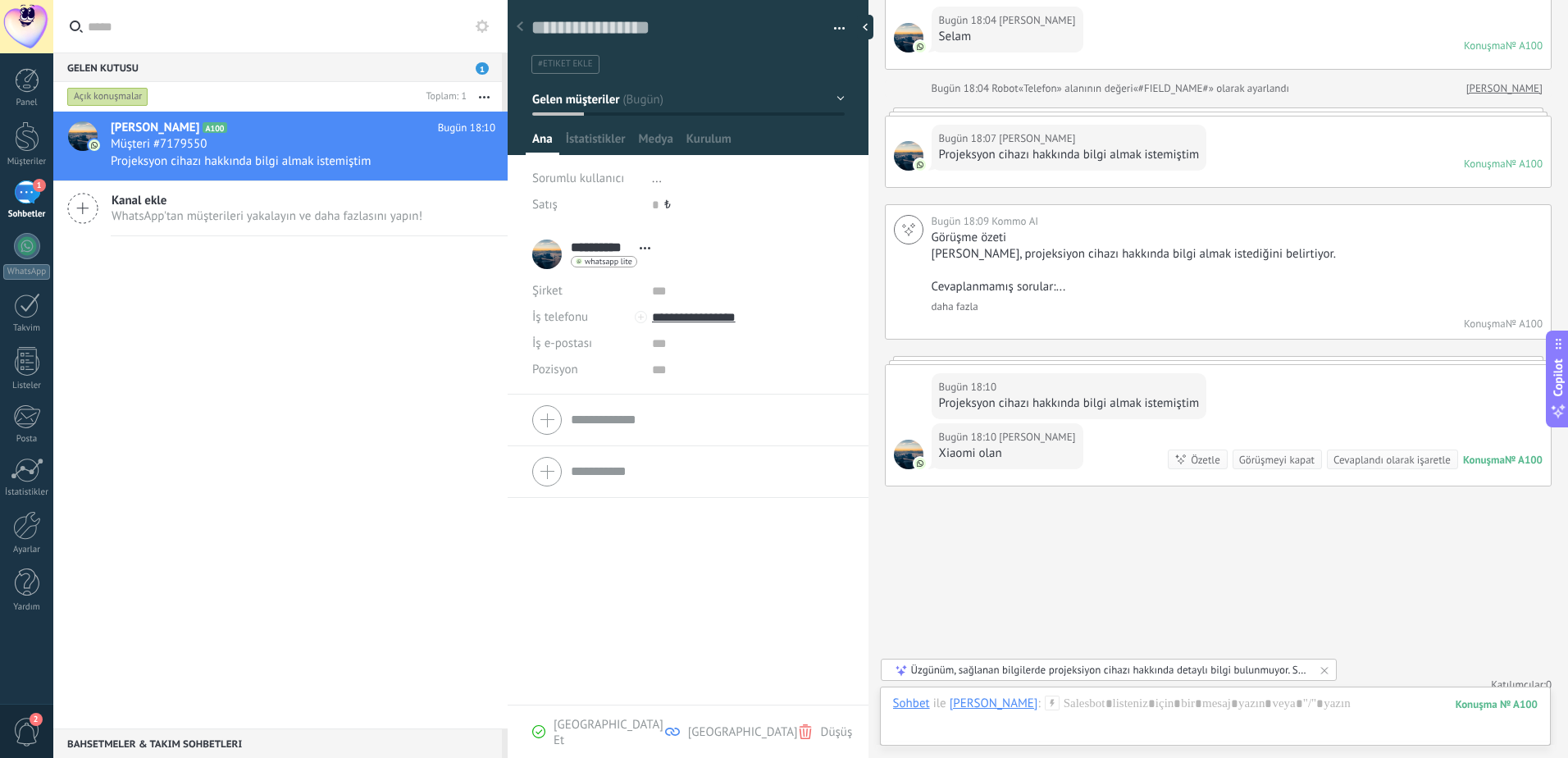
scroll to position [202, 0]
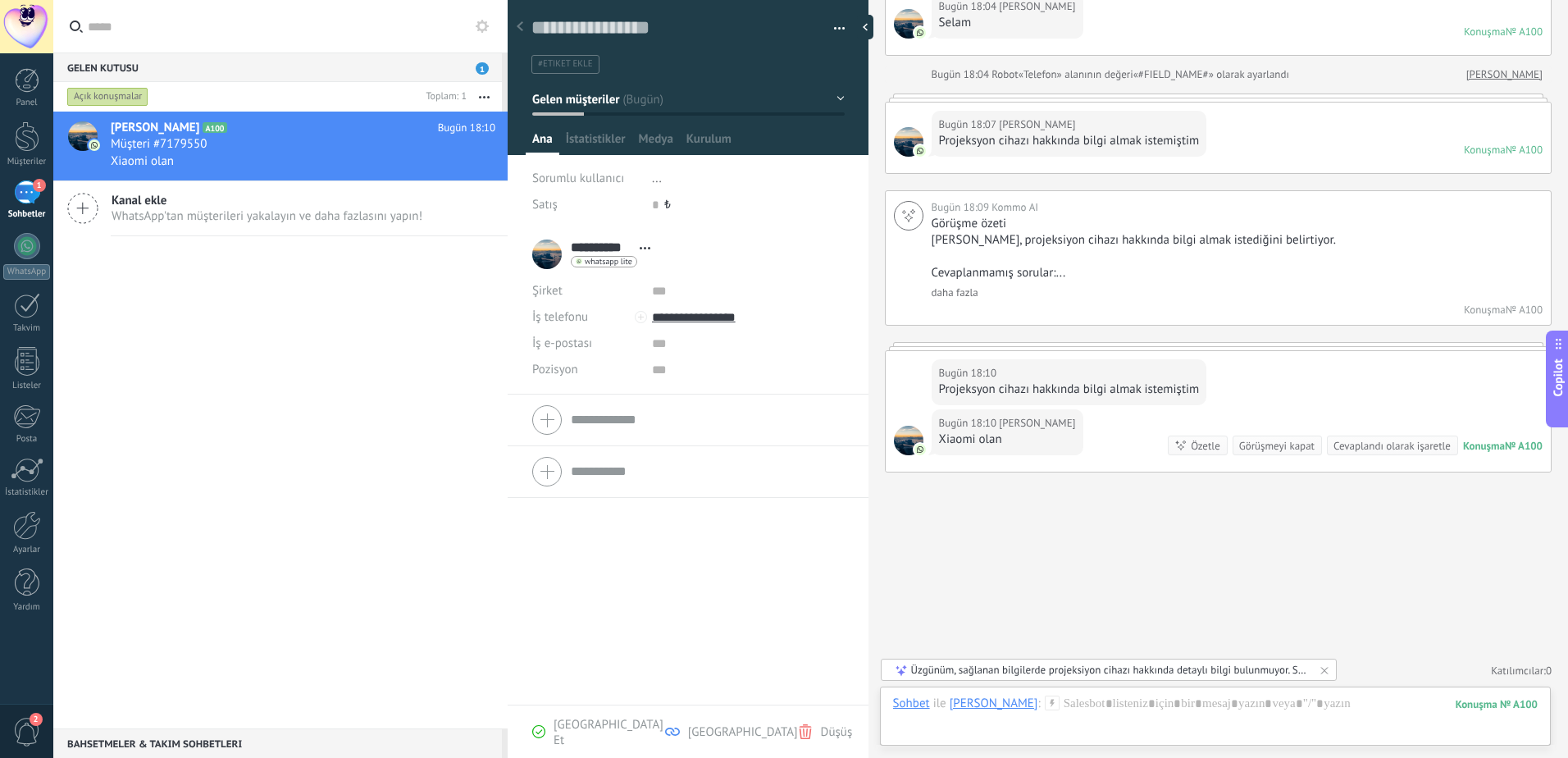
click at [1078, 671] on div "Üzgünüm, sağlanan bilgilerde projeksiyon cihazı hakkında detaylı bilgi bulunmuy…" at bounding box center [1110, 669] width 397 height 13
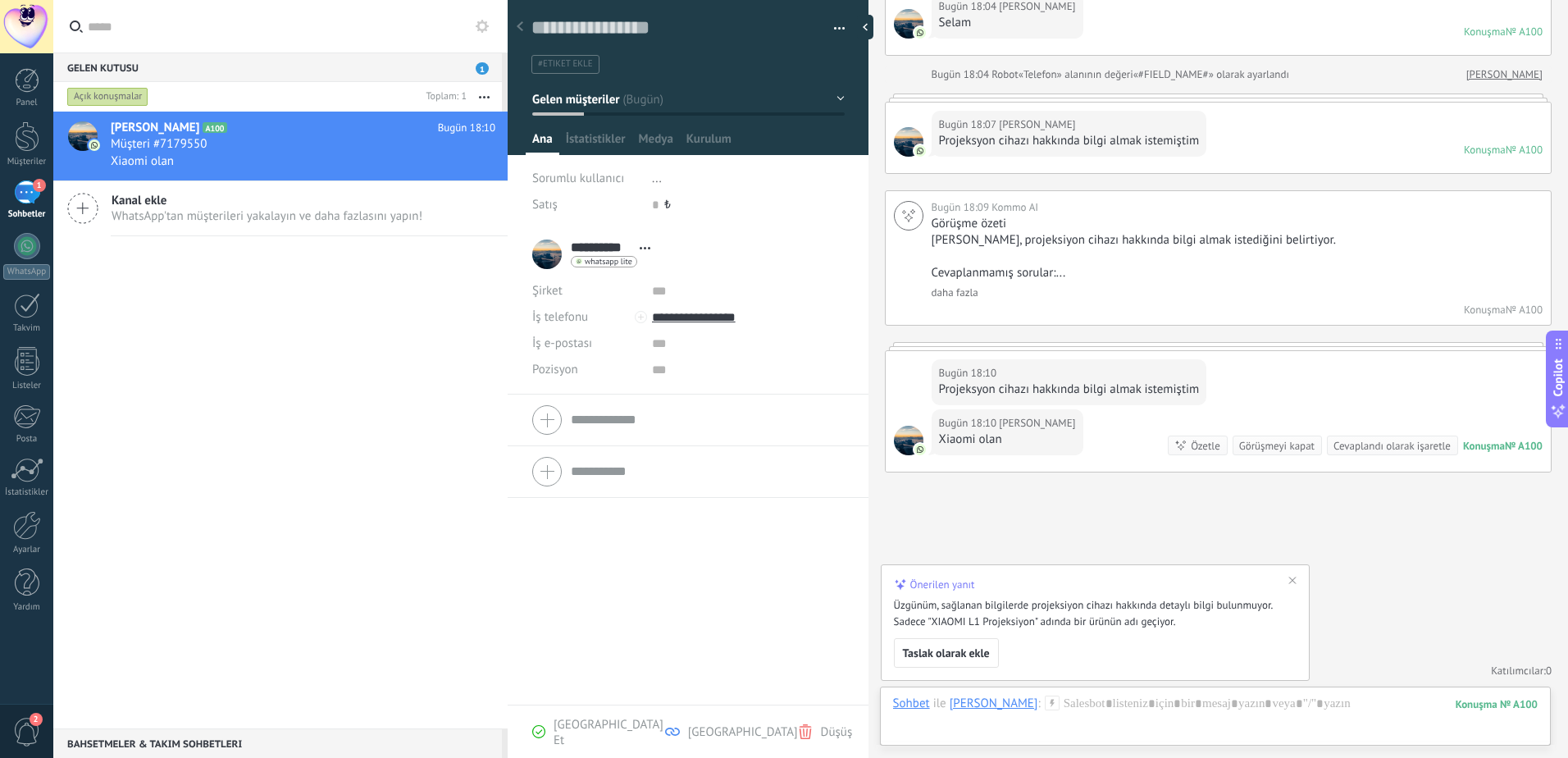
scroll to position [252, 0]
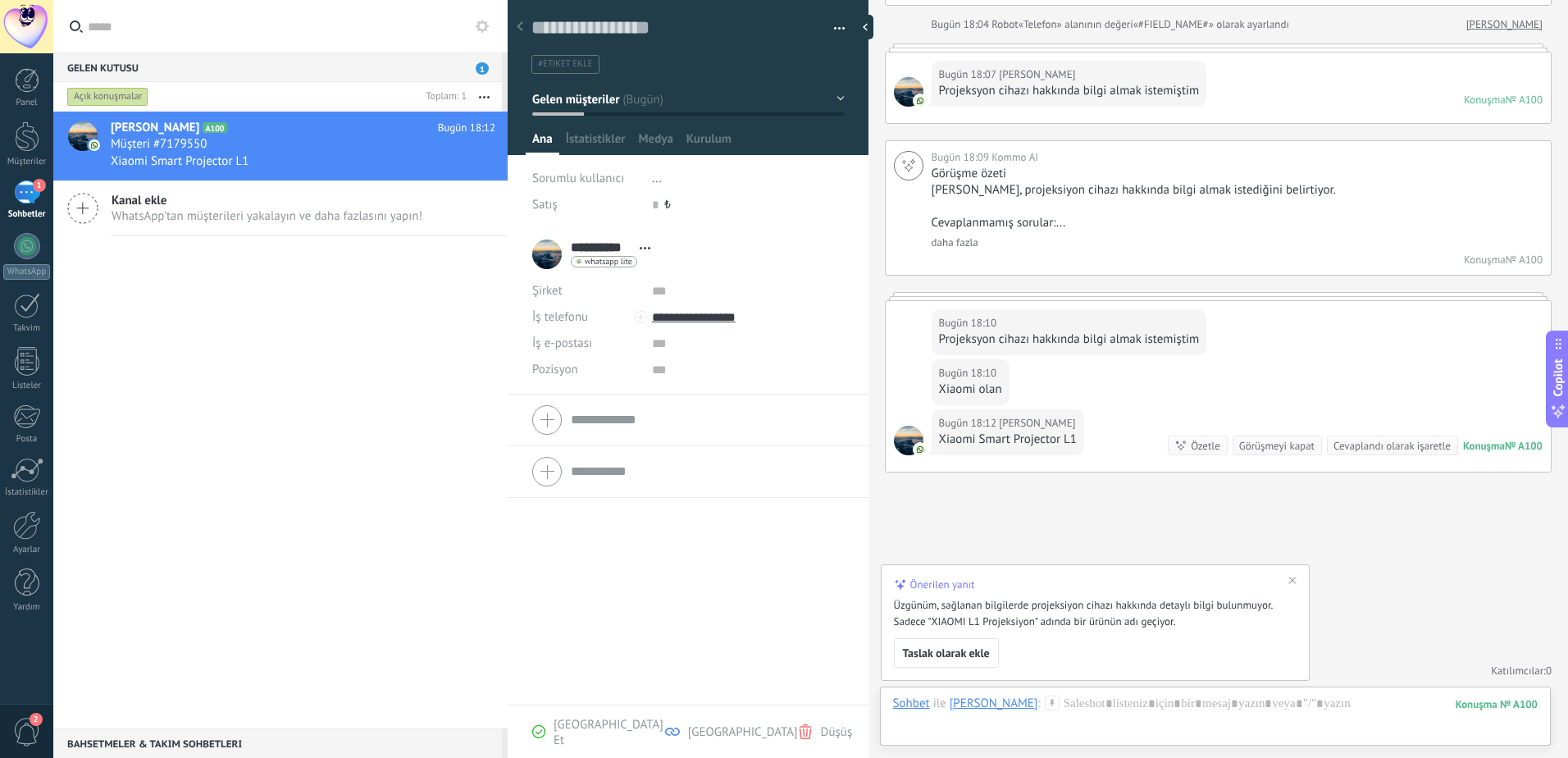
click at [977, 482] on div "Arama Daha fazla yükle Bugün Bugün Oluştur: 2 etkinlikler Genişletmek Bugün 18:…" at bounding box center [1218, 253] width 699 height 1011
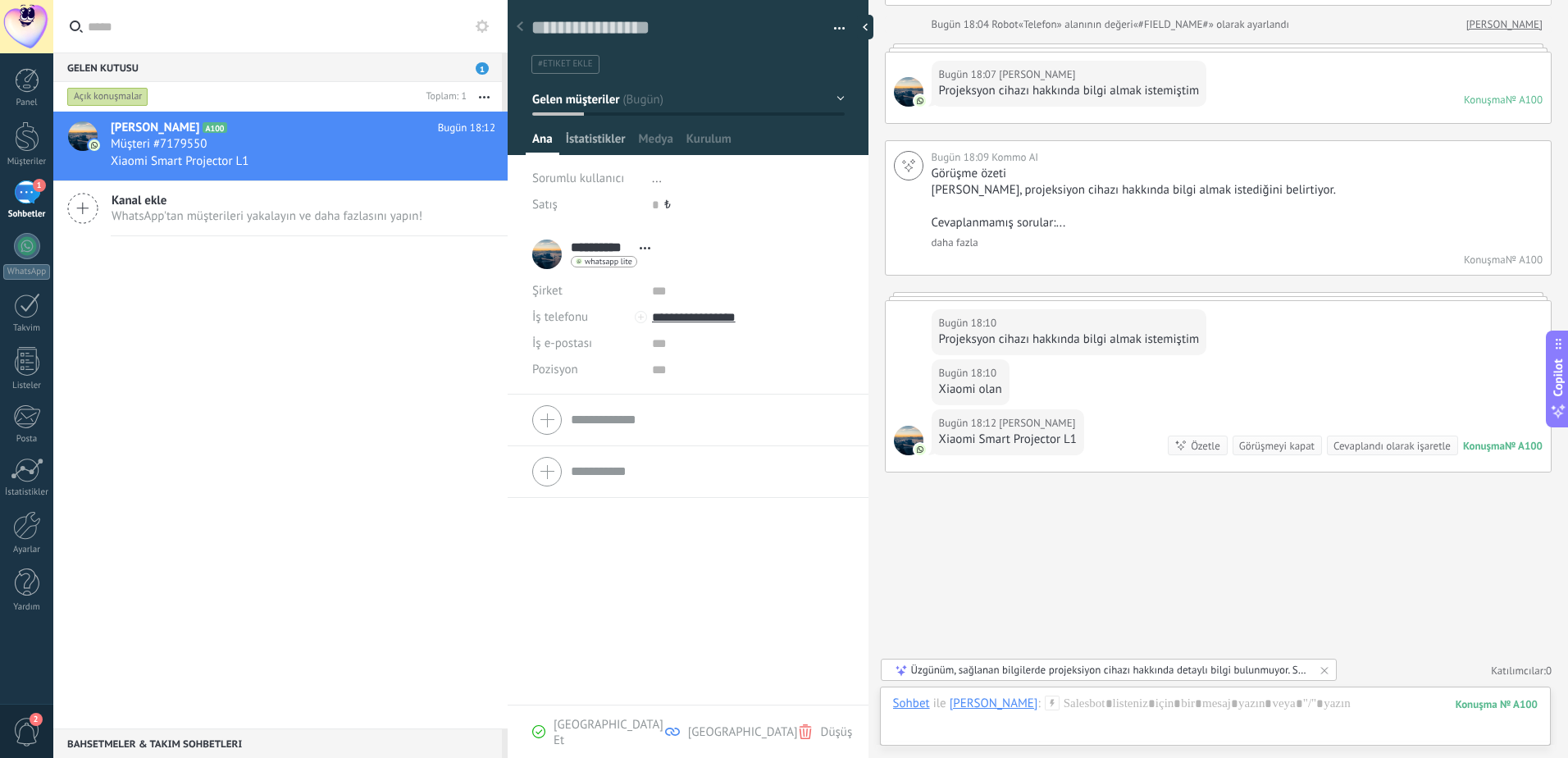
click at [604, 142] on span "İstatistikler" at bounding box center [595, 143] width 60 height 24
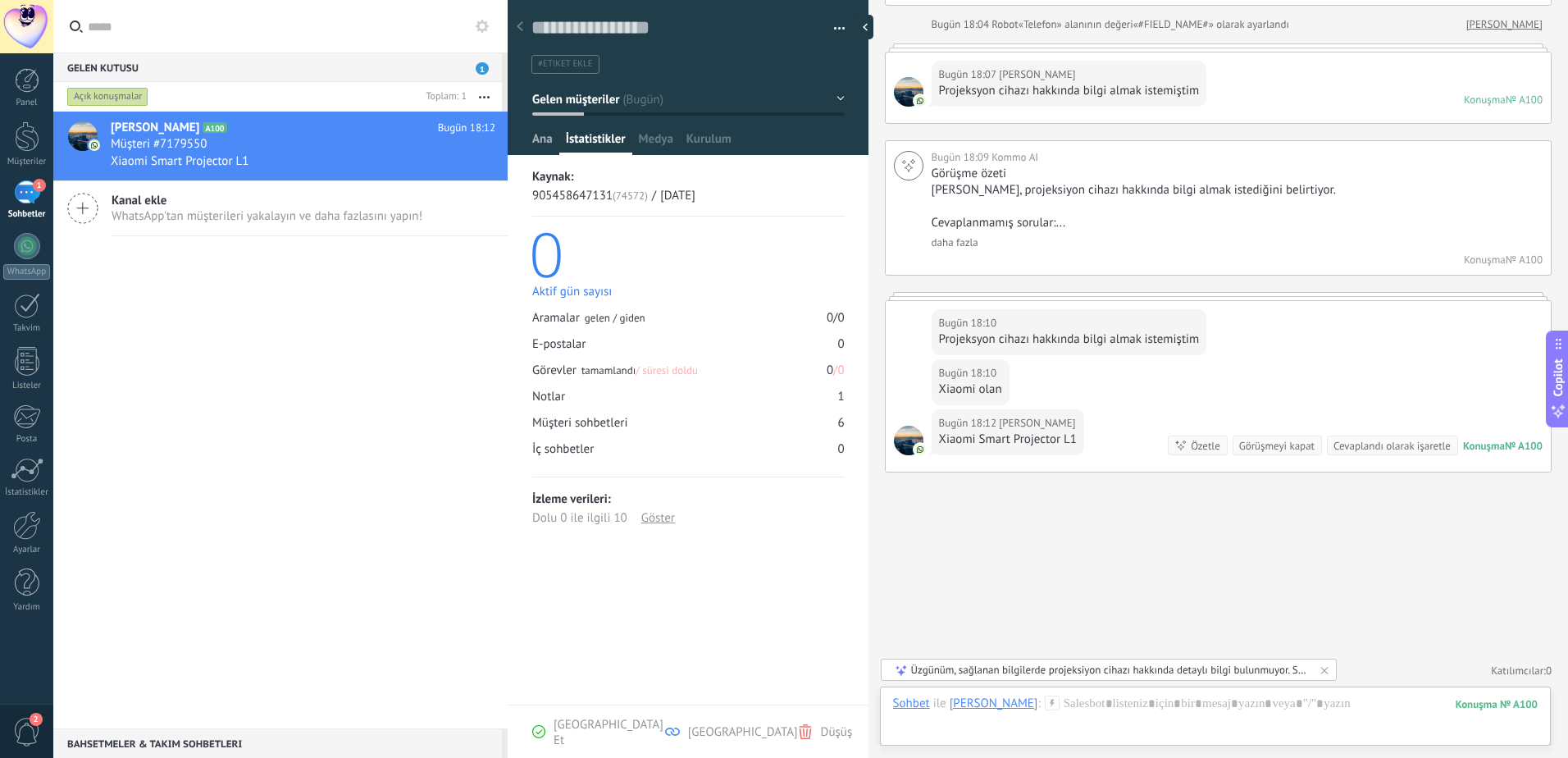
click at [555, 139] on div "Ana" at bounding box center [542, 143] width 34 height 24
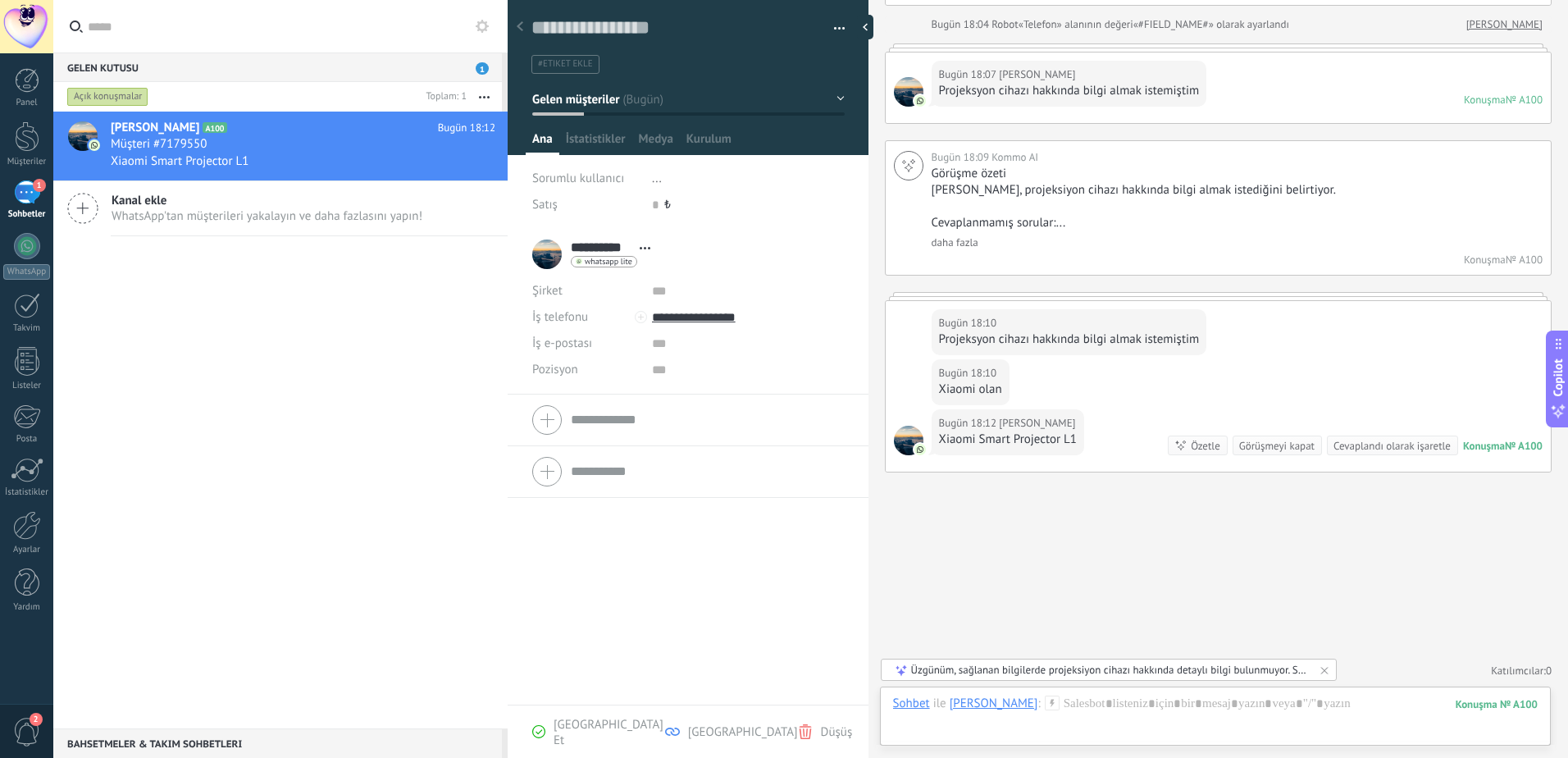
click at [1127, 665] on div "Üzgünüm, sağlanan bilgilerde projeksiyon cihazı hakkında detaylı bilgi bulunmuy…" at bounding box center [1110, 669] width 397 height 13
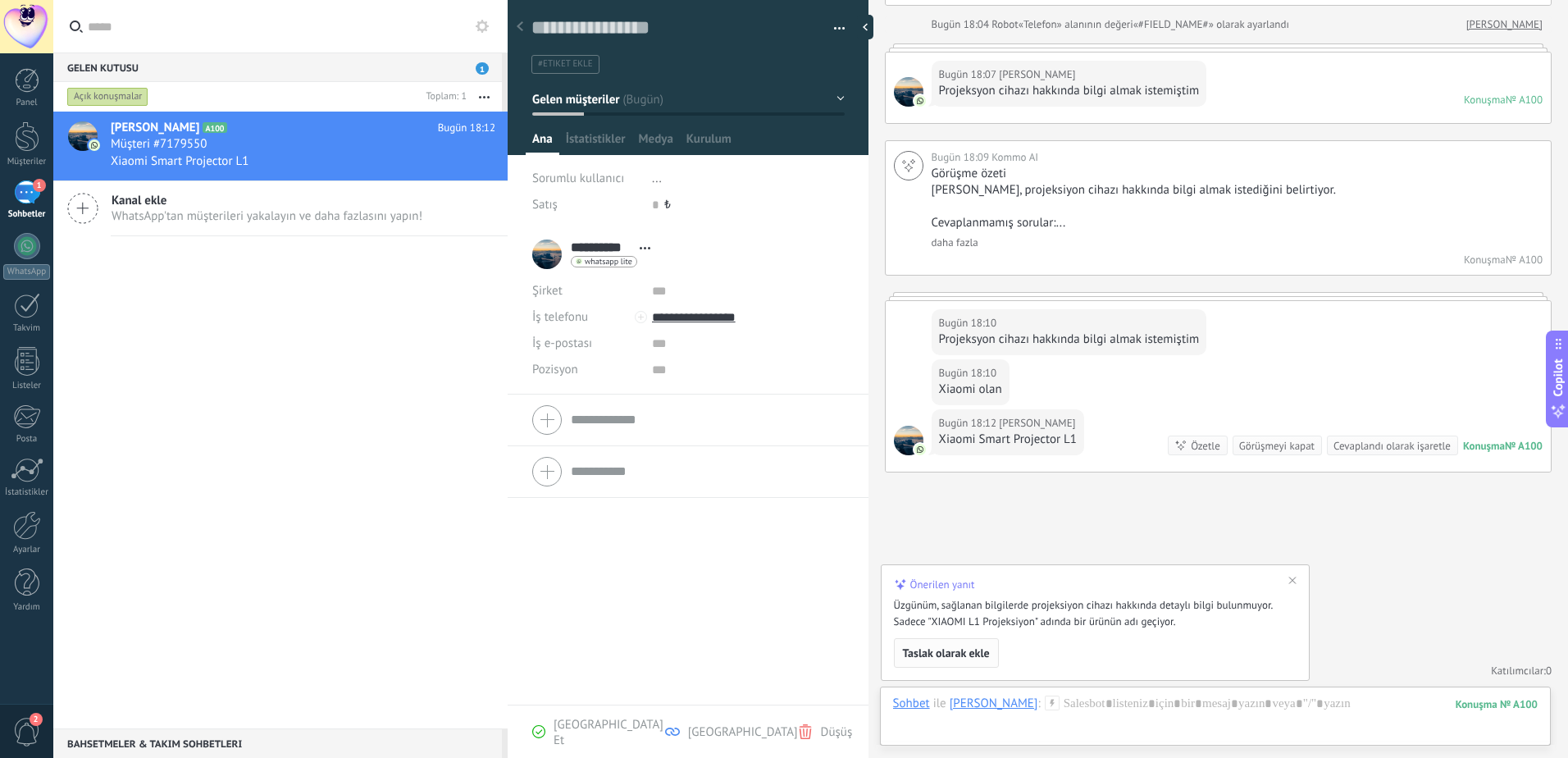
click at [946, 652] on span "Taslak olarak ekle" at bounding box center [946, 653] width 87 height 12
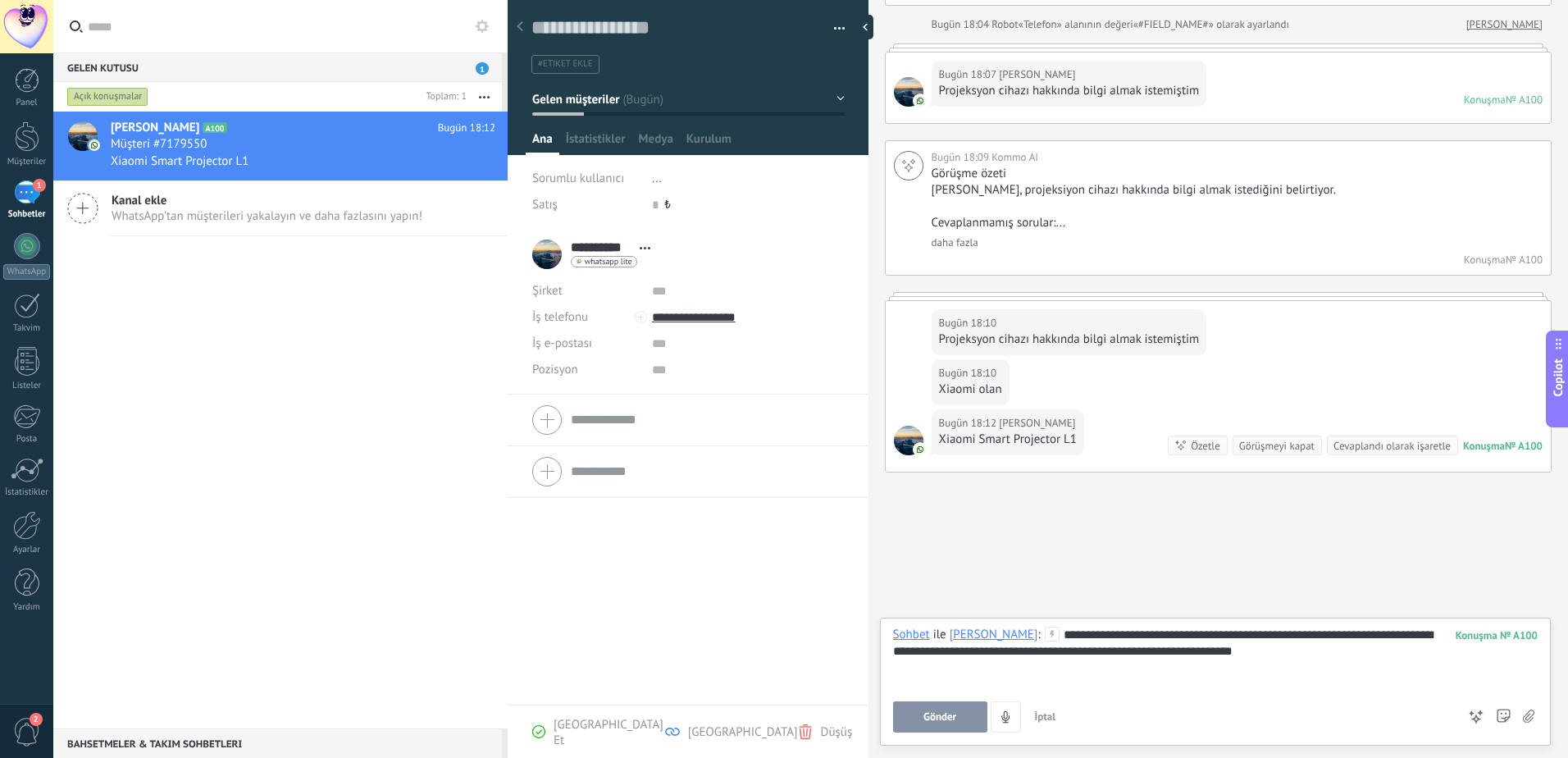
click at [1051, 718] on span "İptal" at bounding box center [1045, 716] width 21 height 13
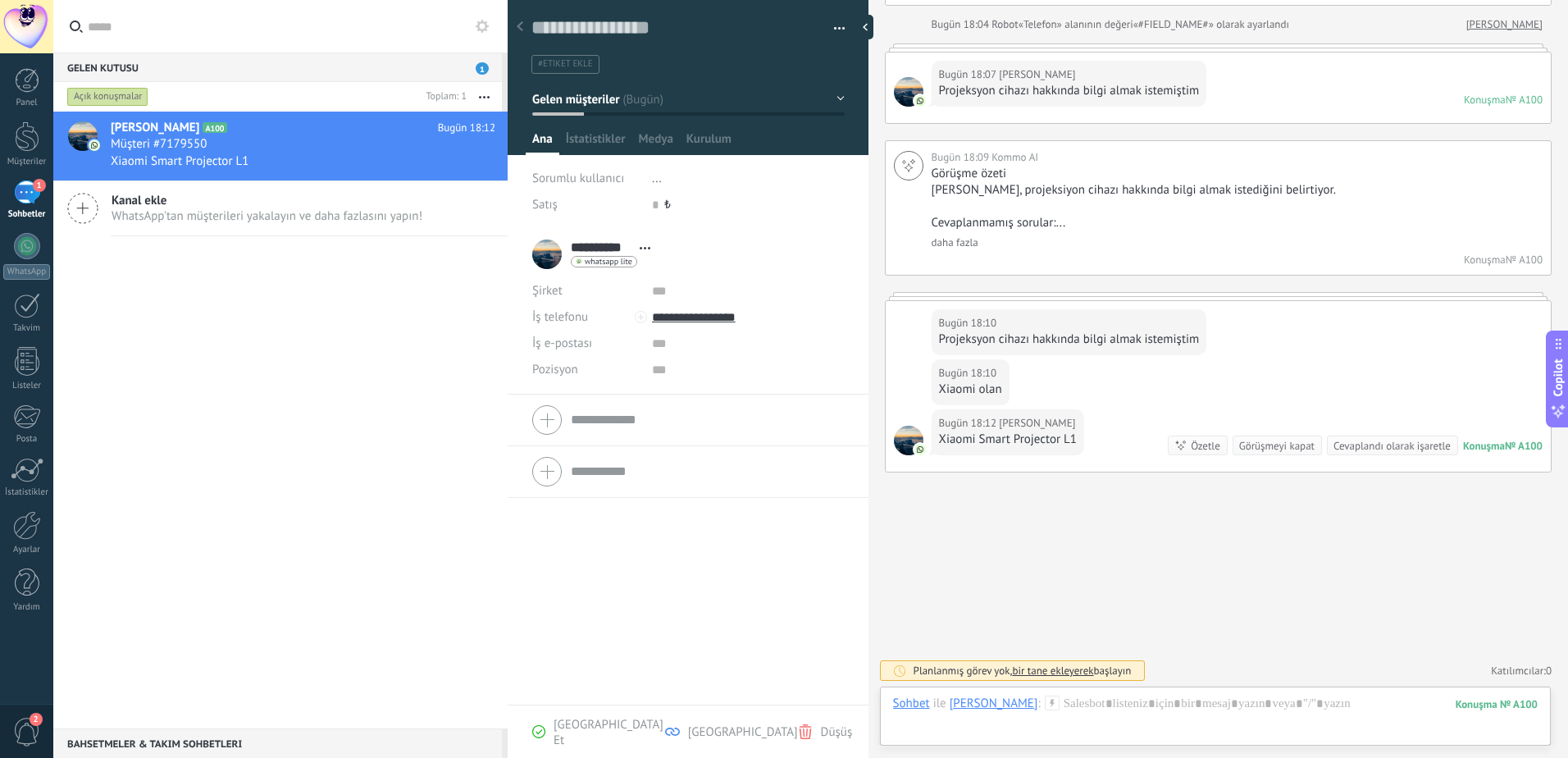
click at [1034, 673] on span "bir tane ekleyerek" at bounding box center [1053, 670] width 81 height 13
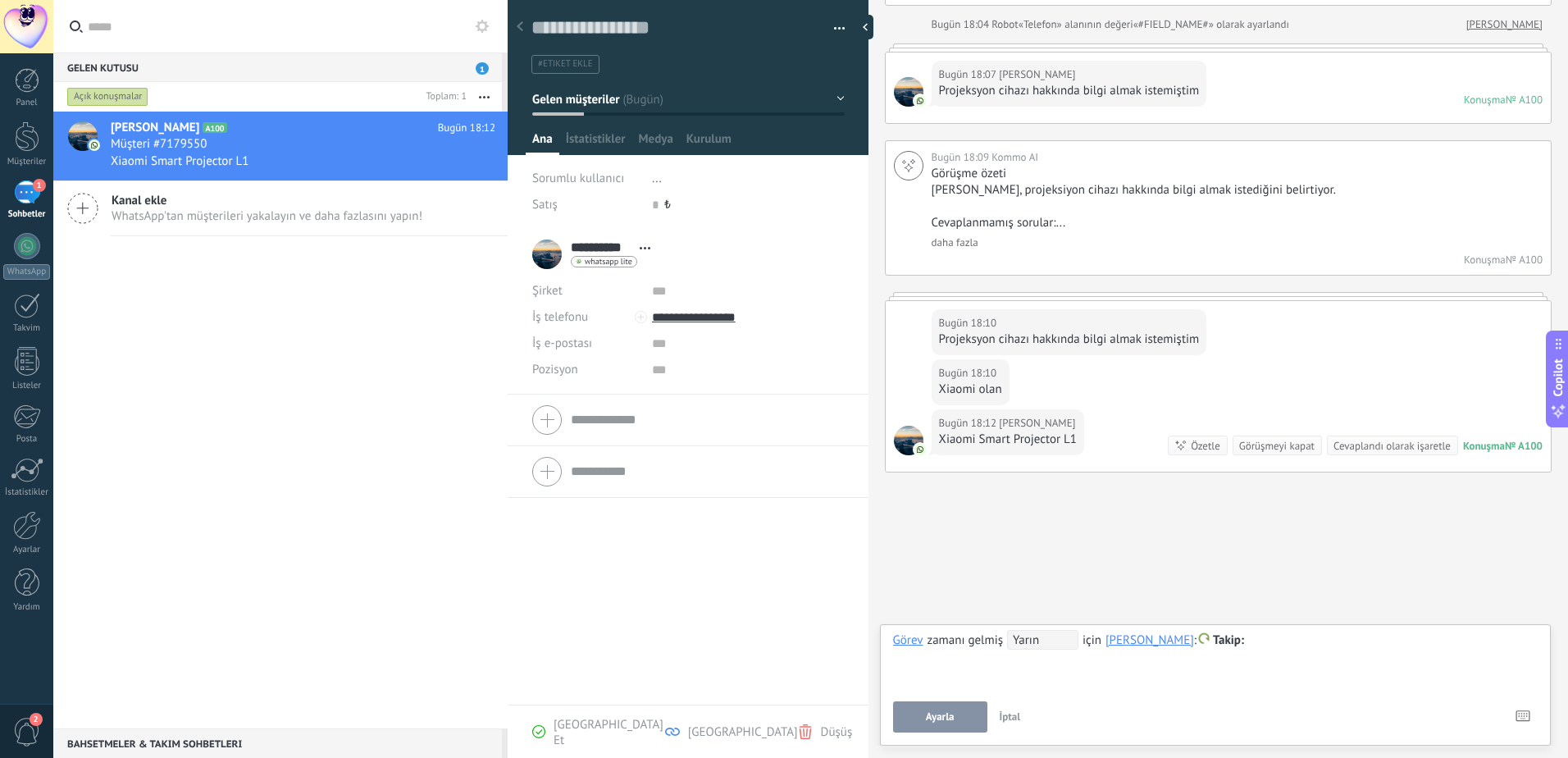
click at [1005, 715] on span "İptal" at bounding box center [1010, 716] width 21 height 13
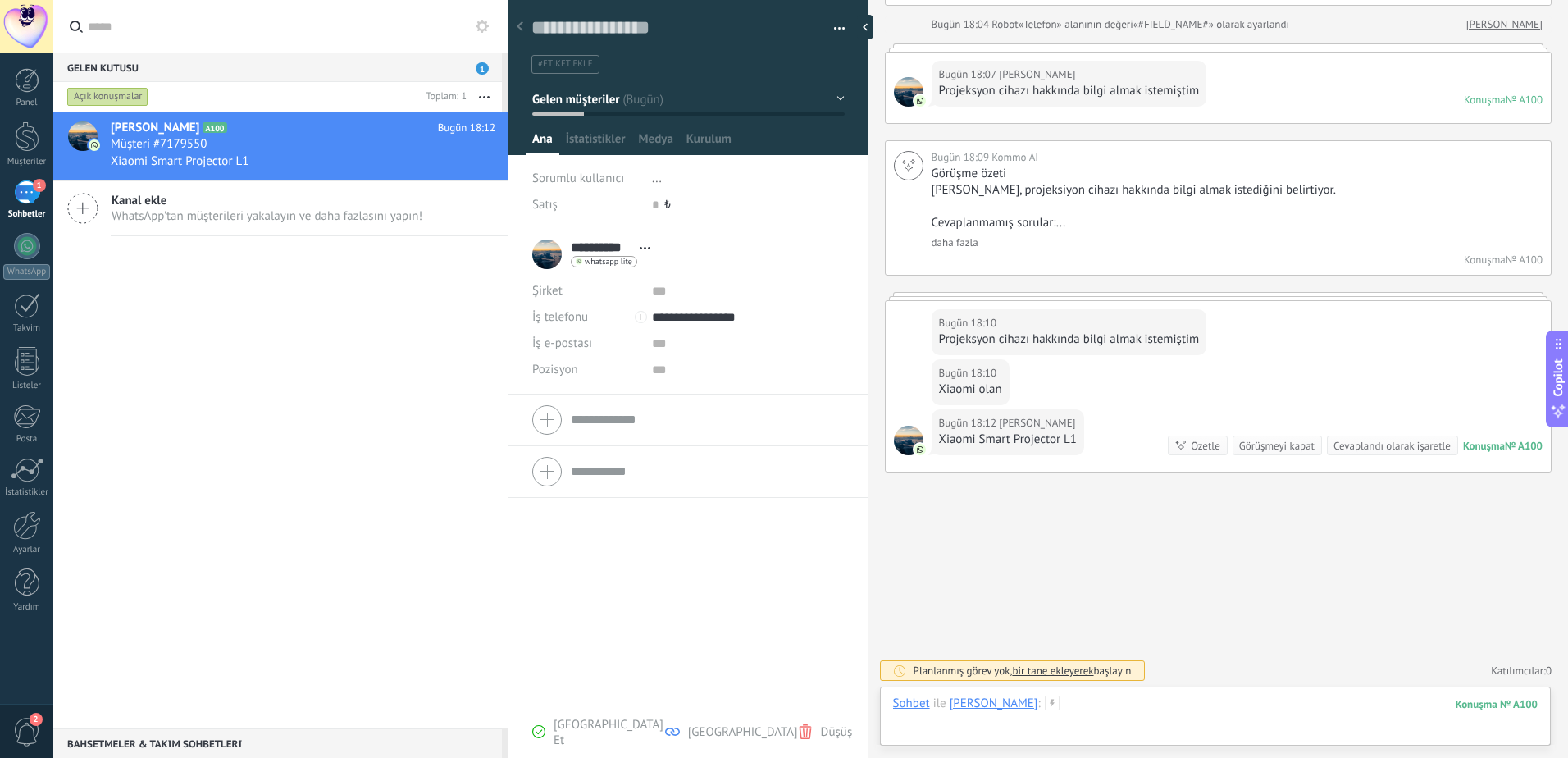
click at [1143, 715] on div at bounding box center [1215, 719] width 644 height 49
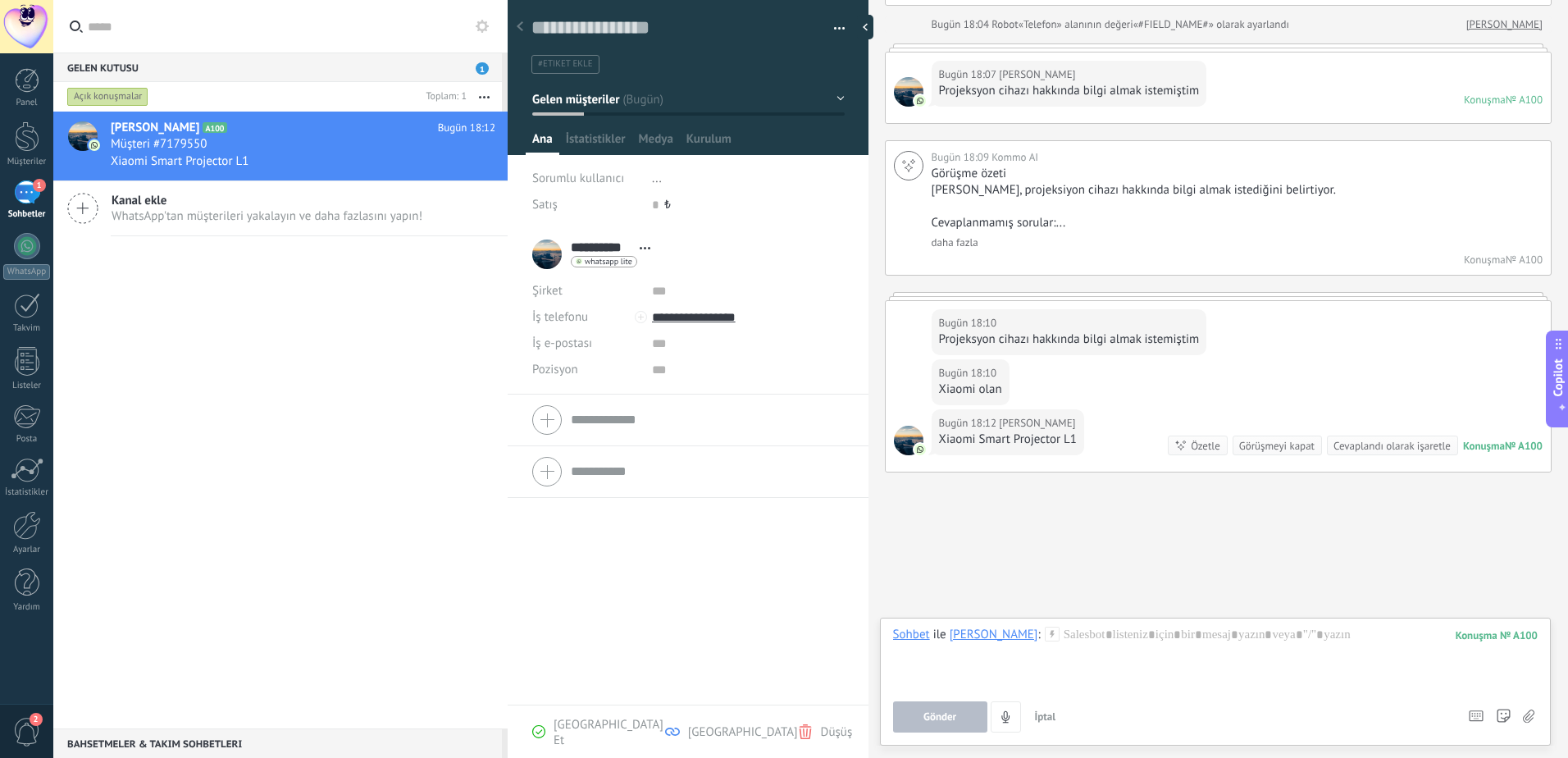
click at [1050, 727] on button "İptal" at bounding box center [1046, 717] width 35 height 31
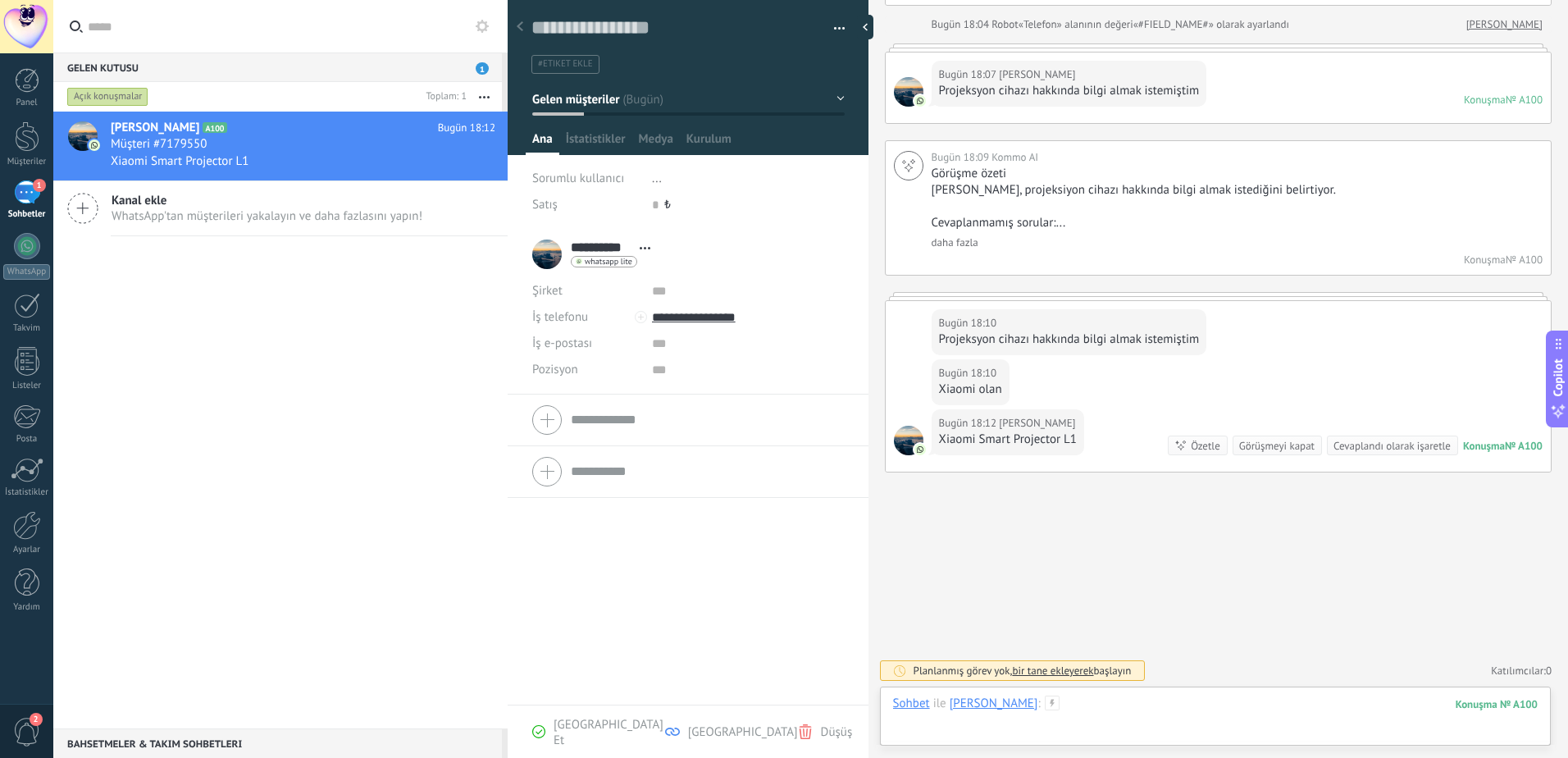
click at [1075, 709] on div at bounding box center [1215, 719] width 644 height 49
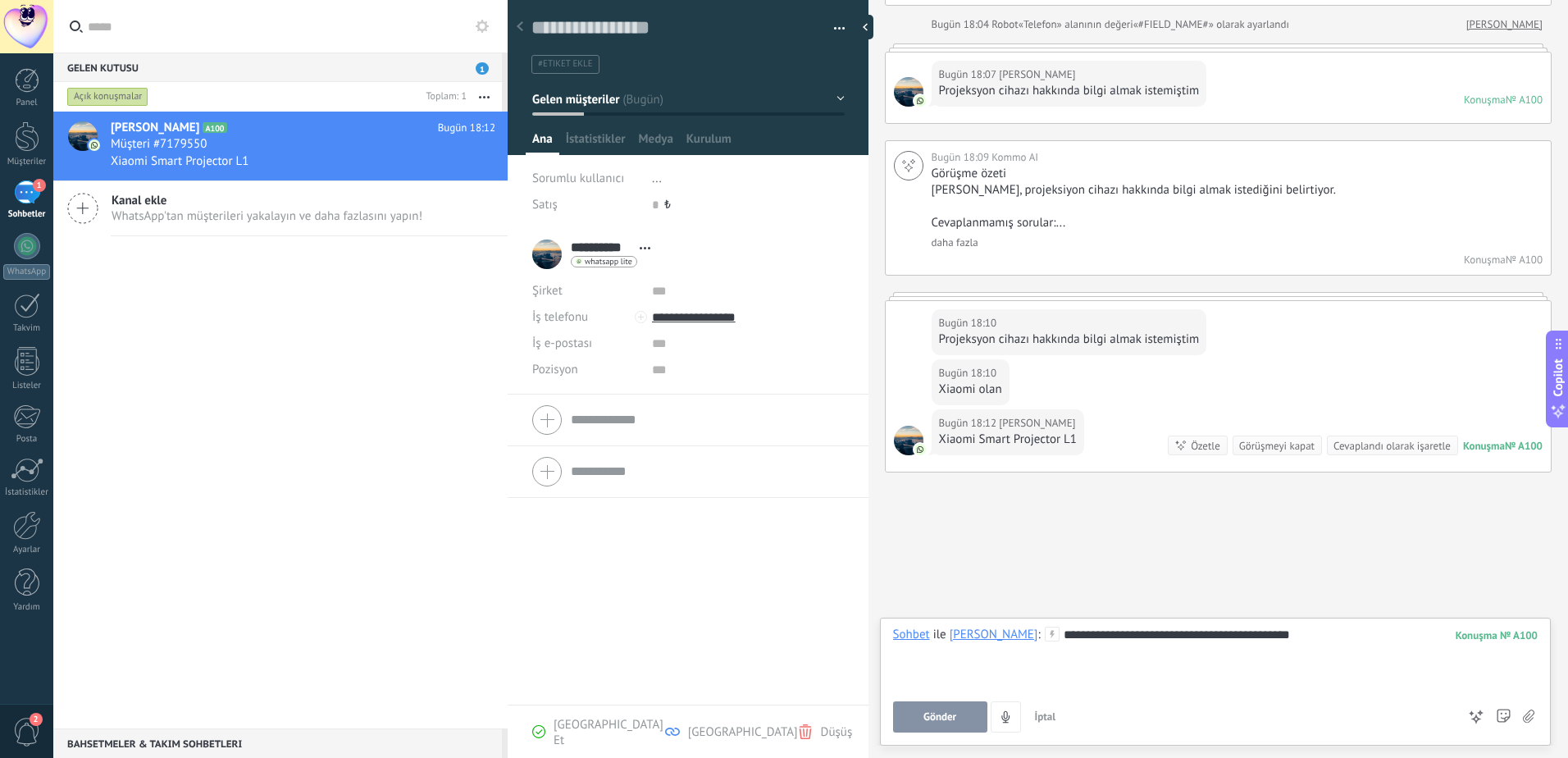
click at [958, 706] on button "Gönder" at bounding box center [940, 717] width 94 height 31
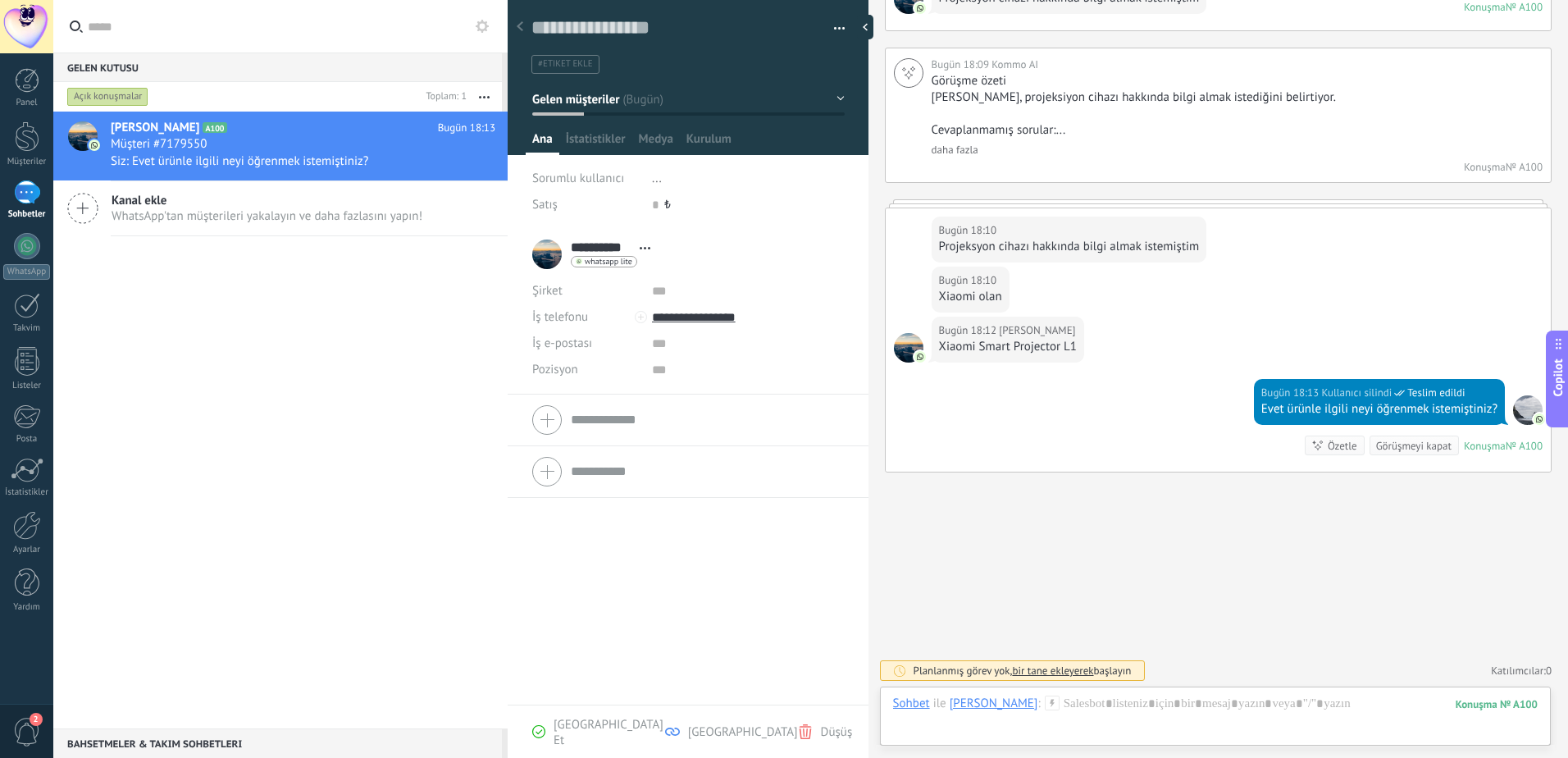
scroll to position [378, 0]
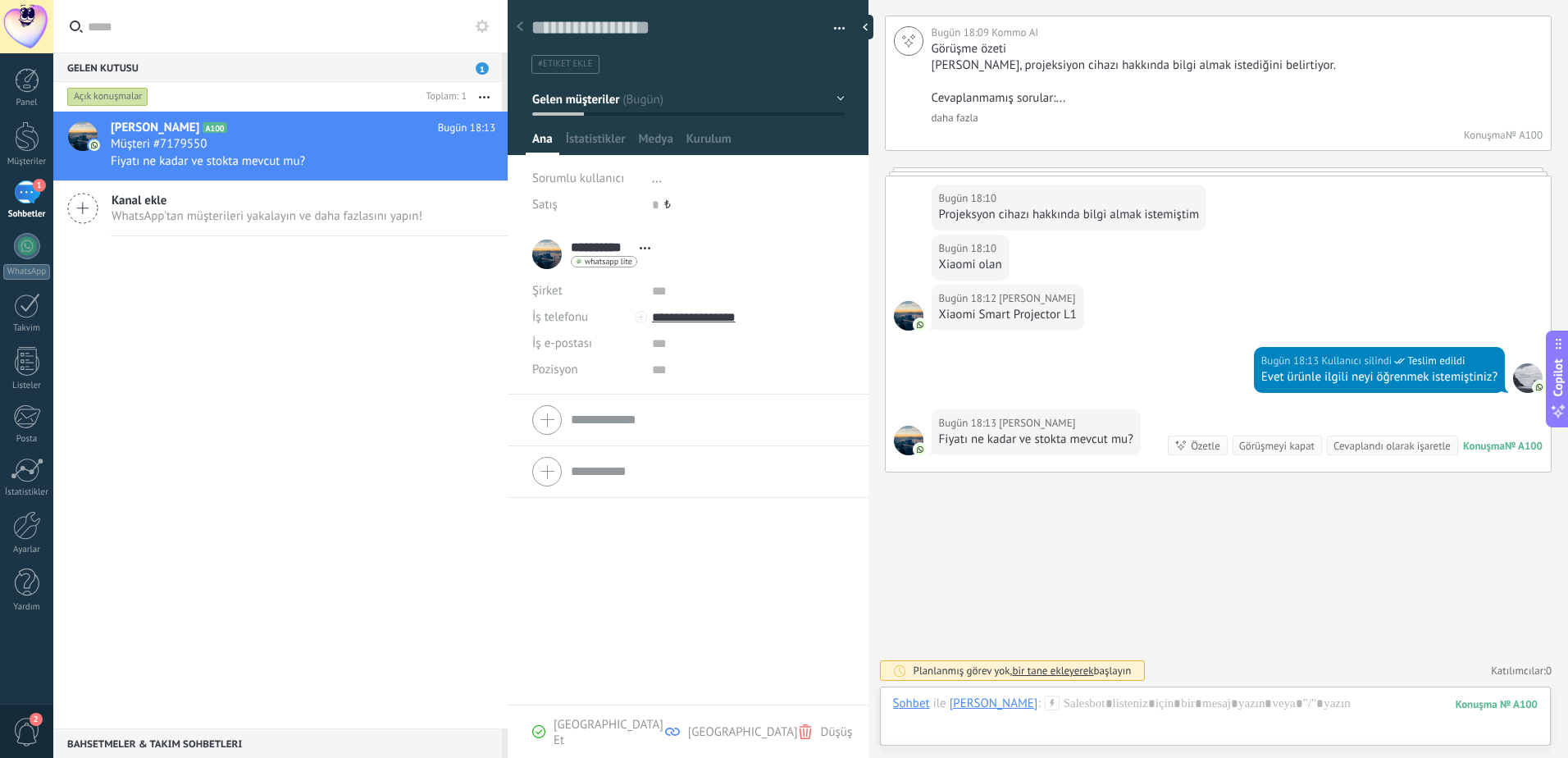
click at [1052, 669] on span "bir tane ekleyerek" at bounding box center [1053, 670] width 81 height 13
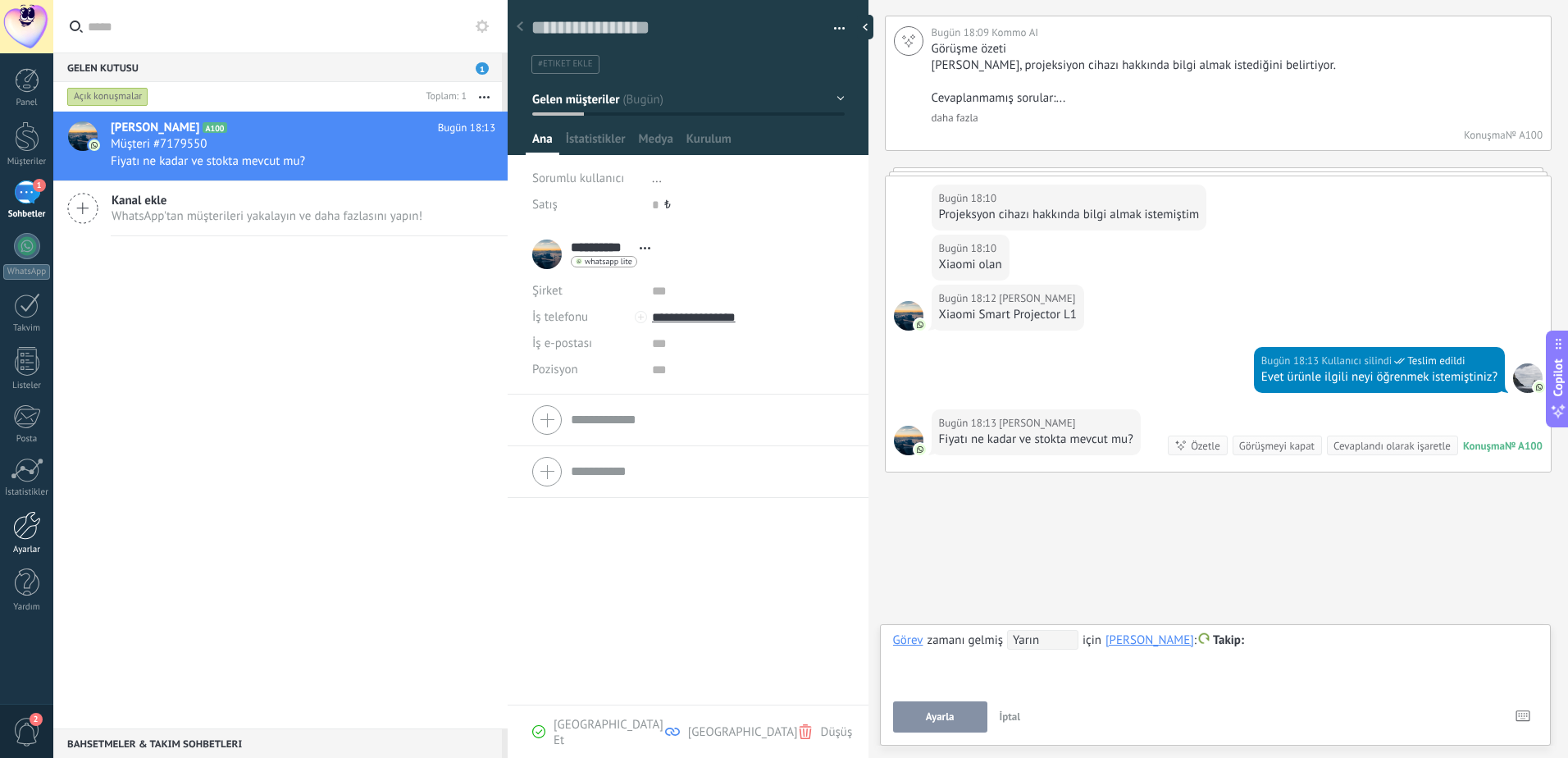
click at [30, 545] on div "Ayarlar" at bounding box center [26, 549] width 47 height 11
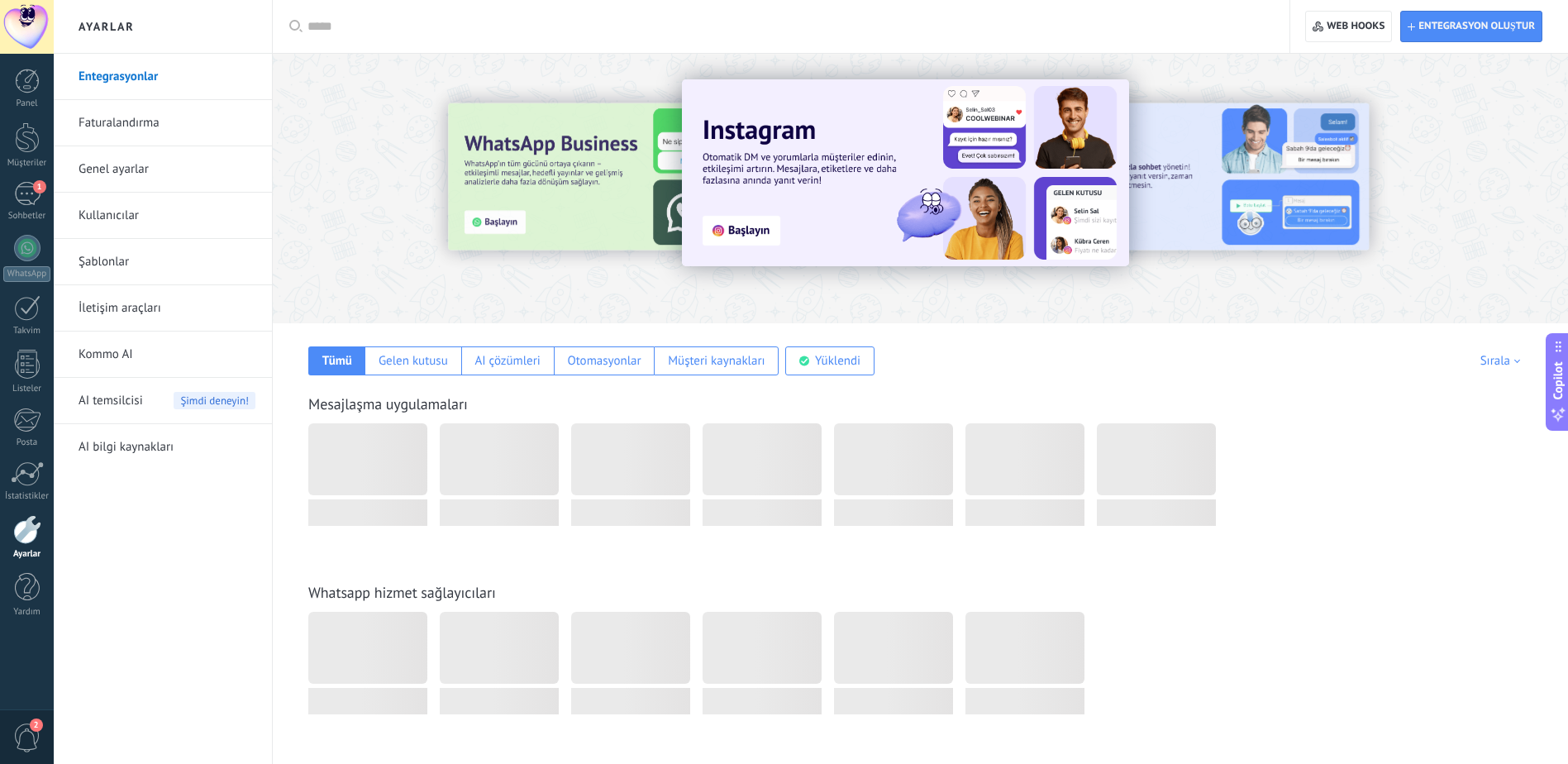
click at [36, 742] on span "2" at bounding box center [27, 738] width 28 height 29
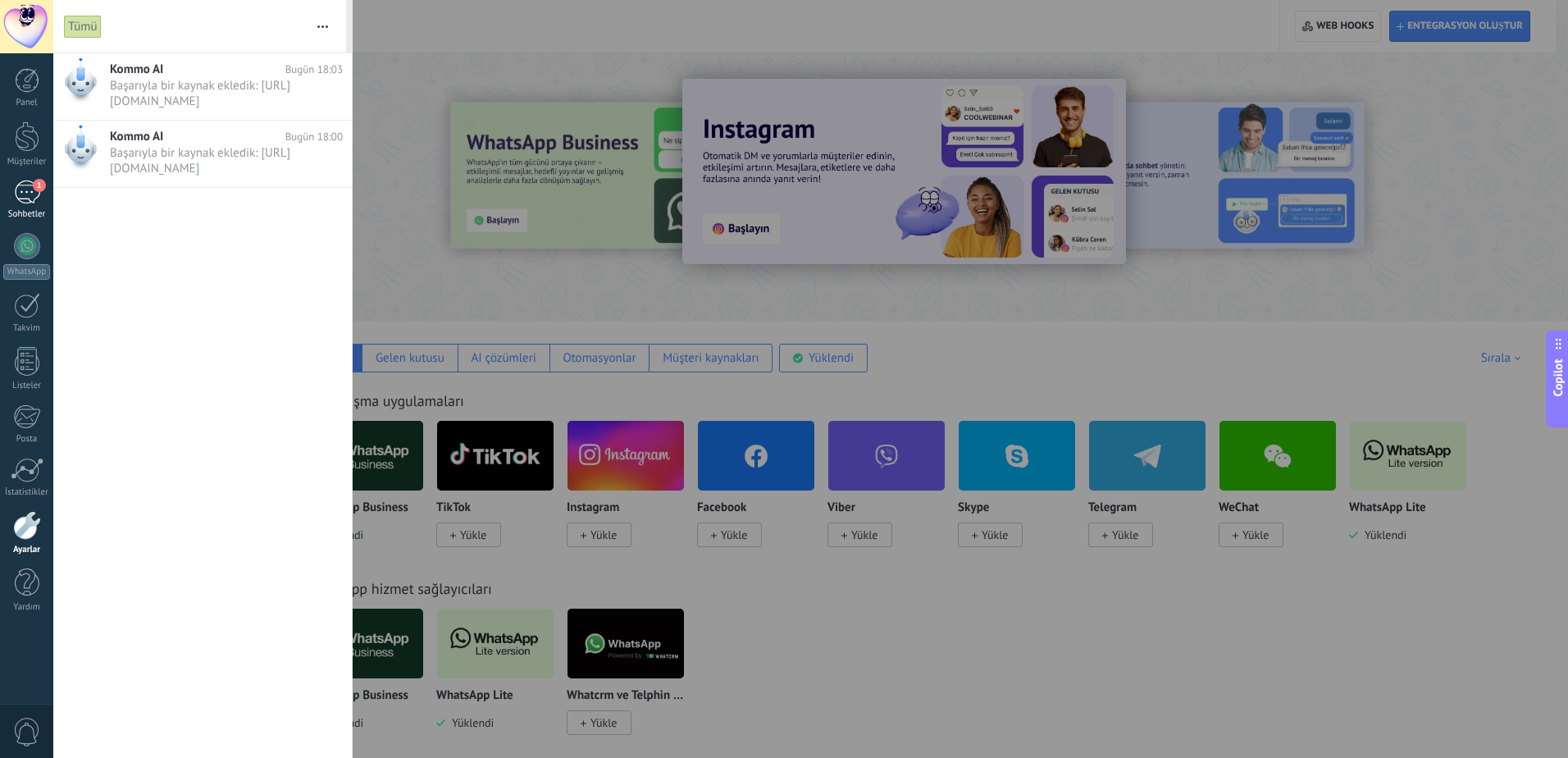
click at [35, 201] on div "1" at bounding box center [26, 192] width 26 height 24
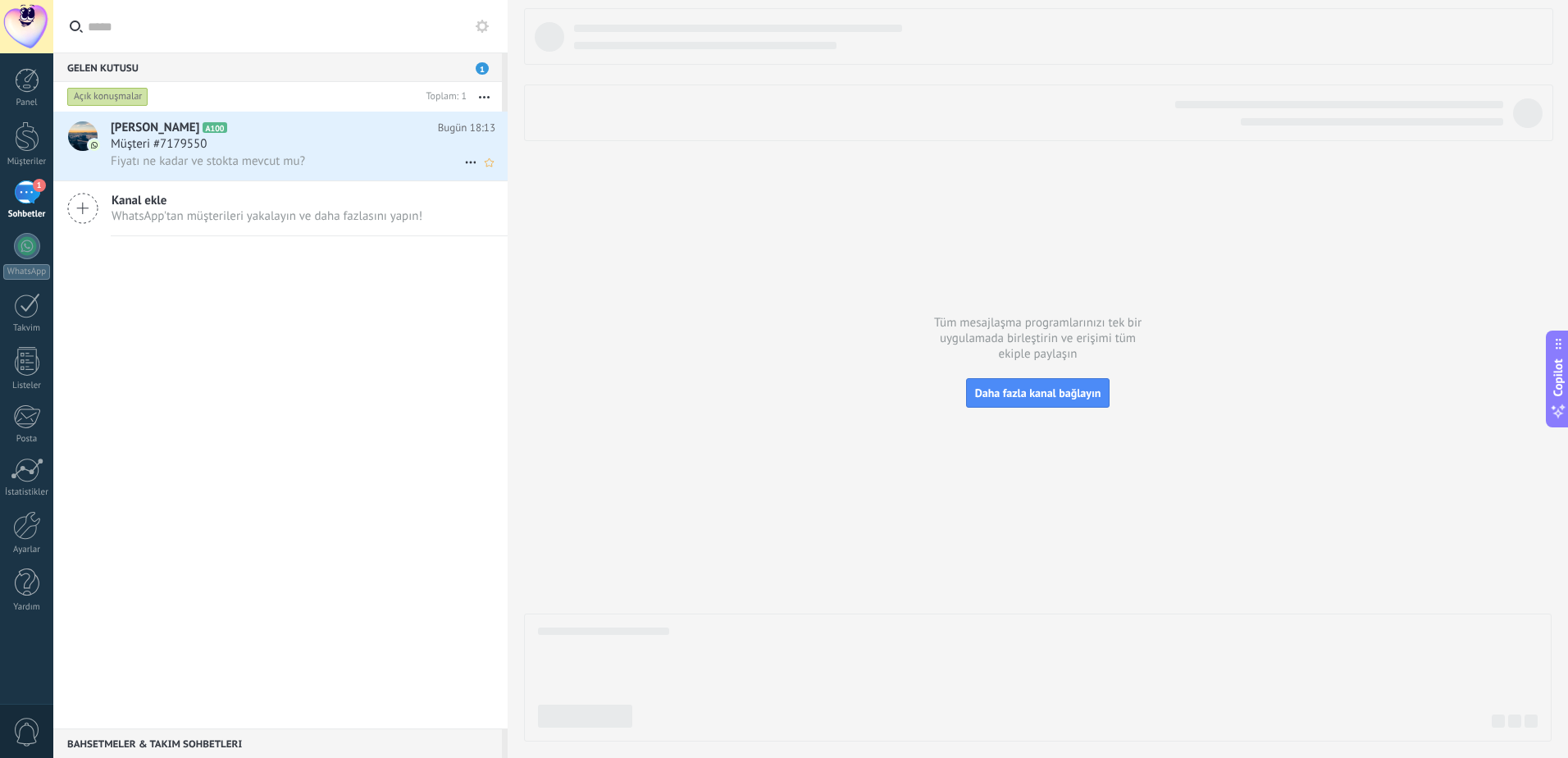
click at [353, 159] on div "Fiyatı ne kadar ve stokta mevcut mu?" at bounding box center [302, 161] width 384 height 17
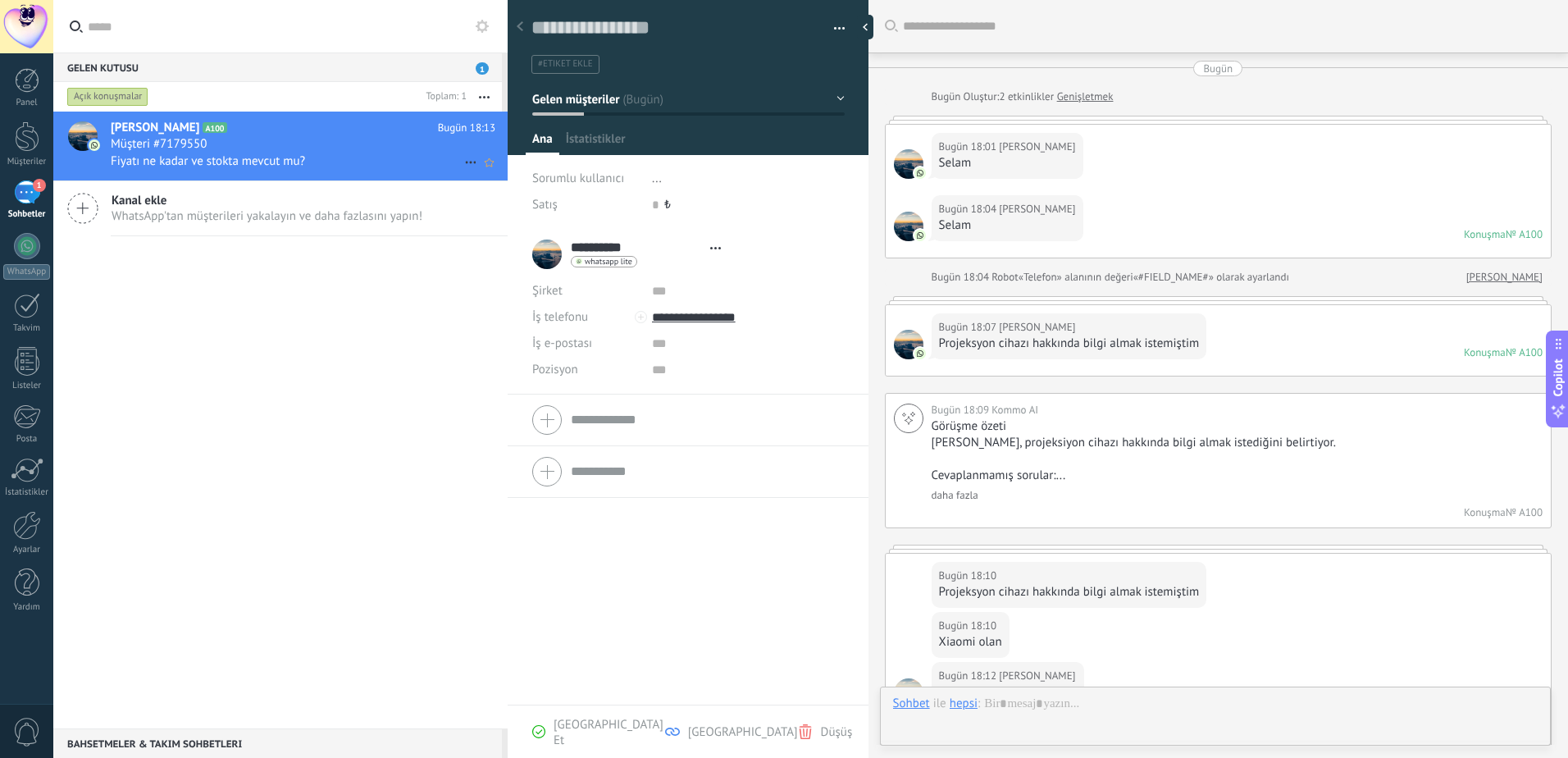
type textarea "**********"
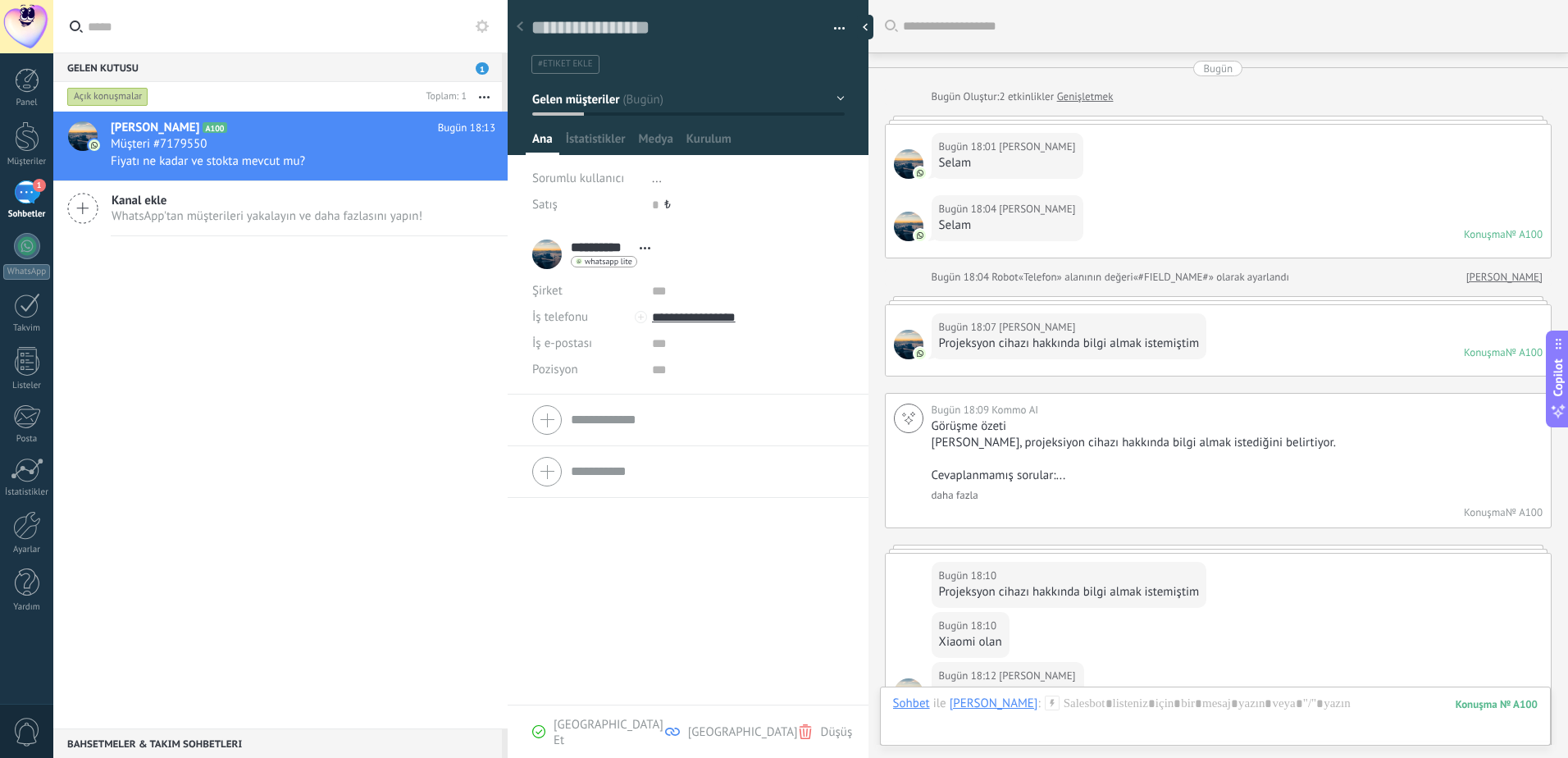
scroll to position [378, 0]
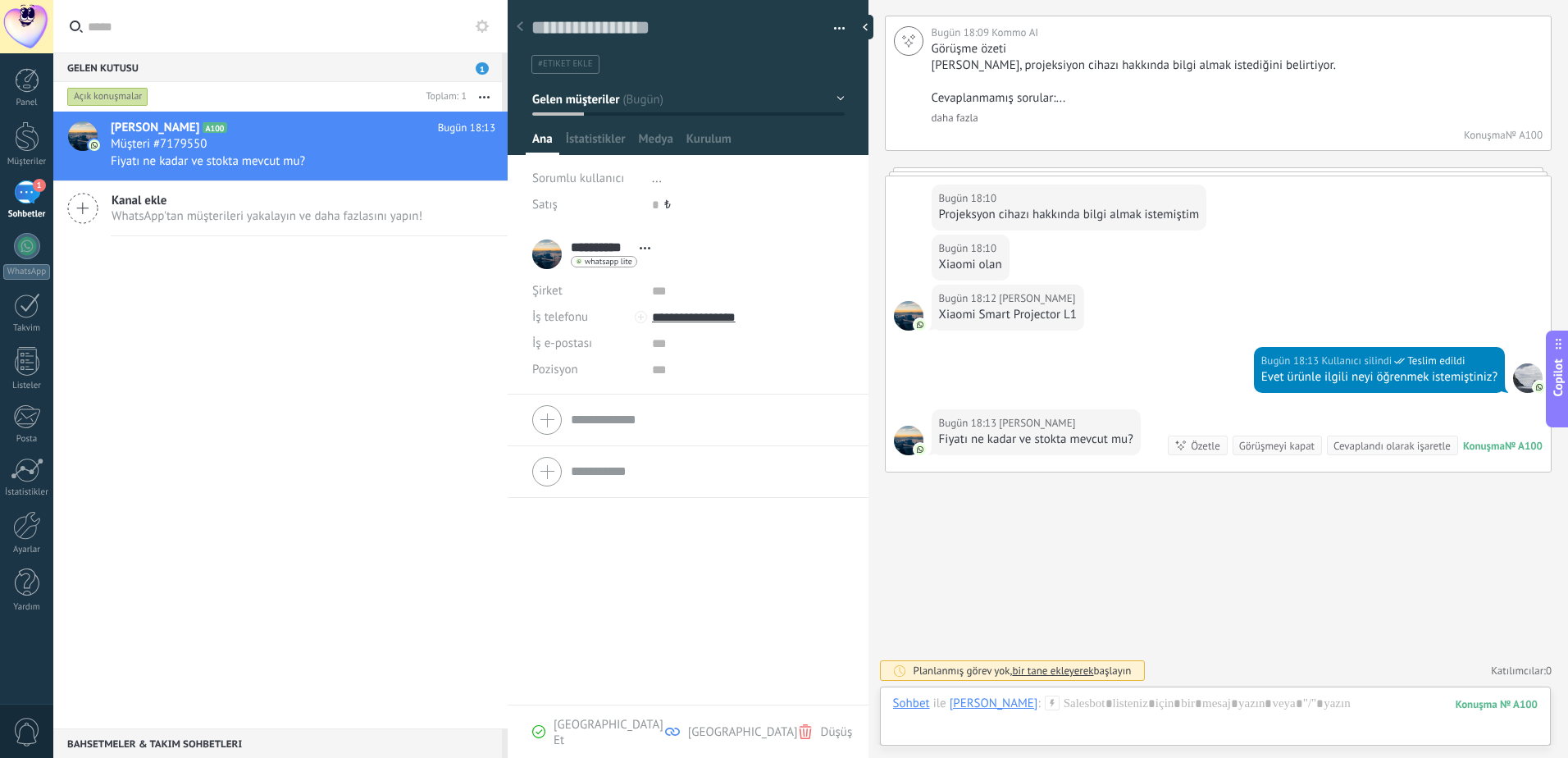
click at [1127, 693] on div "Sohbet E-posta Not Görev Sohbet ile [PERSON_NAME] : 100 Gönder İptal Bağlantı t…" at bounding box center [1215, 716] width 670 height 59
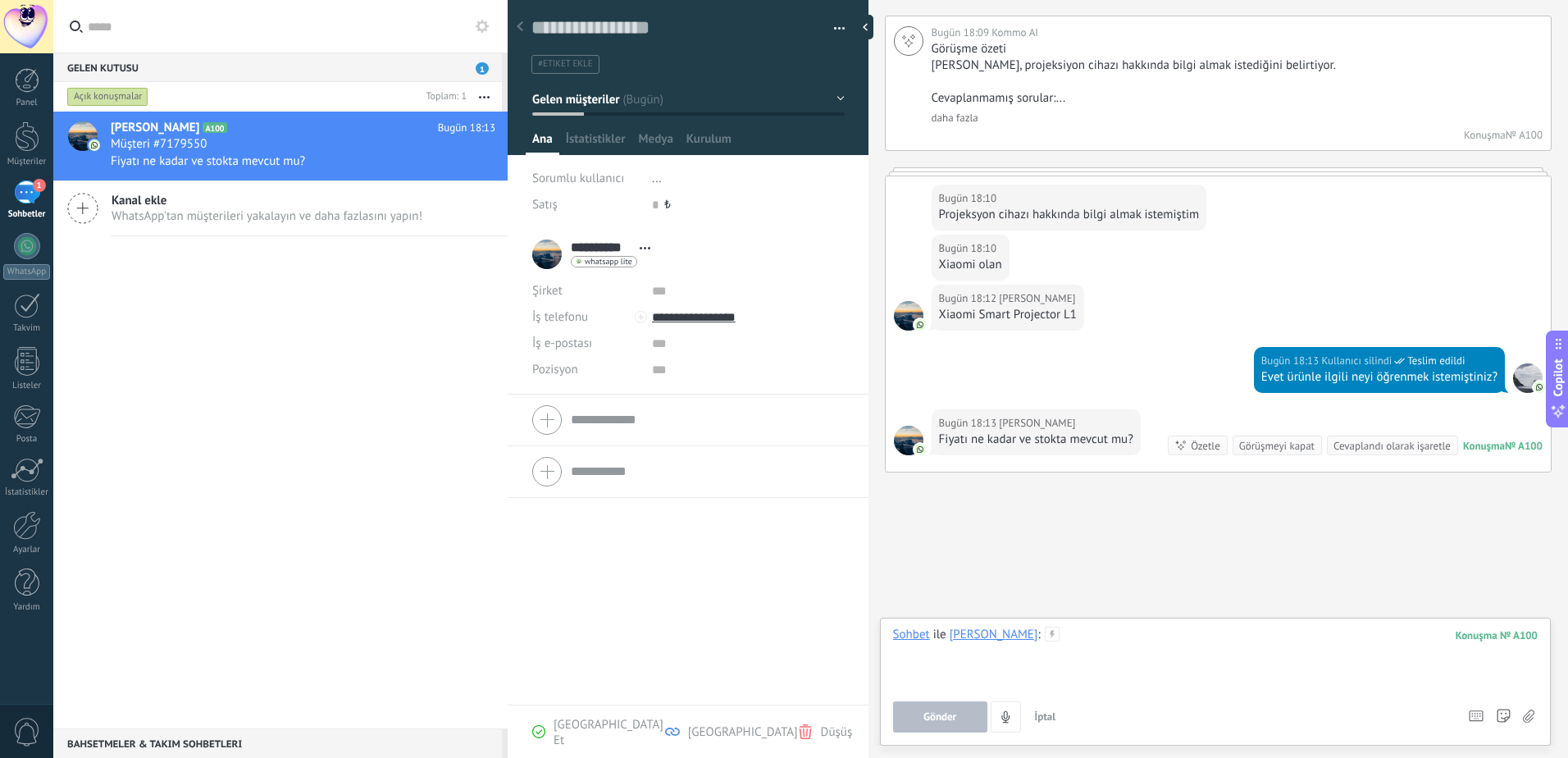
click at [1105, 643] on div at bounding box center [1215, 657] width 644 height 63
click at [941, 715] on span "Gönder" at bounding box center [940, 717] width 33 height 12
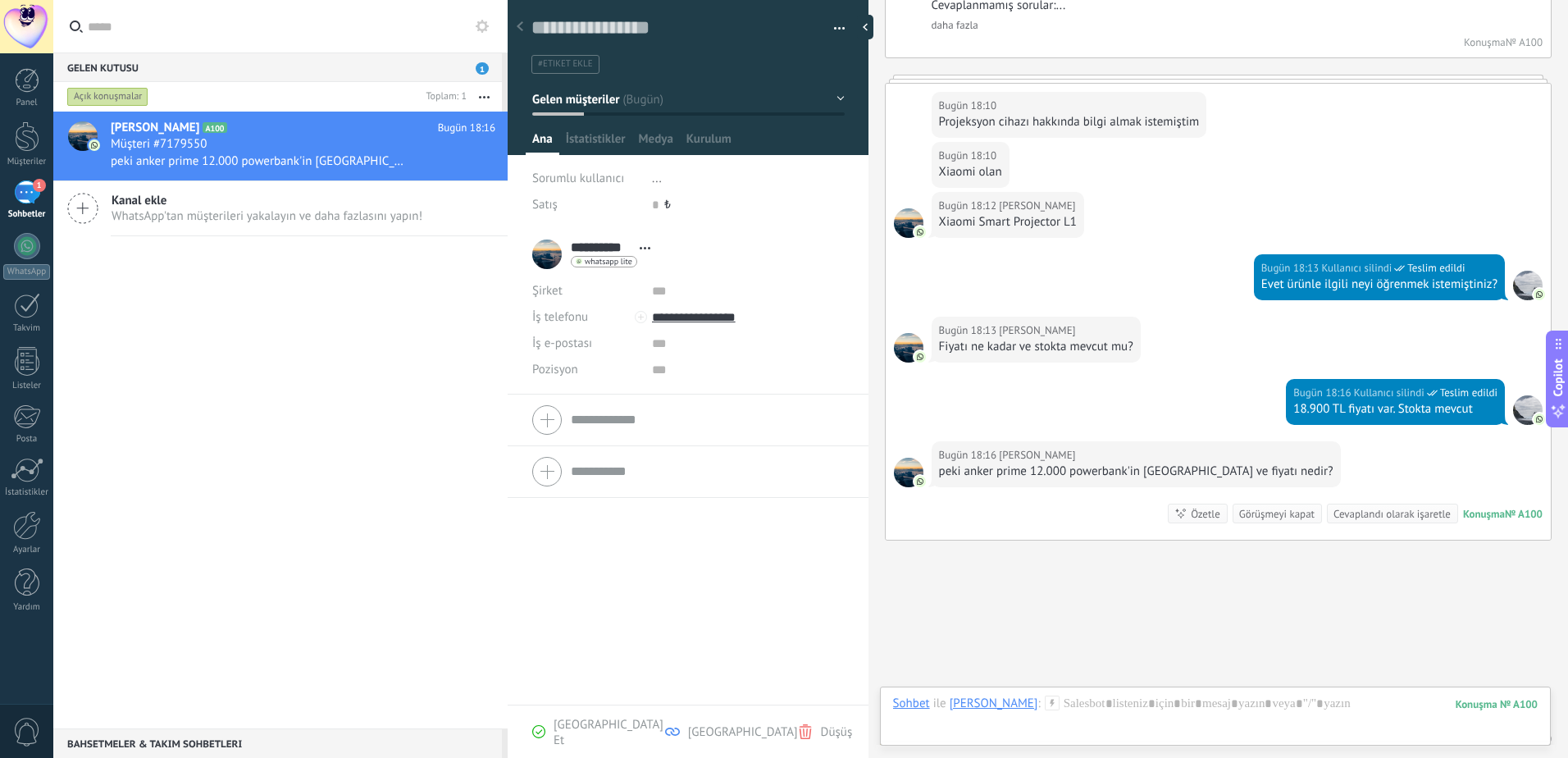
scroll to position [538, 0]
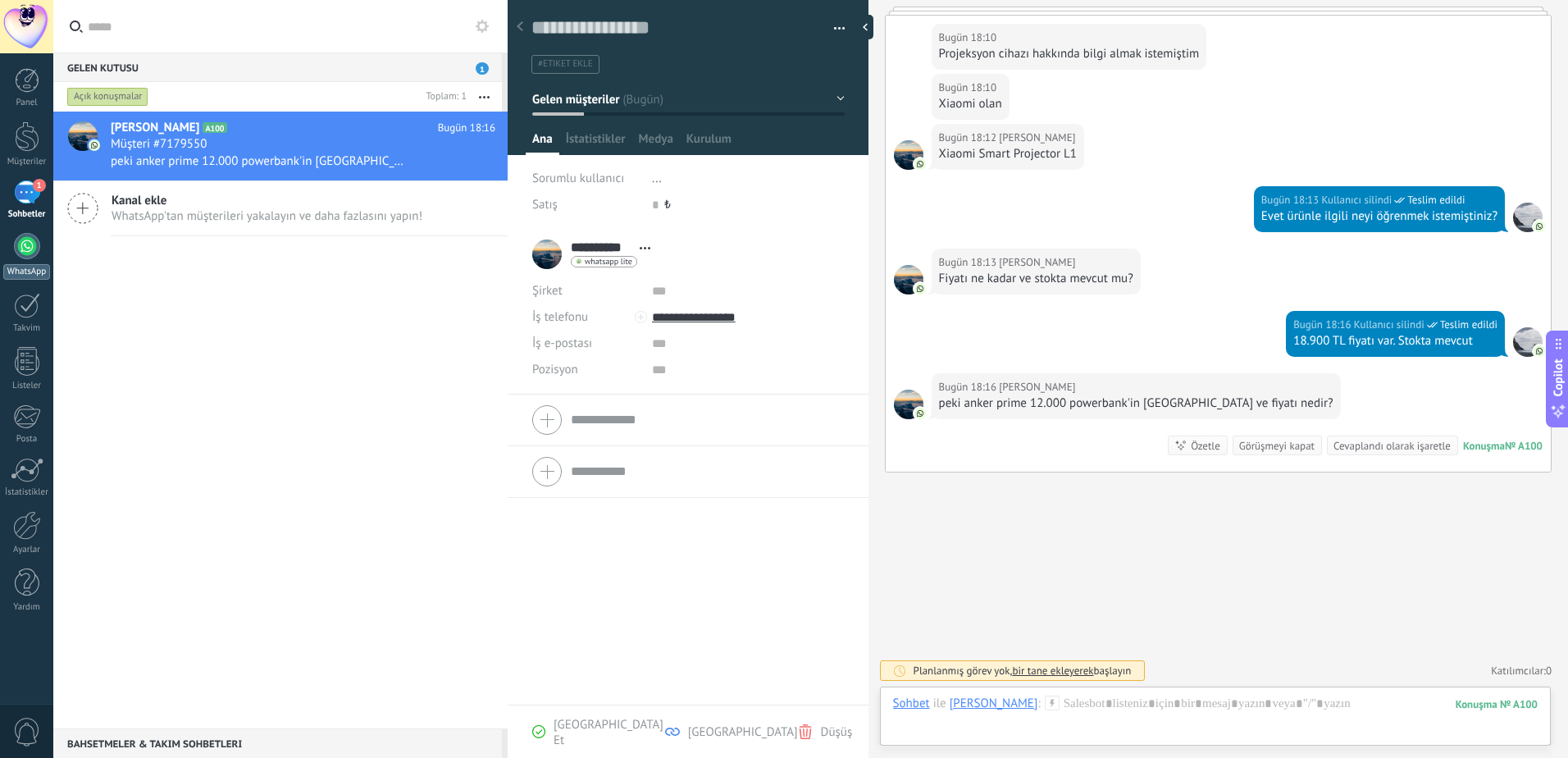
click at [39, 245] on div at bounding box center [26, 246] width 26 height 26
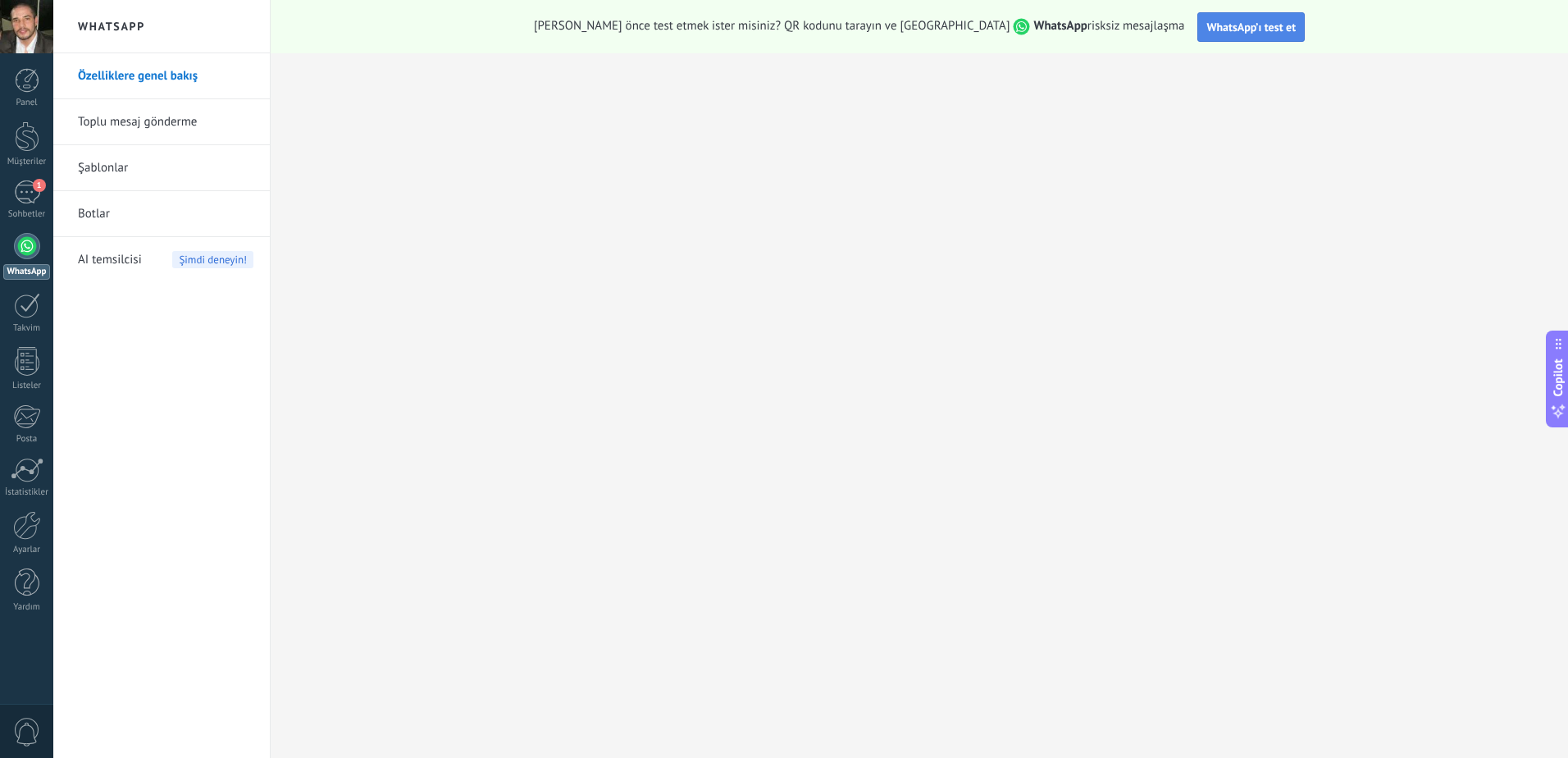
click at [1222, 33] on span "WhatsApp’ı test et" at bounding box center [1250, 26] width 90 height 14
click at [130, 257] on span "AI temsilcisi" at bounding box center [110, 260] width 64 height 46
click at [228, 254] on span "Şimdi deneyin!" at bounding box center [213, 260] width 81 height 17
click at [43, 219] on div "Sohbetler" at bounding box center [26, 214] width 47 height 11
click at [111, 210] on link "Botlar" at bounding box center [166, 214] width 175 height 46
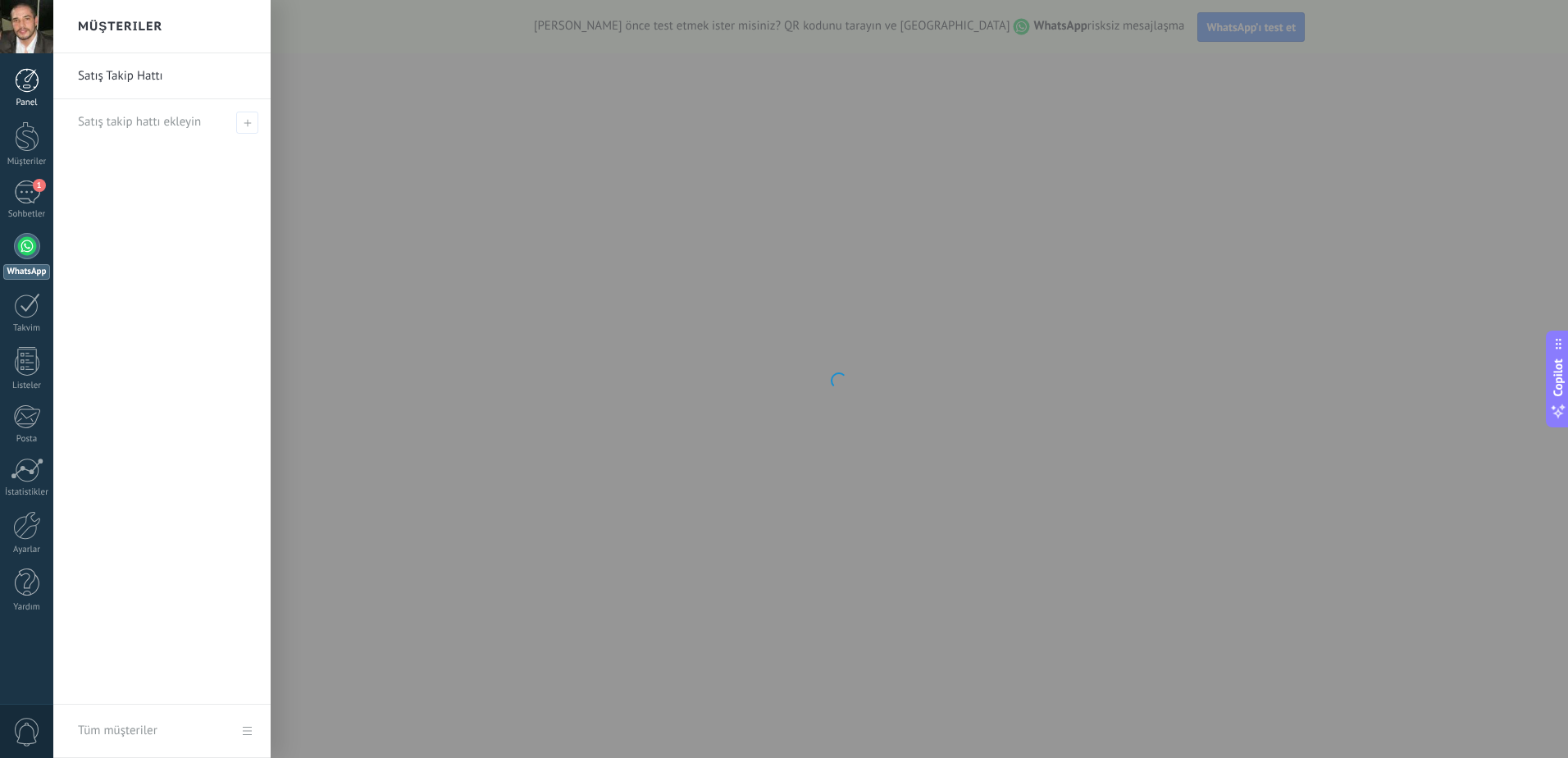
click at [31, 89] on div at bounding box center [27, 81] width 25 height 25
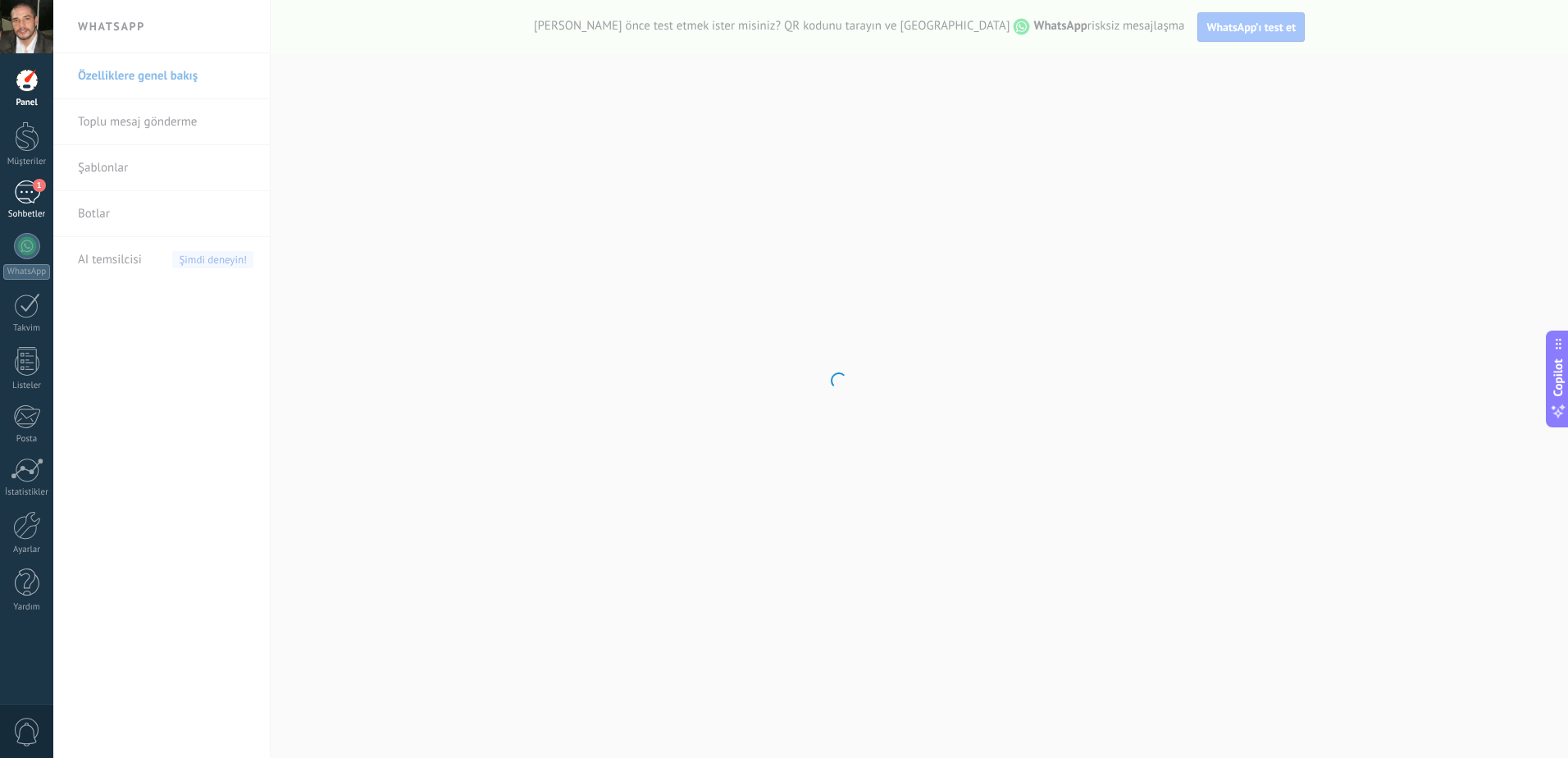
click at [23, 207] on link "1 Sohbetler" at bounding box center [26, 199] width 53 height 39
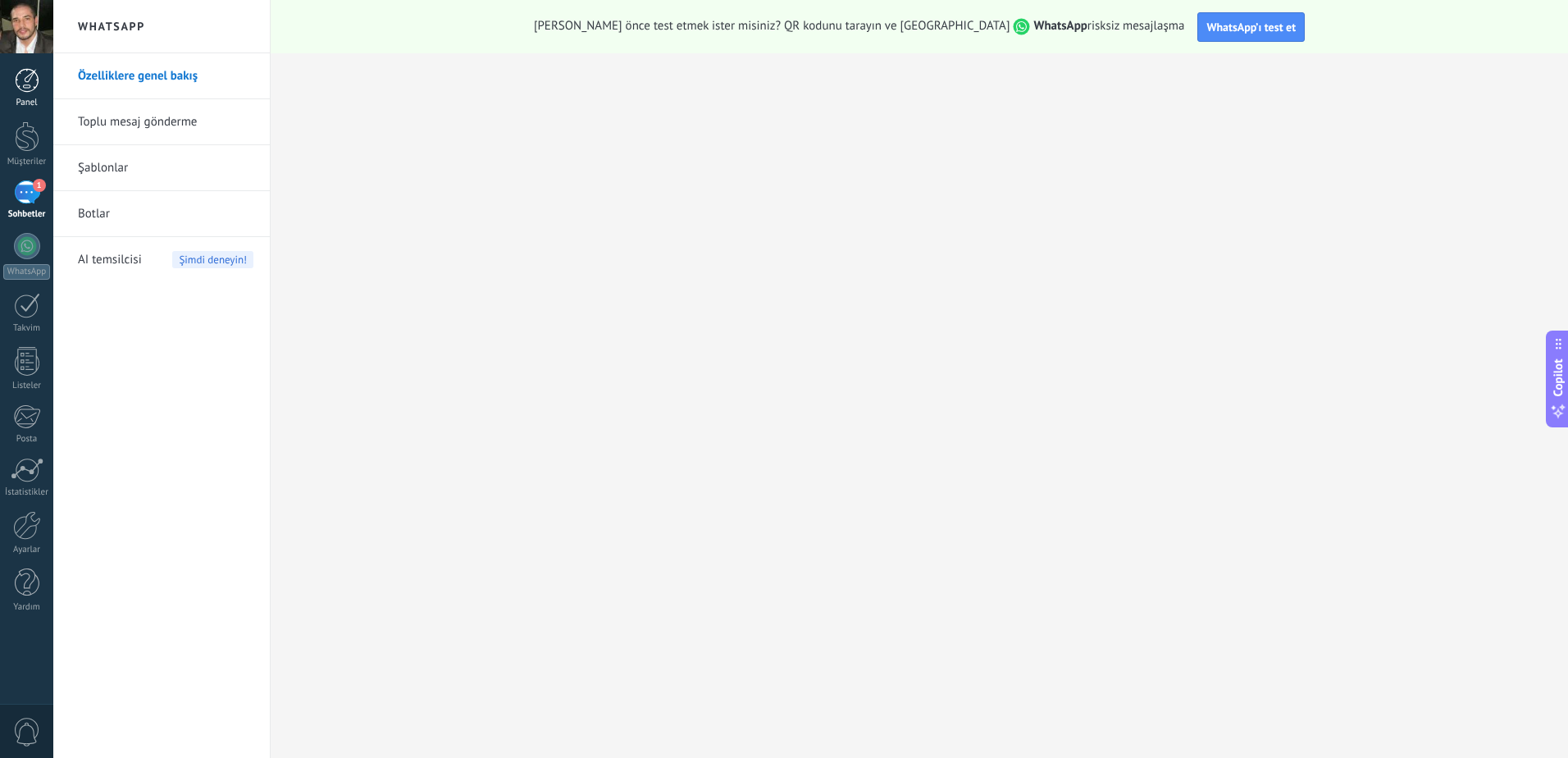
click at [45, 84] on link "Panel" at bounding box center [26, 89] width 53 height 40
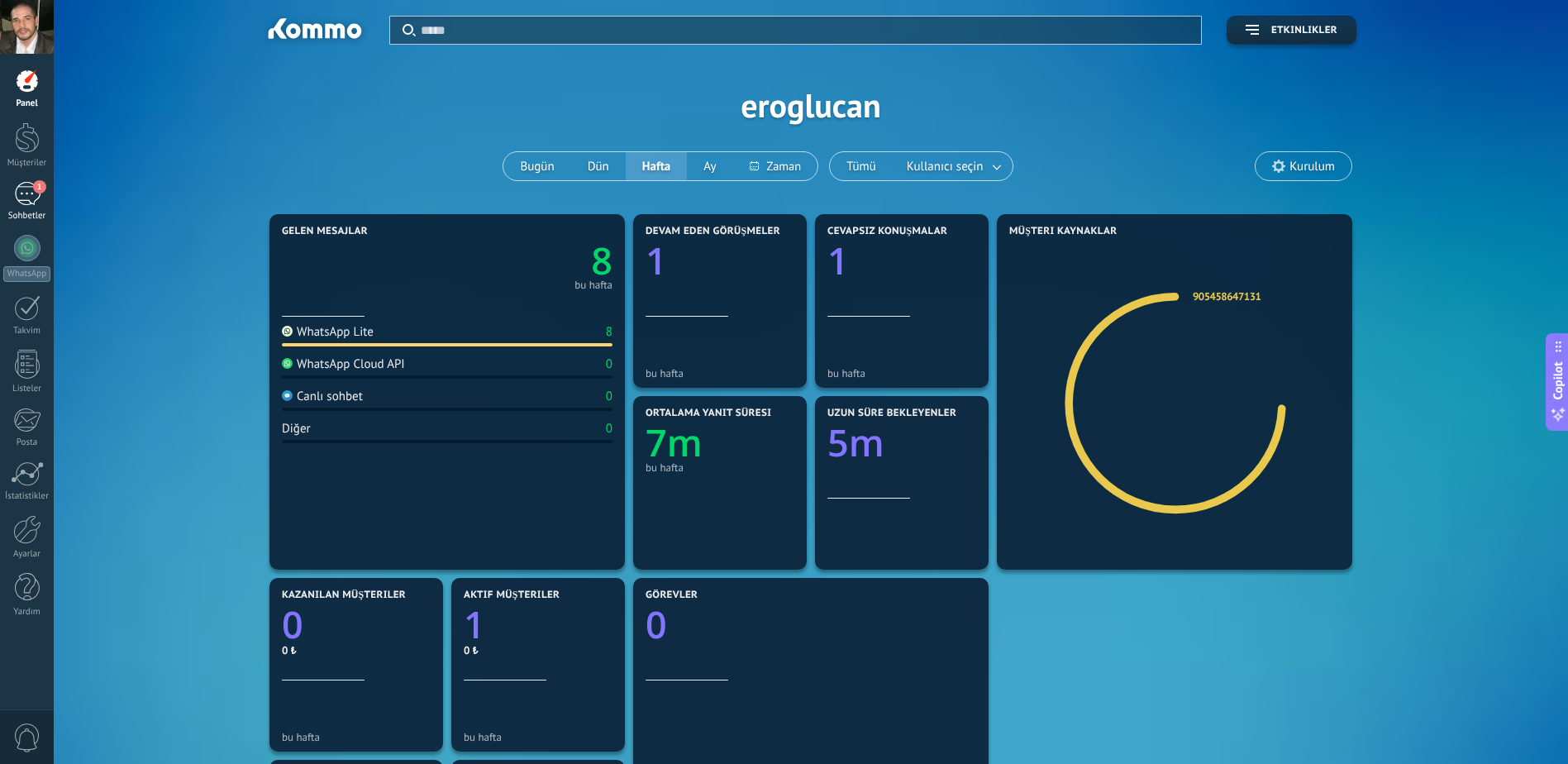
click at [39, 209] on link "1 Sohbetler" at bounding box center [26, 201] width 53 height 40
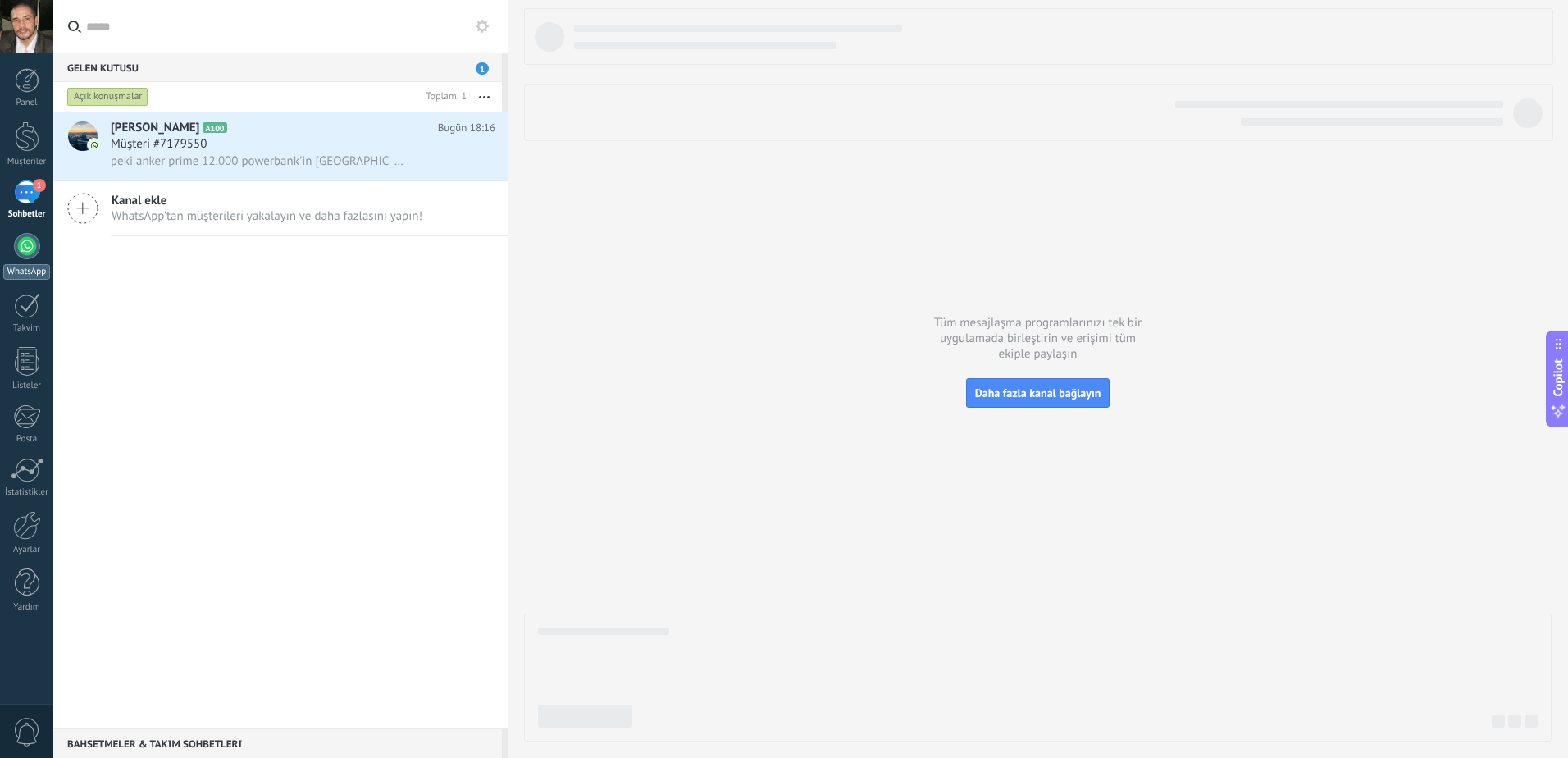
click at [34, 262] on link "WhatsApp" at bounding box center [26, 256] width 53 height 47
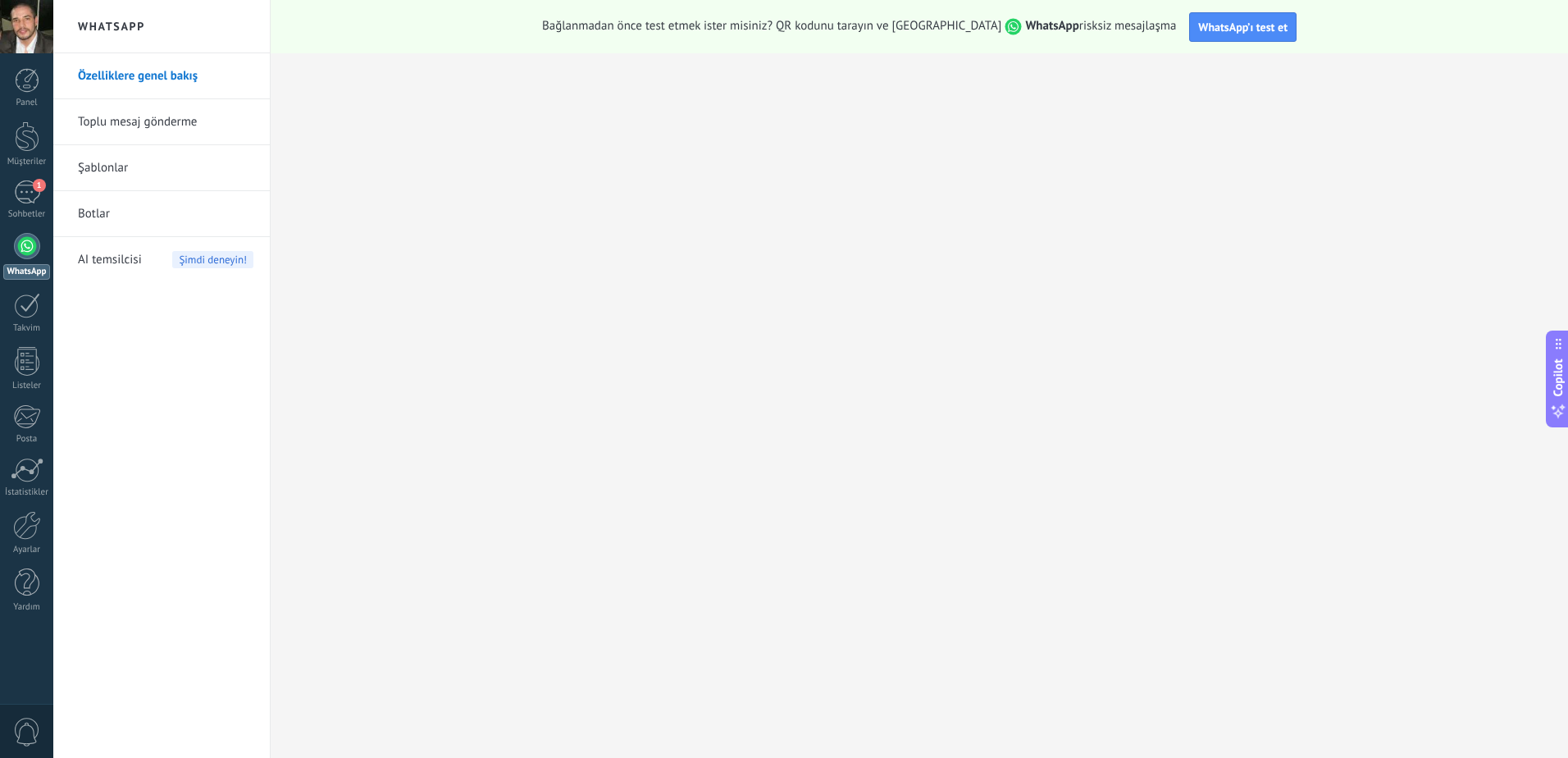
click at [196, 260] on span "Şimdi deneyin!" at bounding box center [213, 260] width 81 height 17
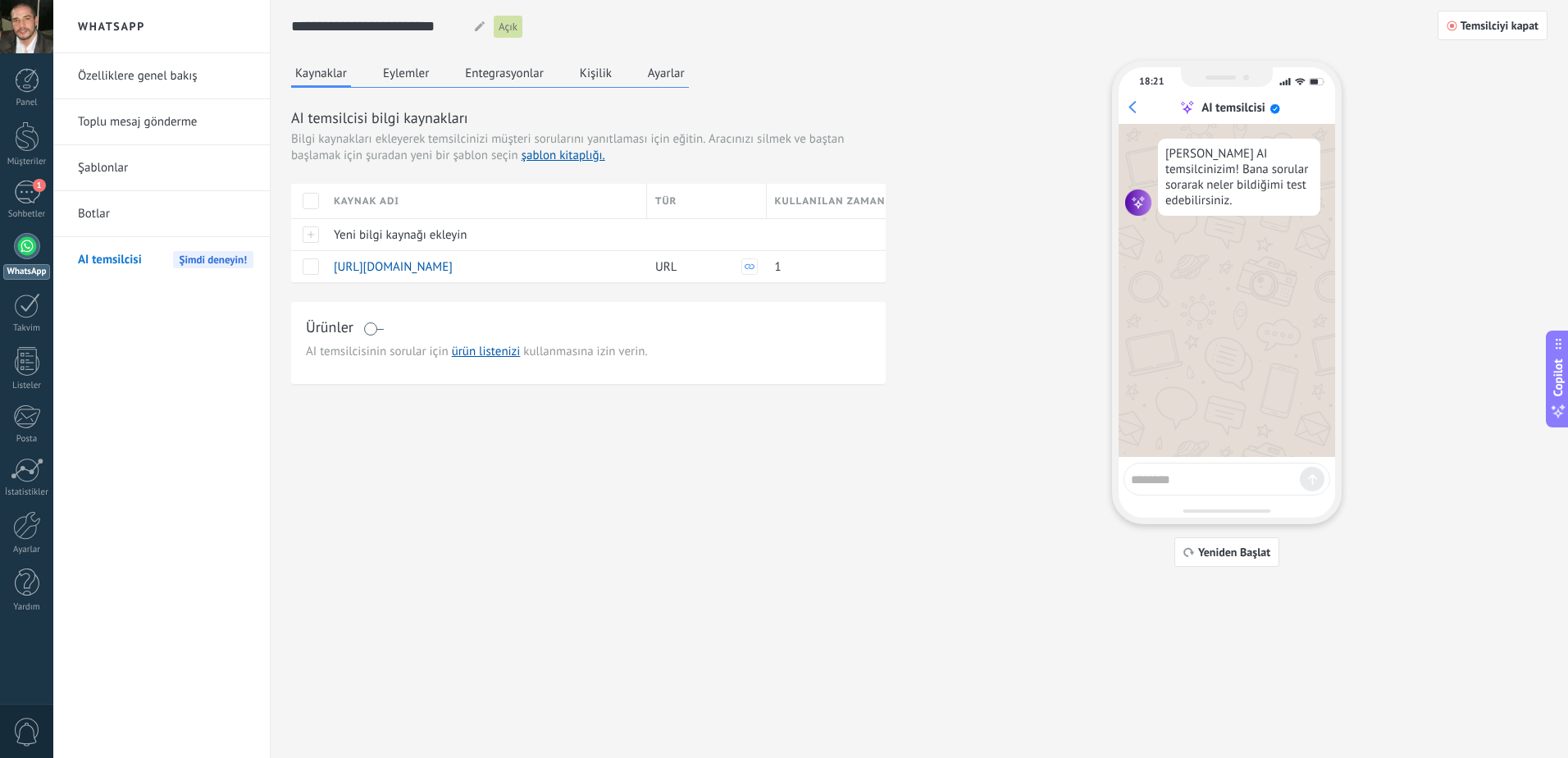
click at [419, 78] on button "Eylemler" at bounding box center [405, 73] width 54 height 25
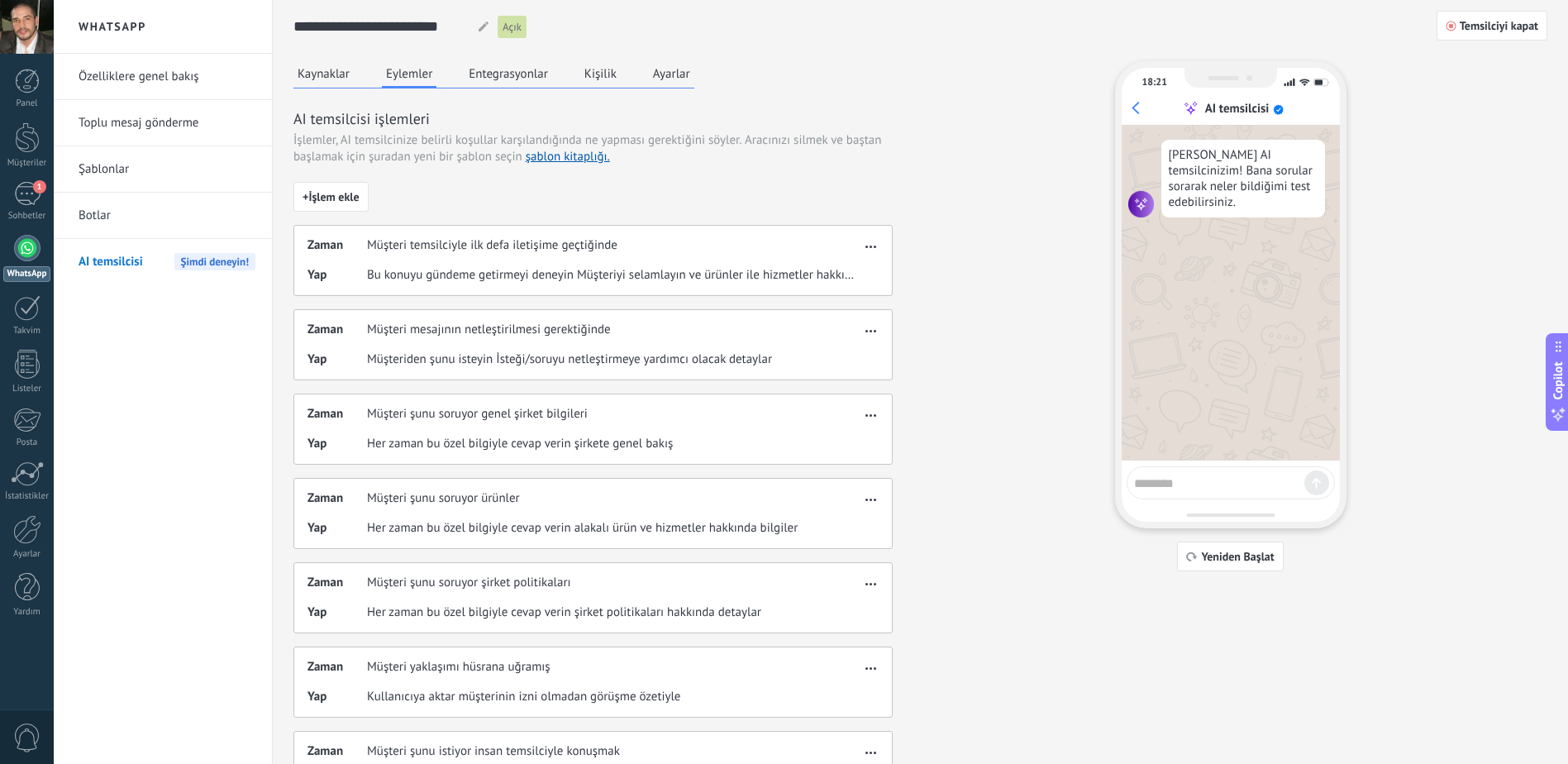
click at [492, 79] on button "Entegrasyonlar" at bounding box center [508, 74] width 87 height 25
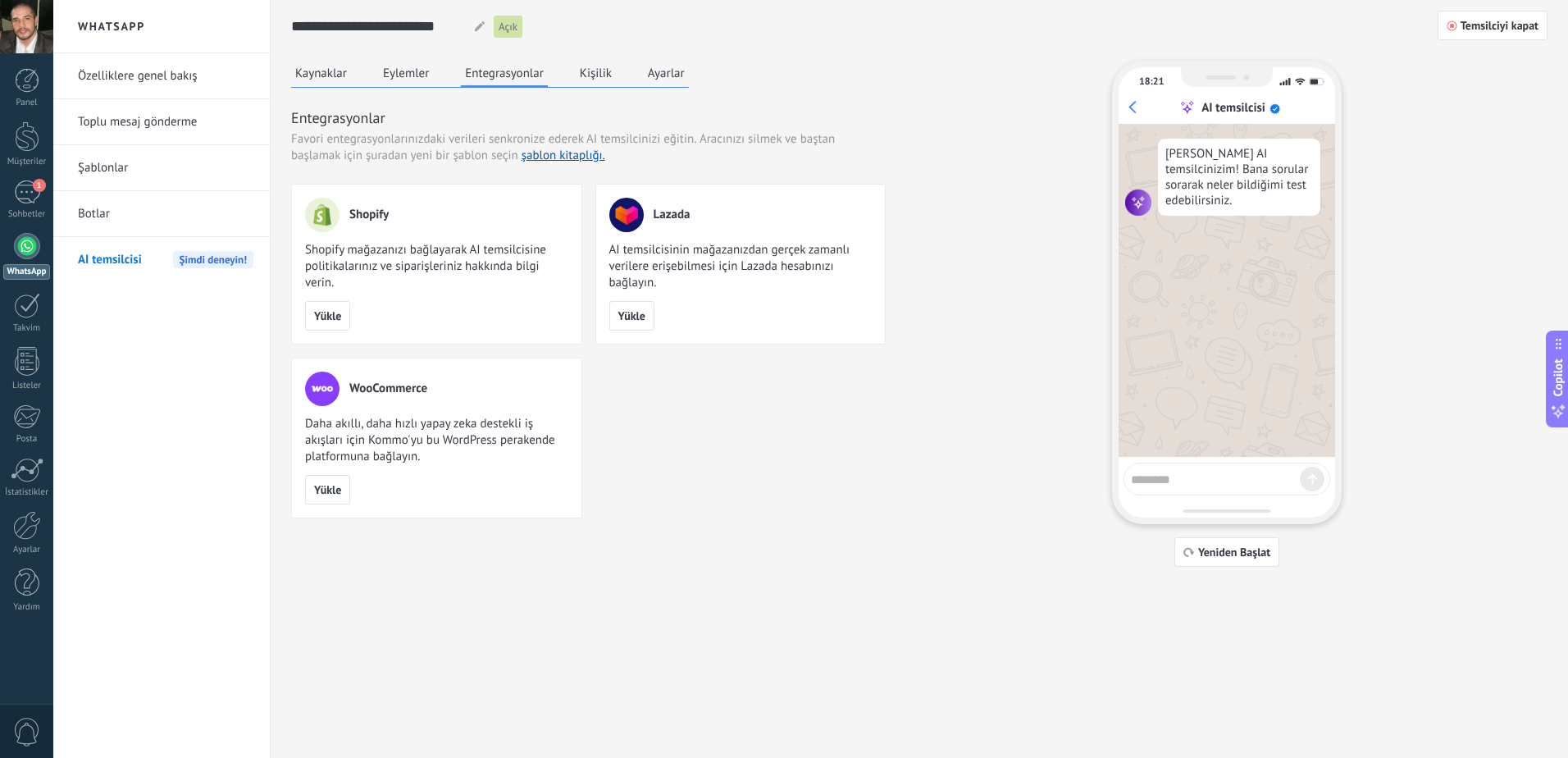
click at [585, 71] on button "Kişilik" at bounding box center [596, 73] width 40 height 25
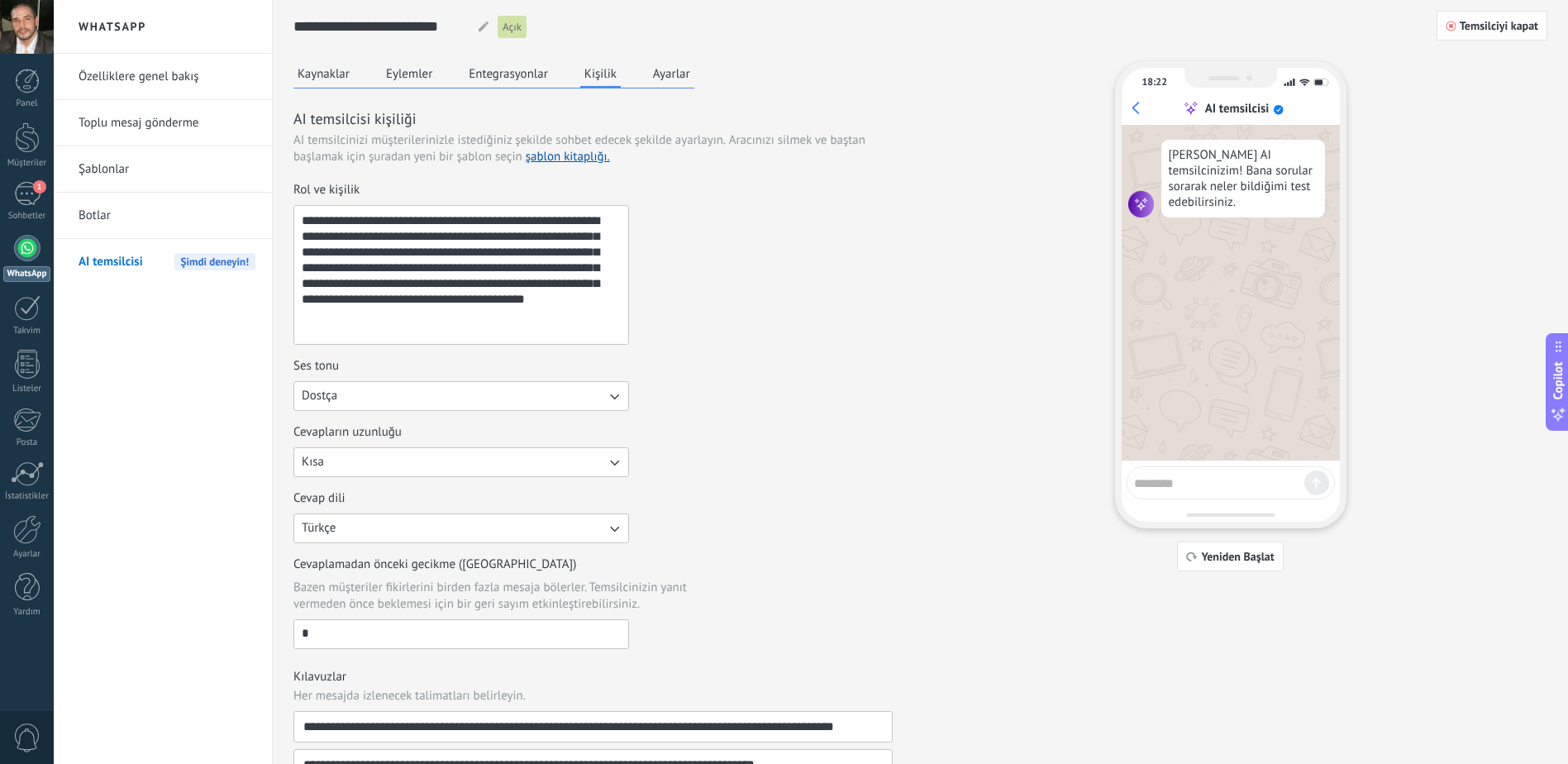
click at [665, 77] on button "Ayarlar" at bounding box center [671, 74] width 46 height 25
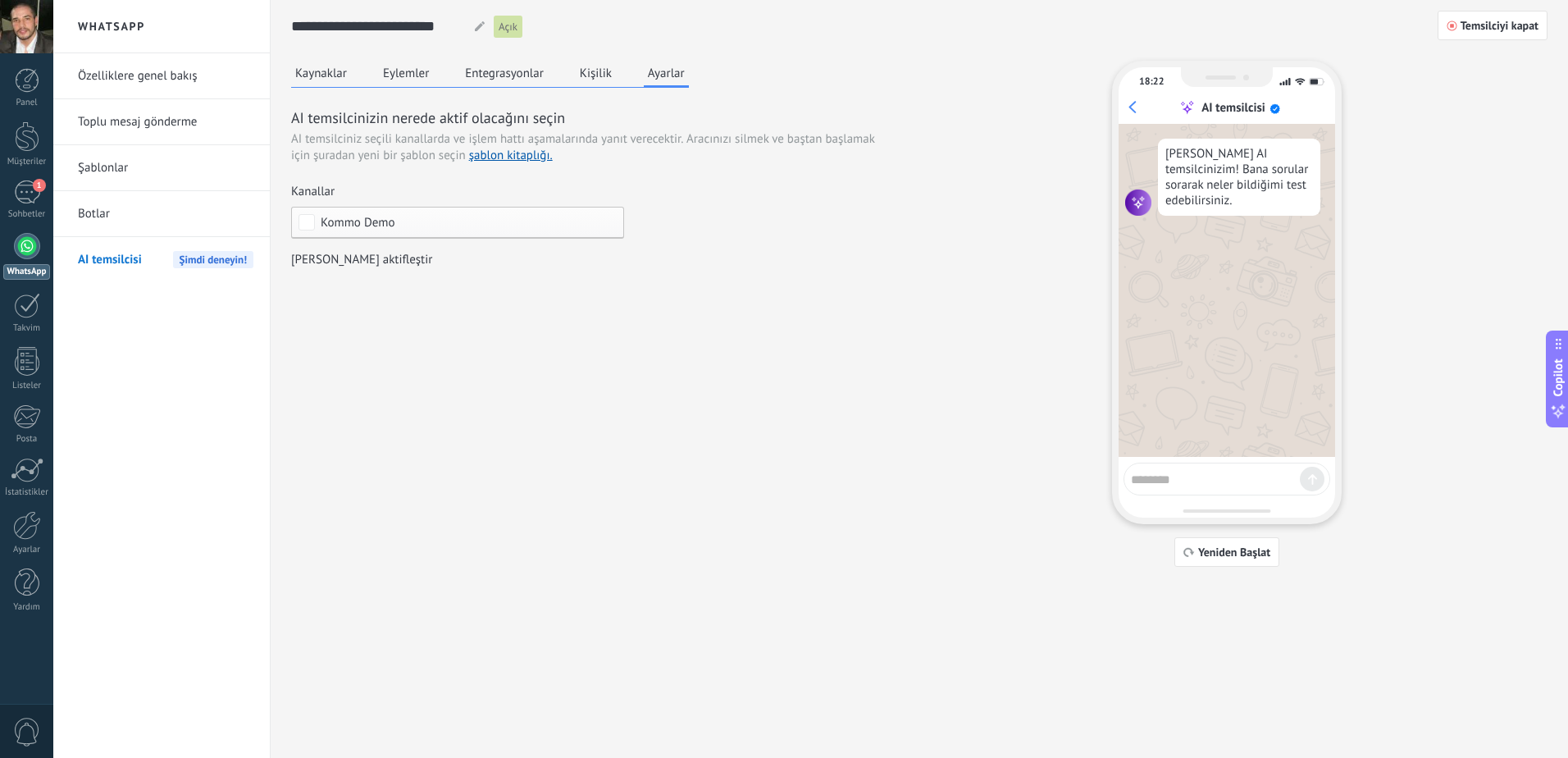
click at [324, 80] on button "Kaynaklar" at bounding box center [321, 73] width 60 height 25
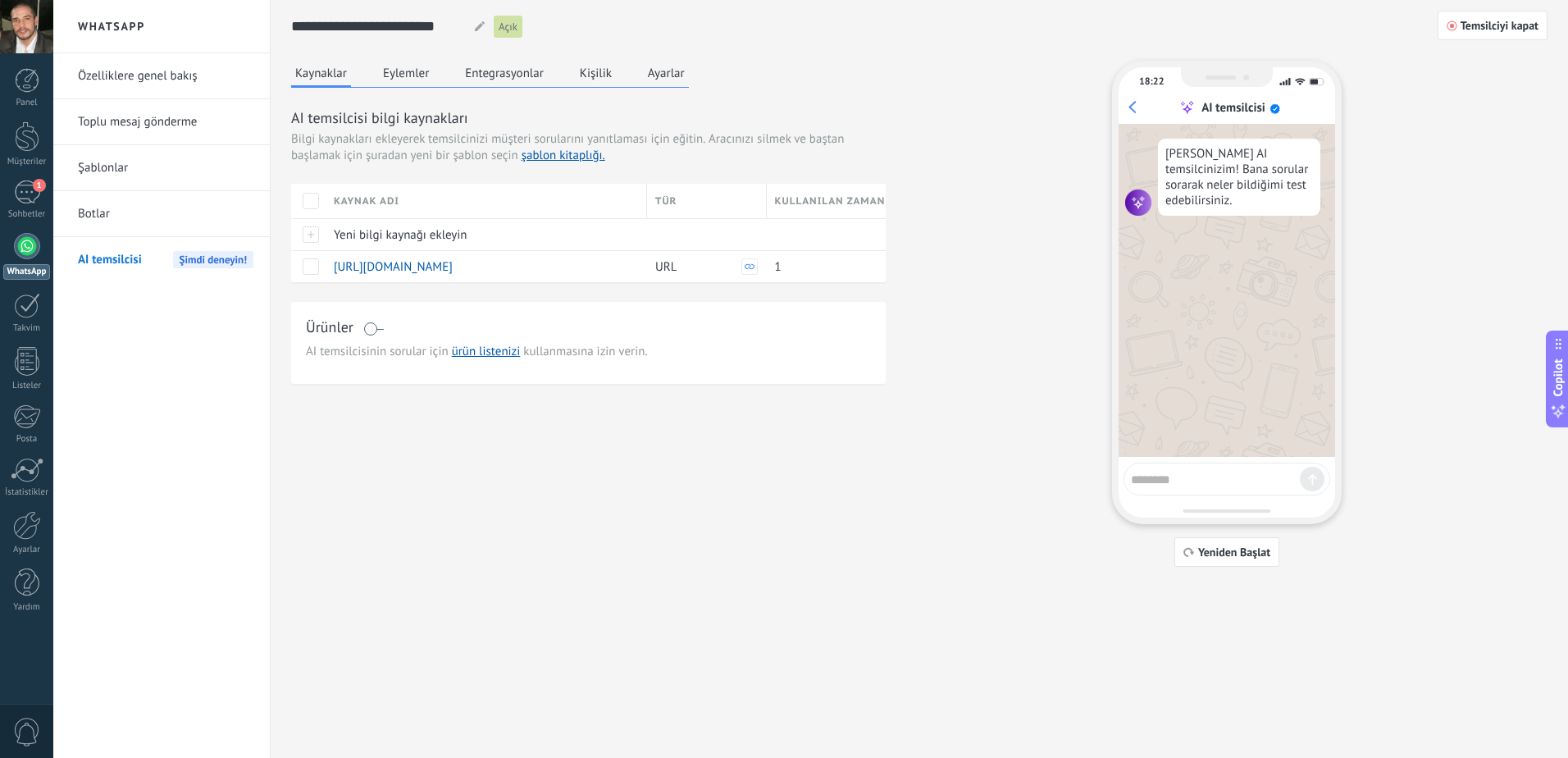
click at [191, 77] on link "Özelliklere genel bakış" at bounding box center [166, 76] width 175 height 46
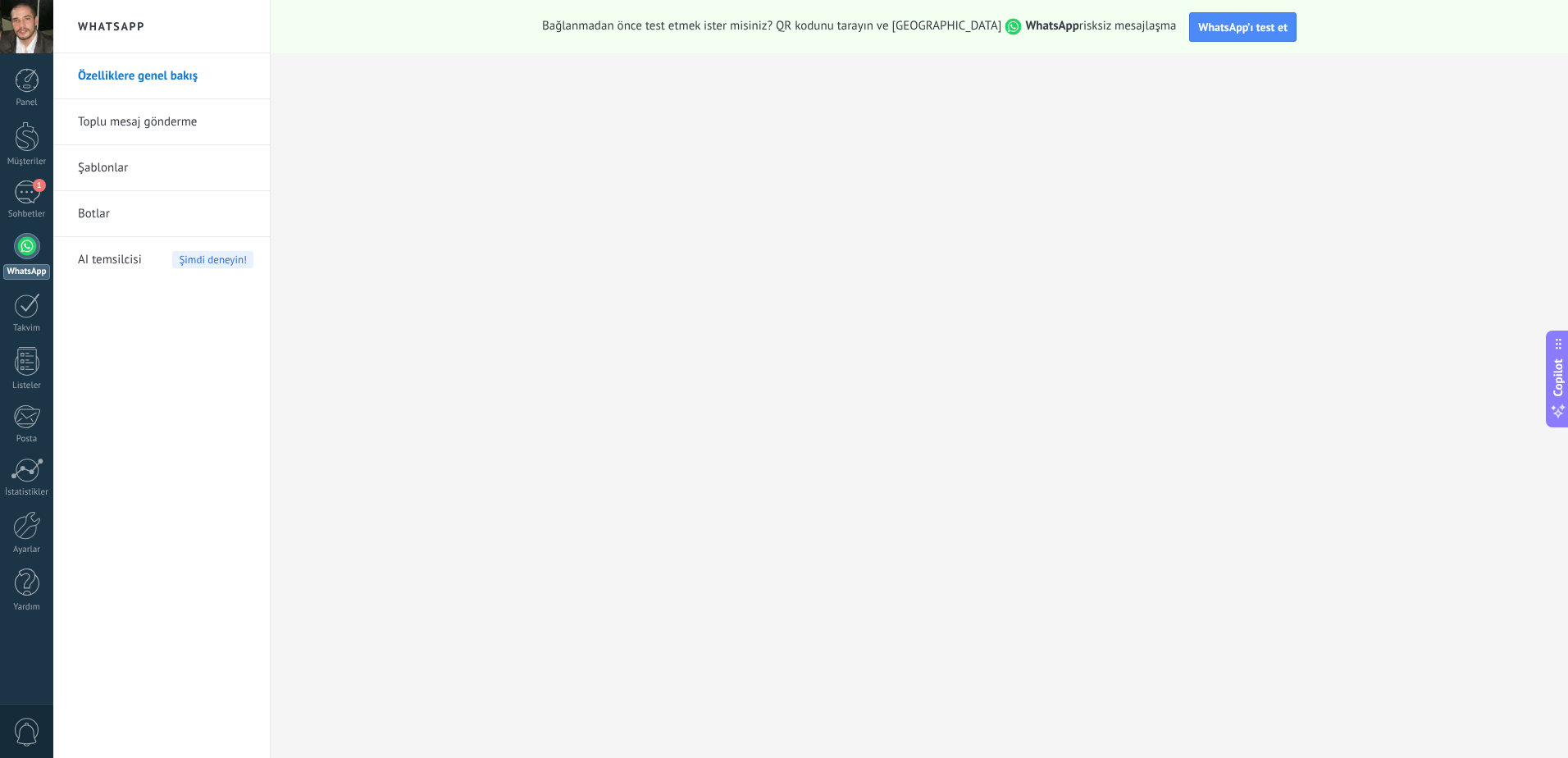
click at [150, 260] on div "AI temsilcisi Şimdi deneyin!" at bounding box center [166, 260] width 175 height 46
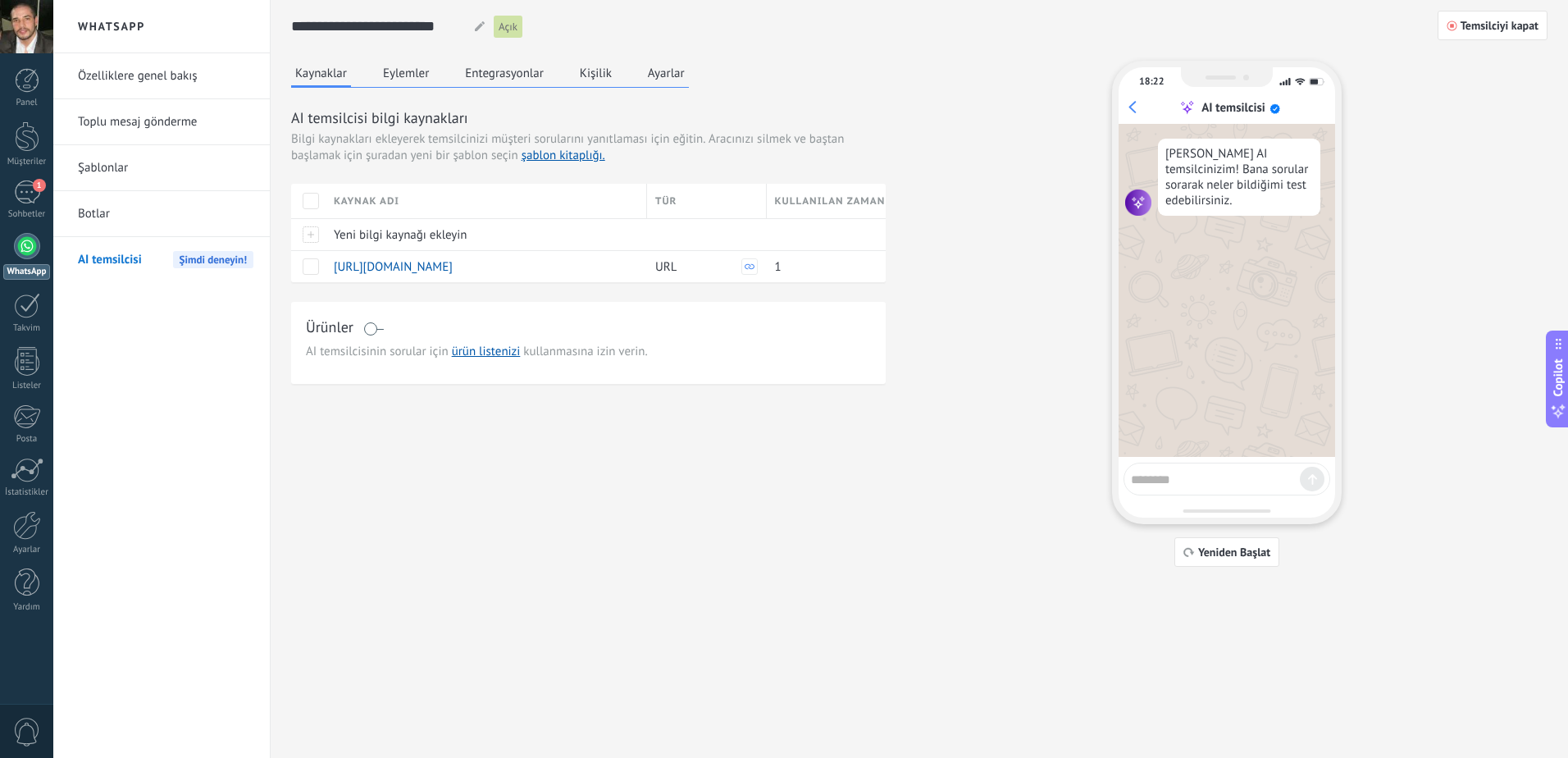
click at [195, 85] on link "Özelliklere genel bakış" at bounding box center [166, 76] width 175 height 46
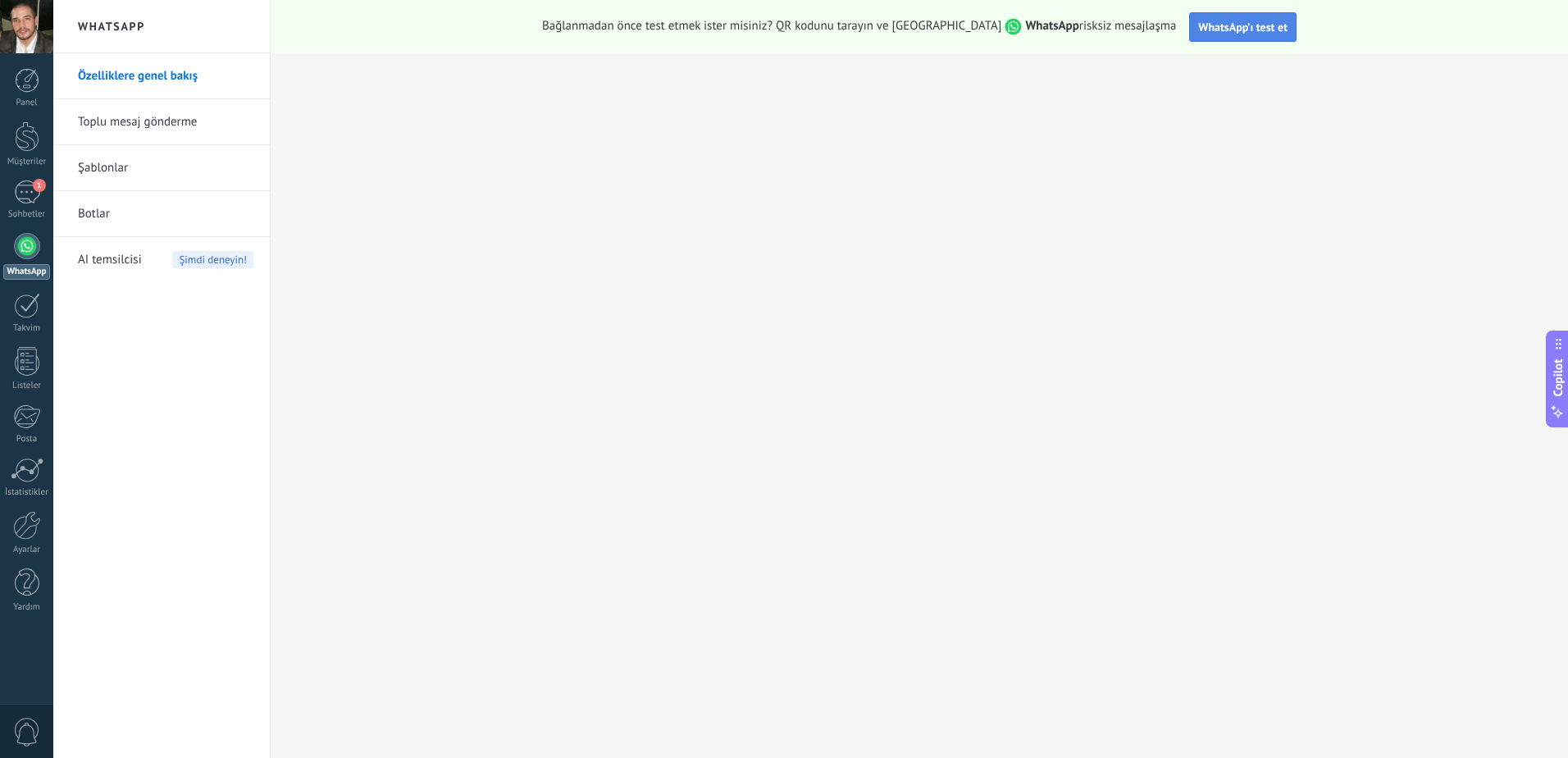
click at [1239, 28] on span "WhatsApp’ı test et" at bounding box center [1242, 26] width 90 height 14
click at [40, 214] on div "Sohbetler" at bounding box center [26, 214] width 47 height 11
click at [26, 91] on div at bounding box center [27, 81] width 25 height 25
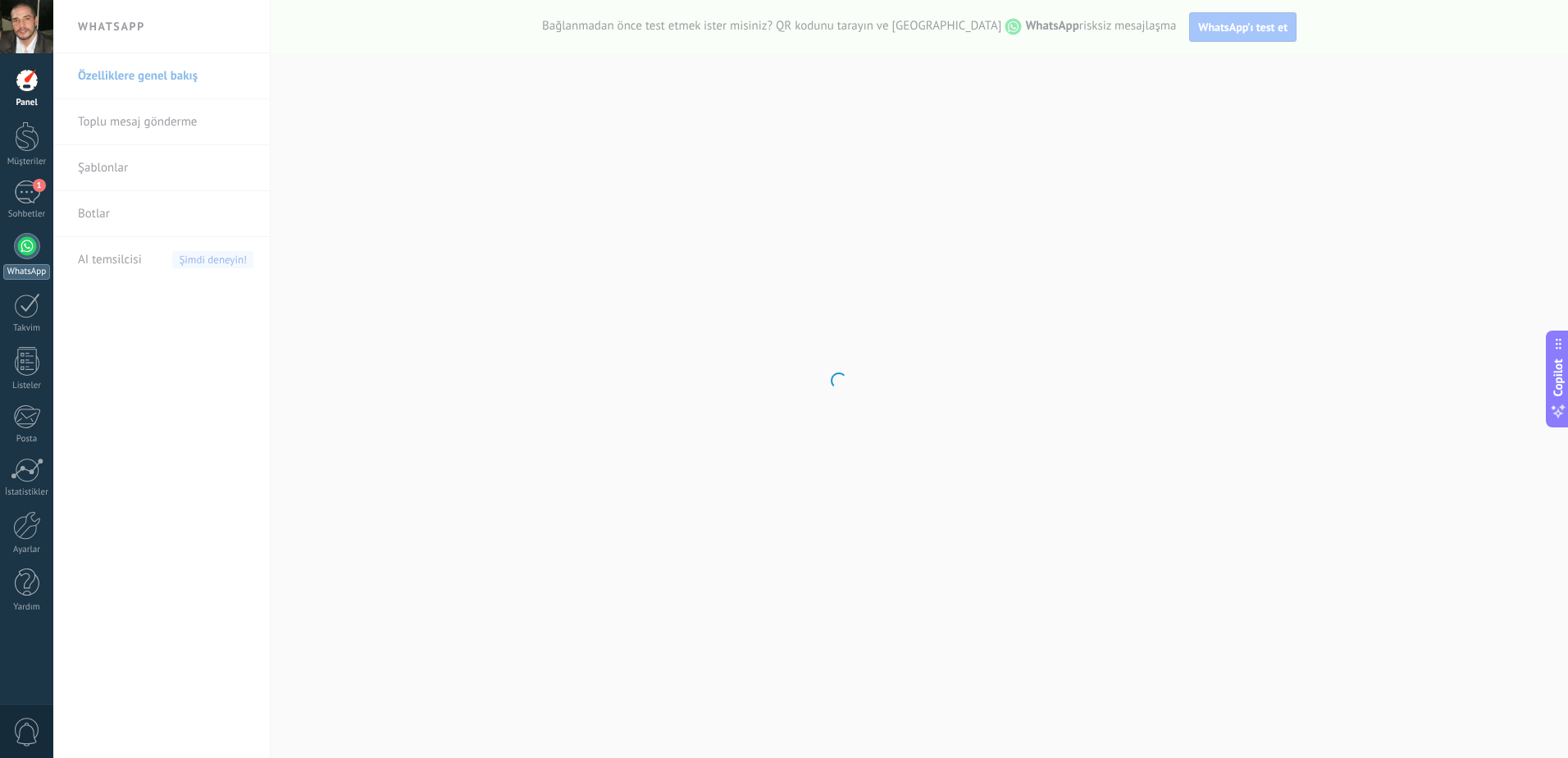
click at [29, 274] on div "WhatsApp" at bounding box center [26, 272] width 47 height 15
click at [149, 255] on body ".abccls-1,.abccls-2{fill-rule:evenodd}.abccls-2{fill:#fff} .abfcls-1{fill:none}…" at bounding box center [784, 379] width 1568 height 758
